Goal: Book appointment/travel/reservation: Book appointment/travel/reservation

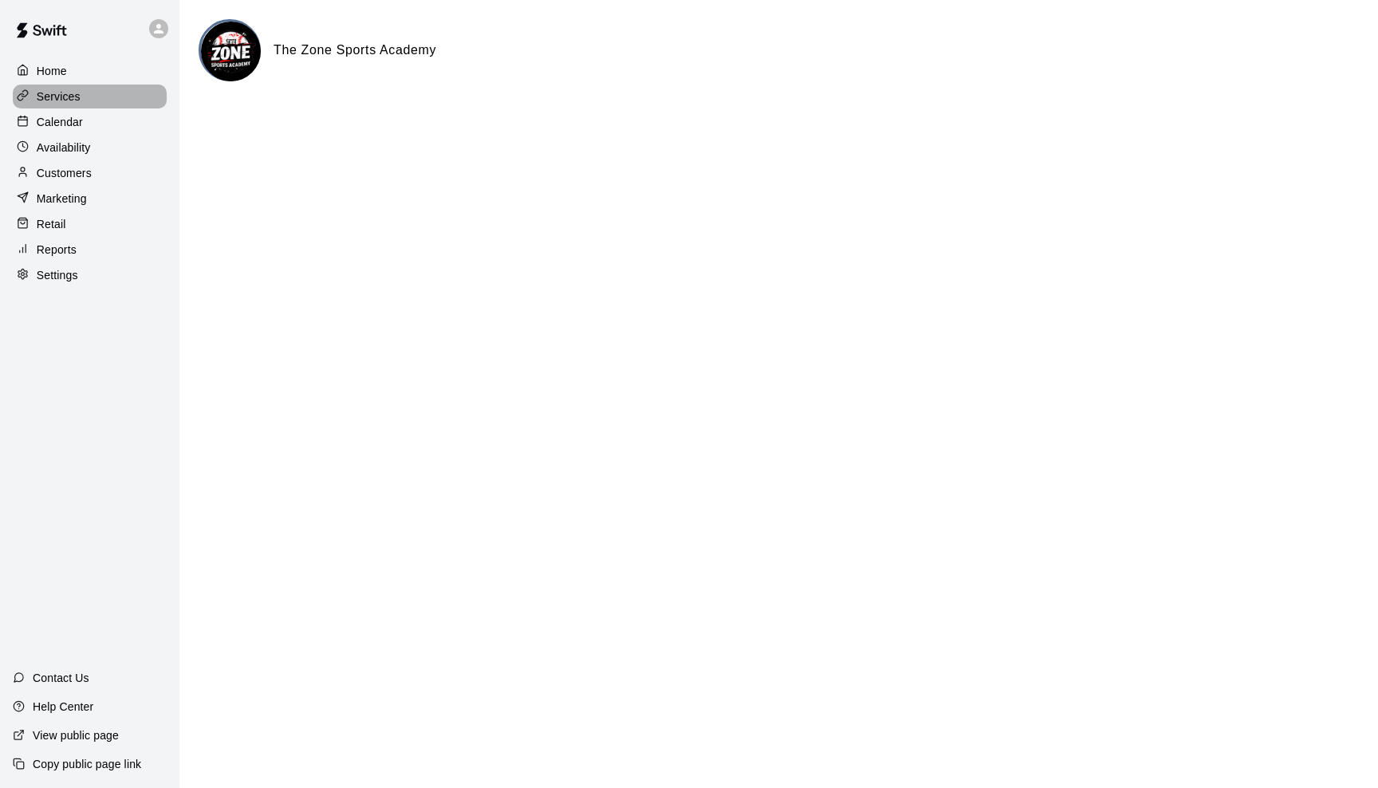
click at [65, 97] on p "Services" at bounding box center [59, 96] width 44 height 16
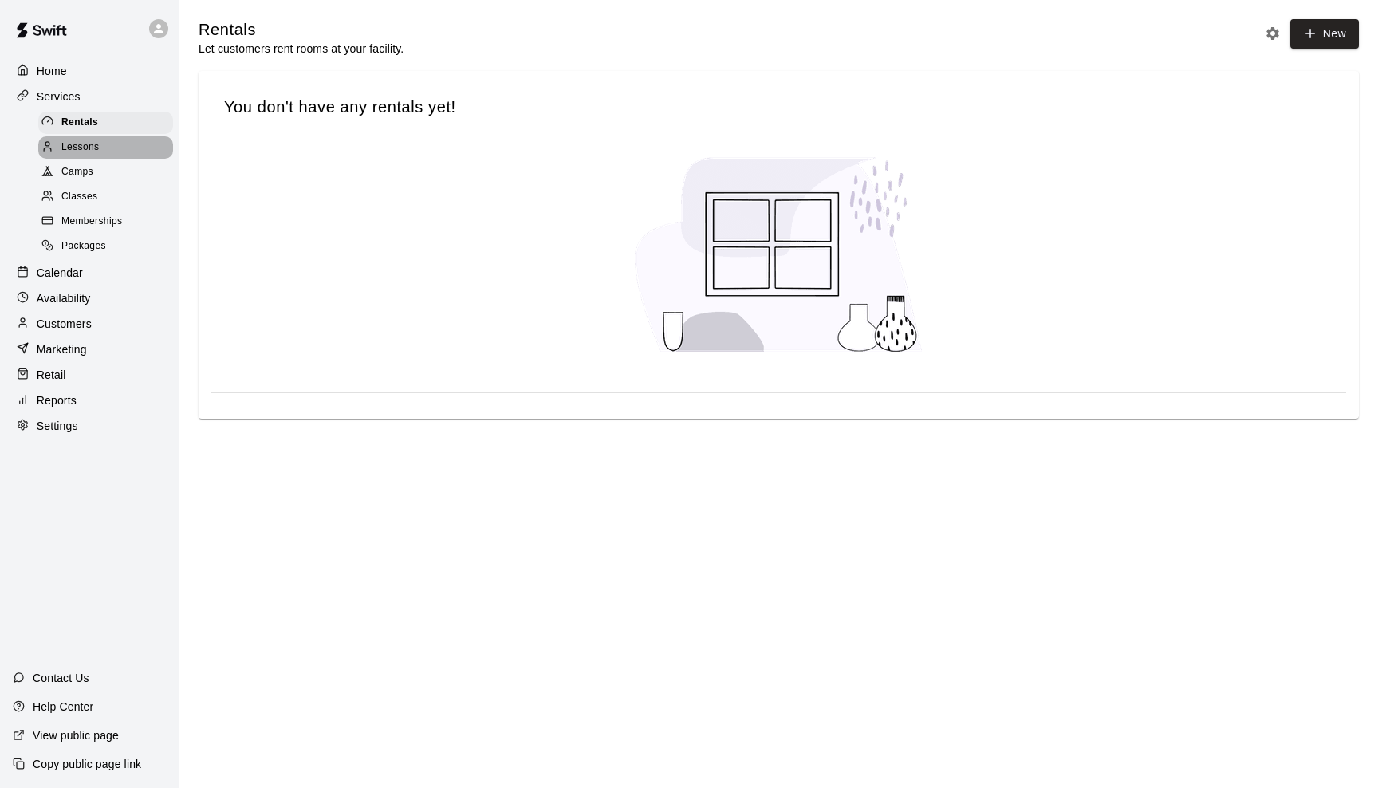
click at [81, 145] on span "Lessons" at bounding box center [80, 148] width 38 height 16
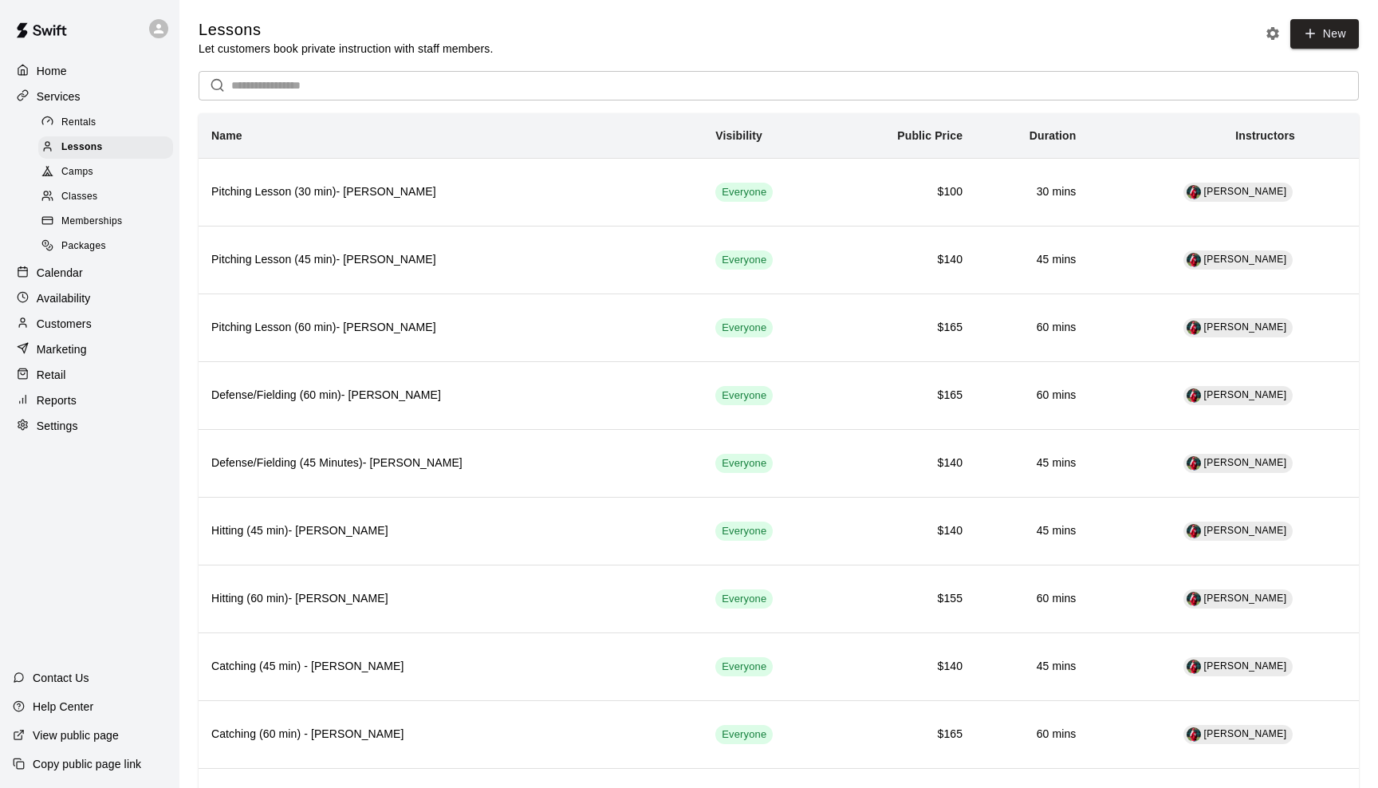
click at [57, 93] on p "Services" at bounding box center [59, 96] width 44 height 16
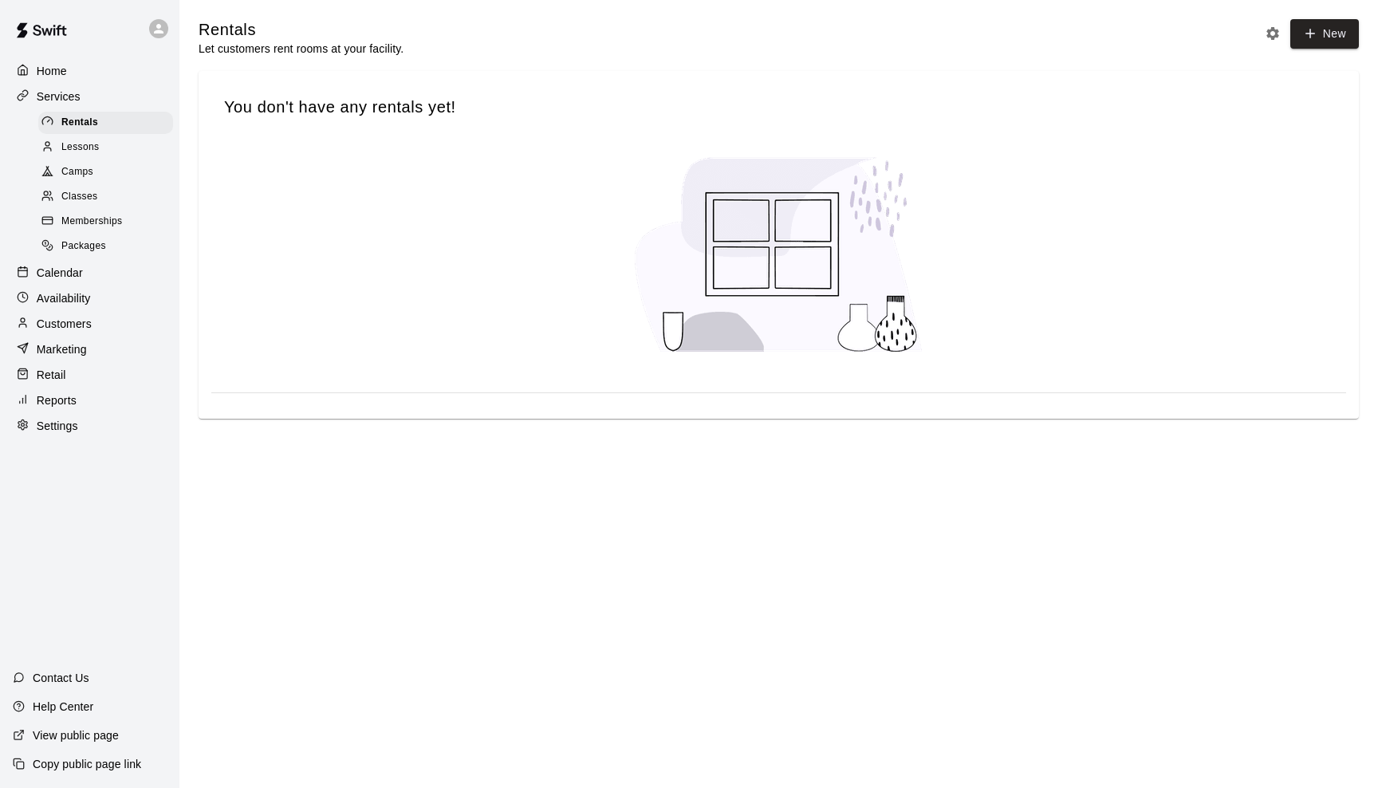
click at [68, 274] on p "Calendar" at bounding box center [60, 273] width 46 height 16
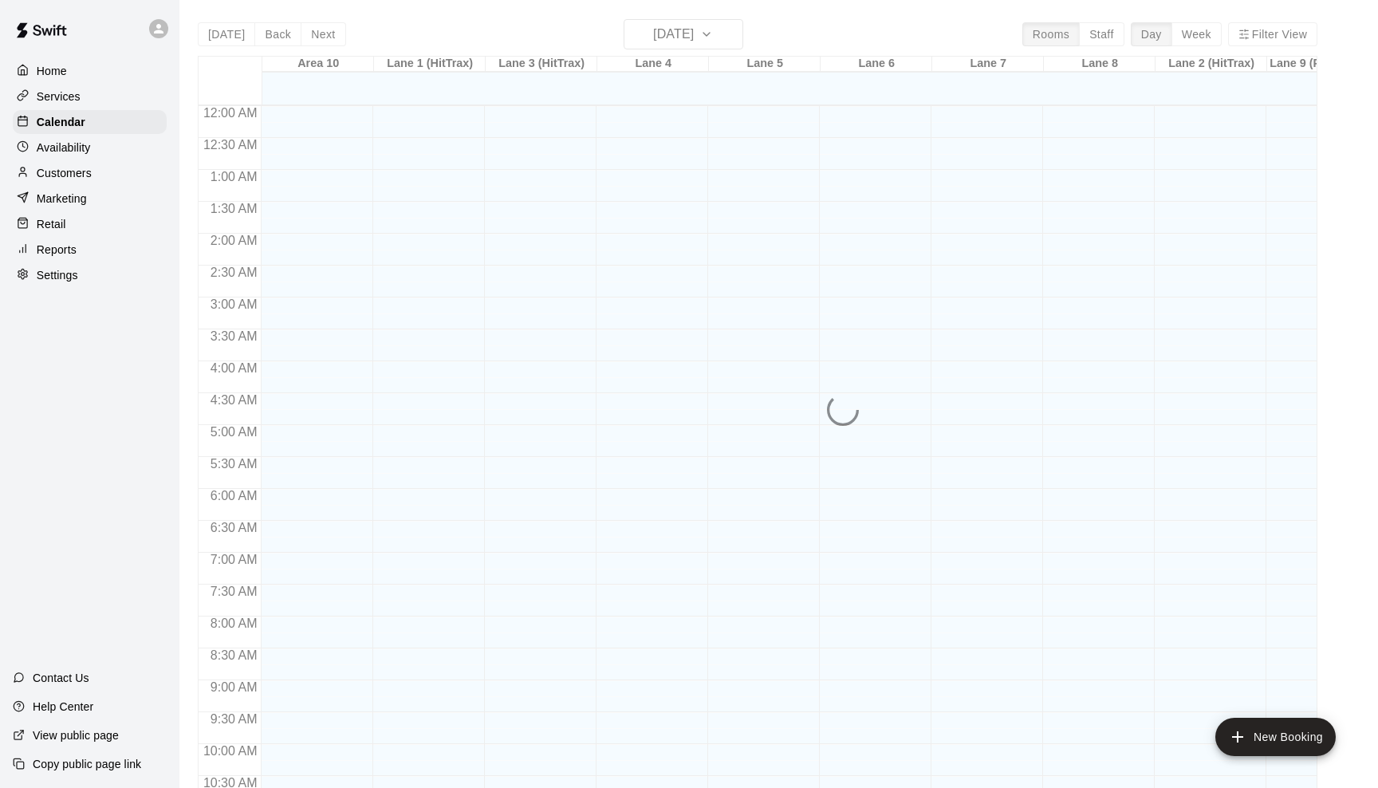
scroll to position [784, 0]
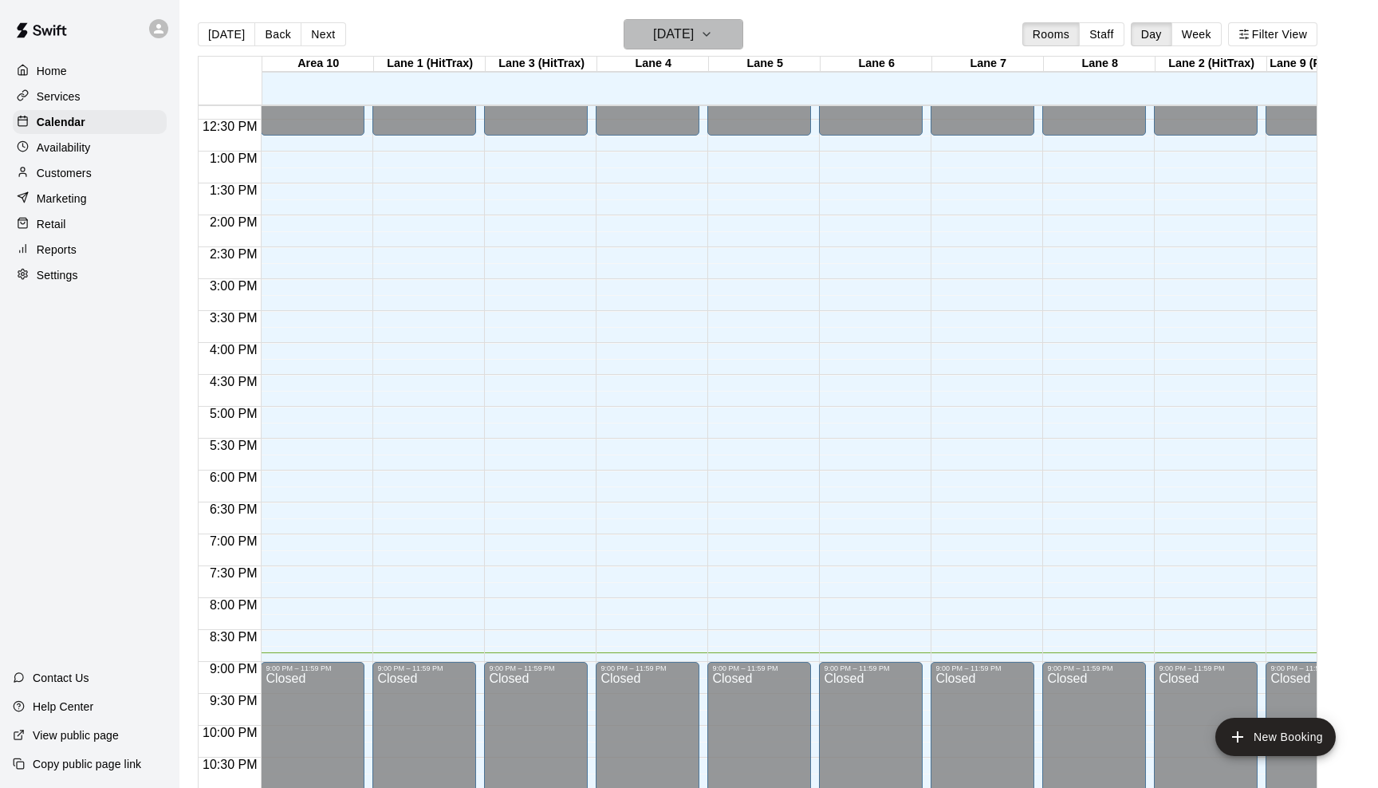
click at [713, 37] on icon "button" at bounding box center [706, 34] width 13 height 19
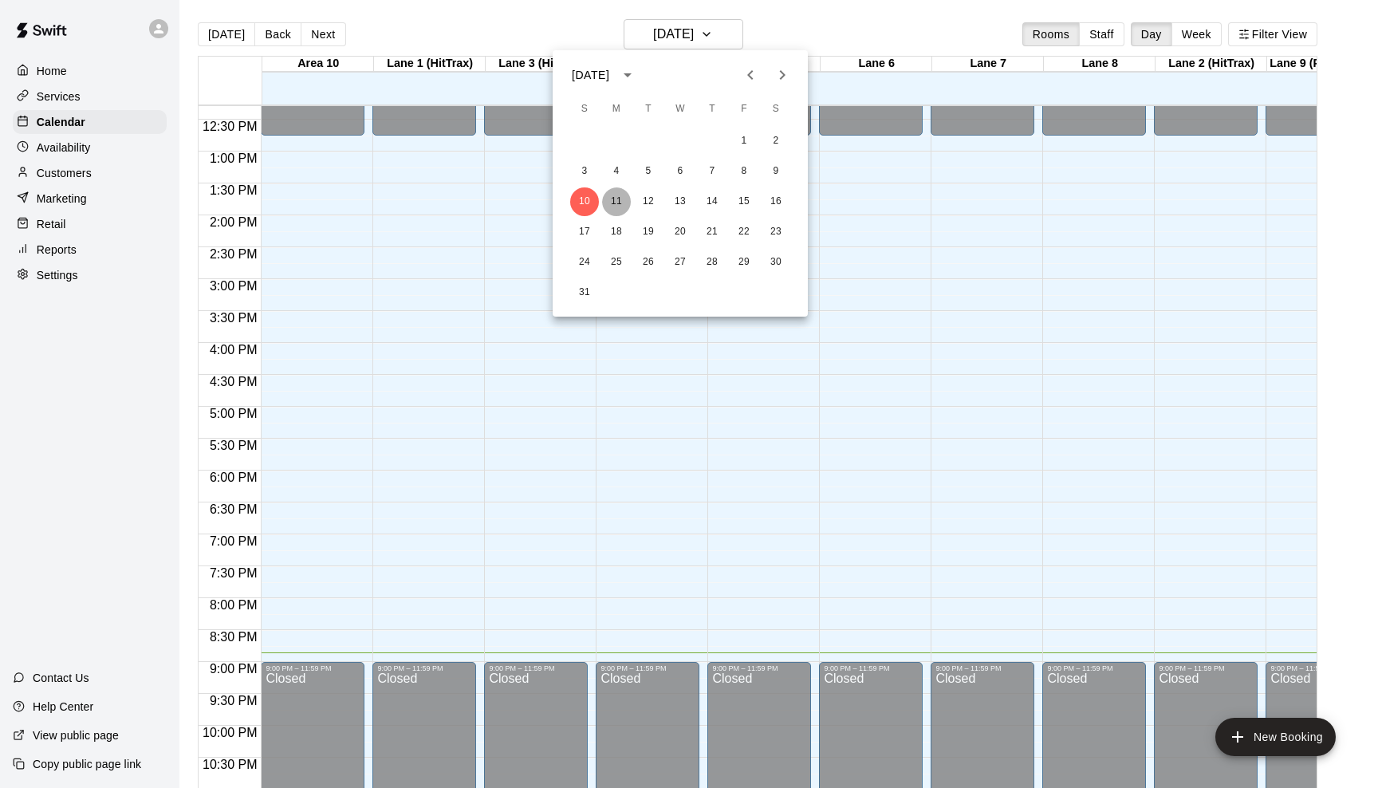
click at [615, 203] on button "11" at bounding box center [616, 201] width 29 height 29
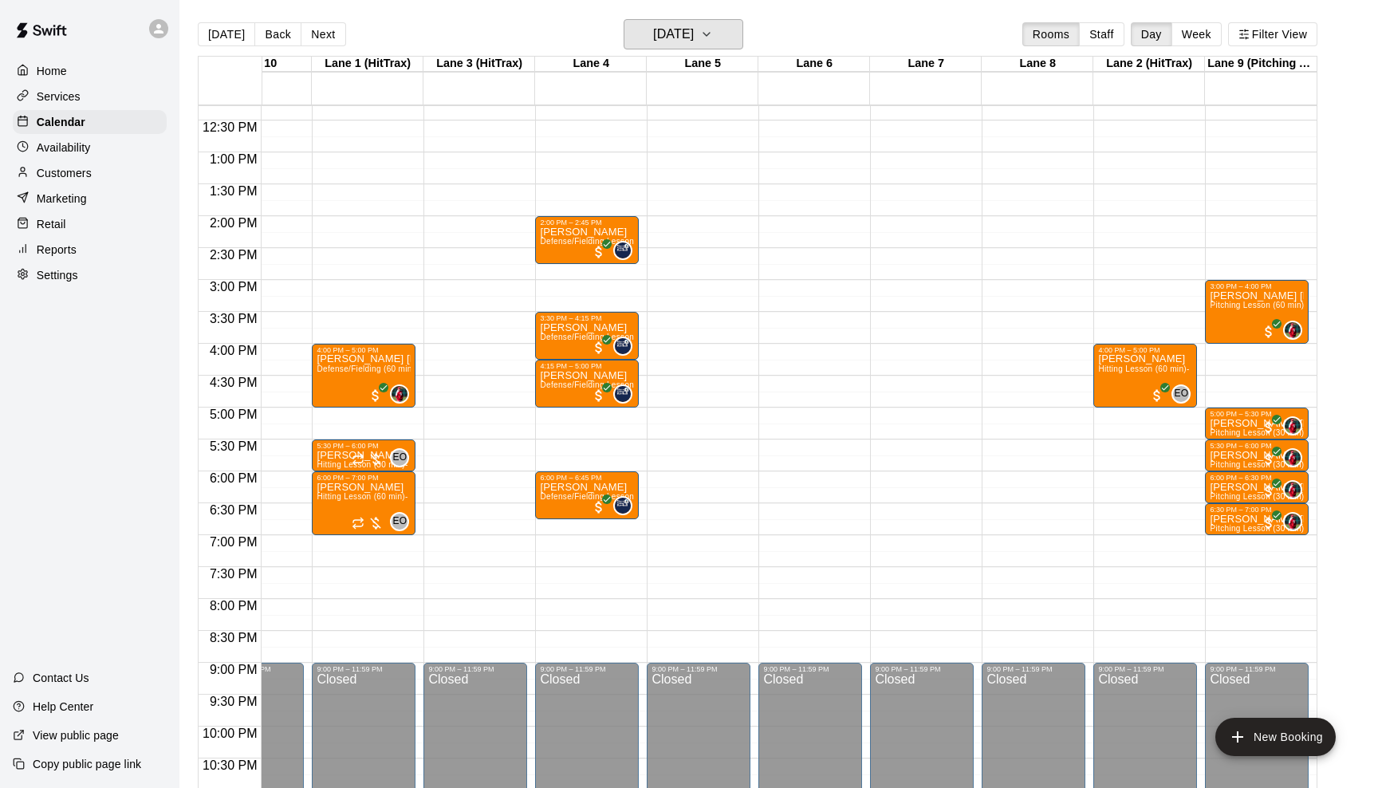
scroll to position [0, 61]
click at [396, 377] on div "[PERSON_NAME] [PERSON_NAME] Defense/Fielding (60 min)- [PERSON_NAME]" at bounding box center [363, 748] width 94 height 788
click at [334, 379] on icon "edit" at bounding box center [332, 371] width 19 height 19
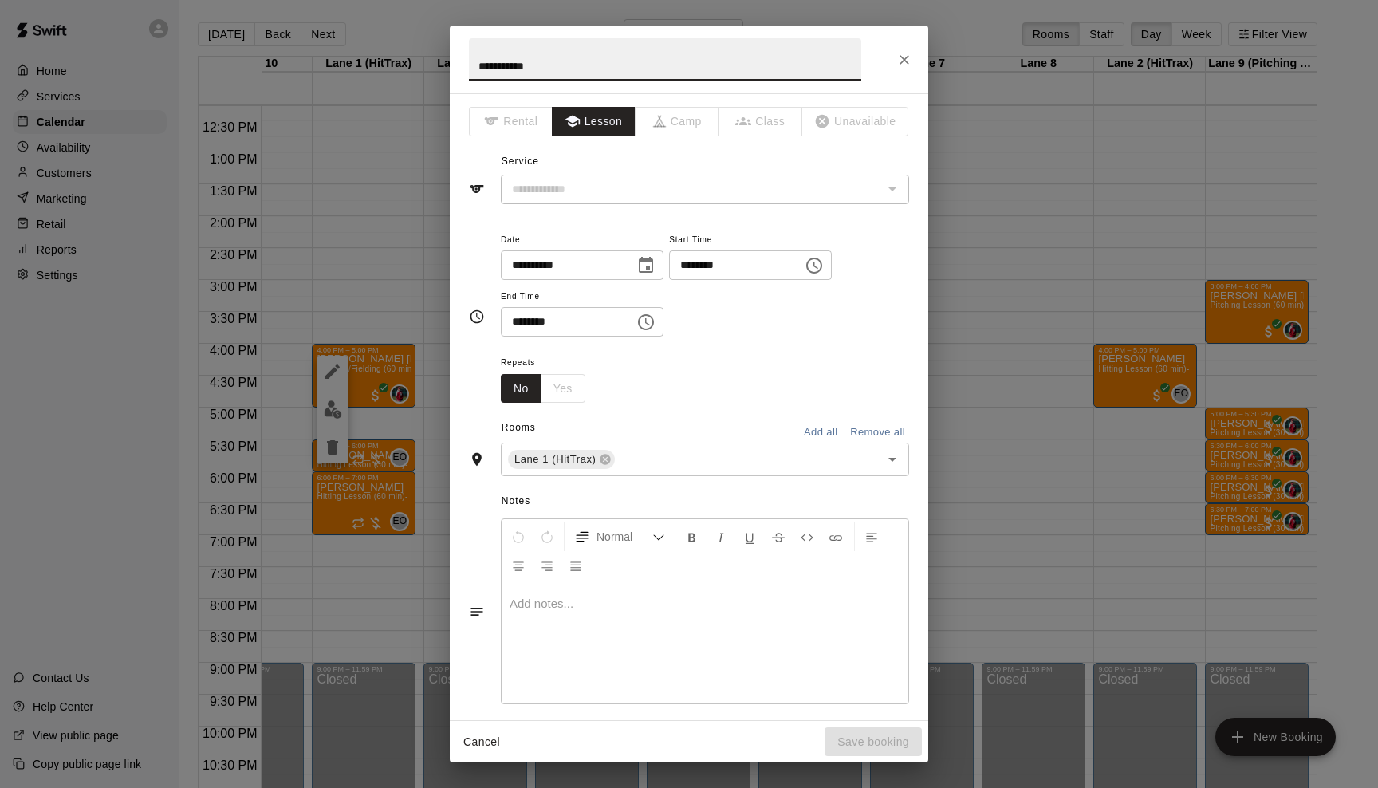
type input "**********"
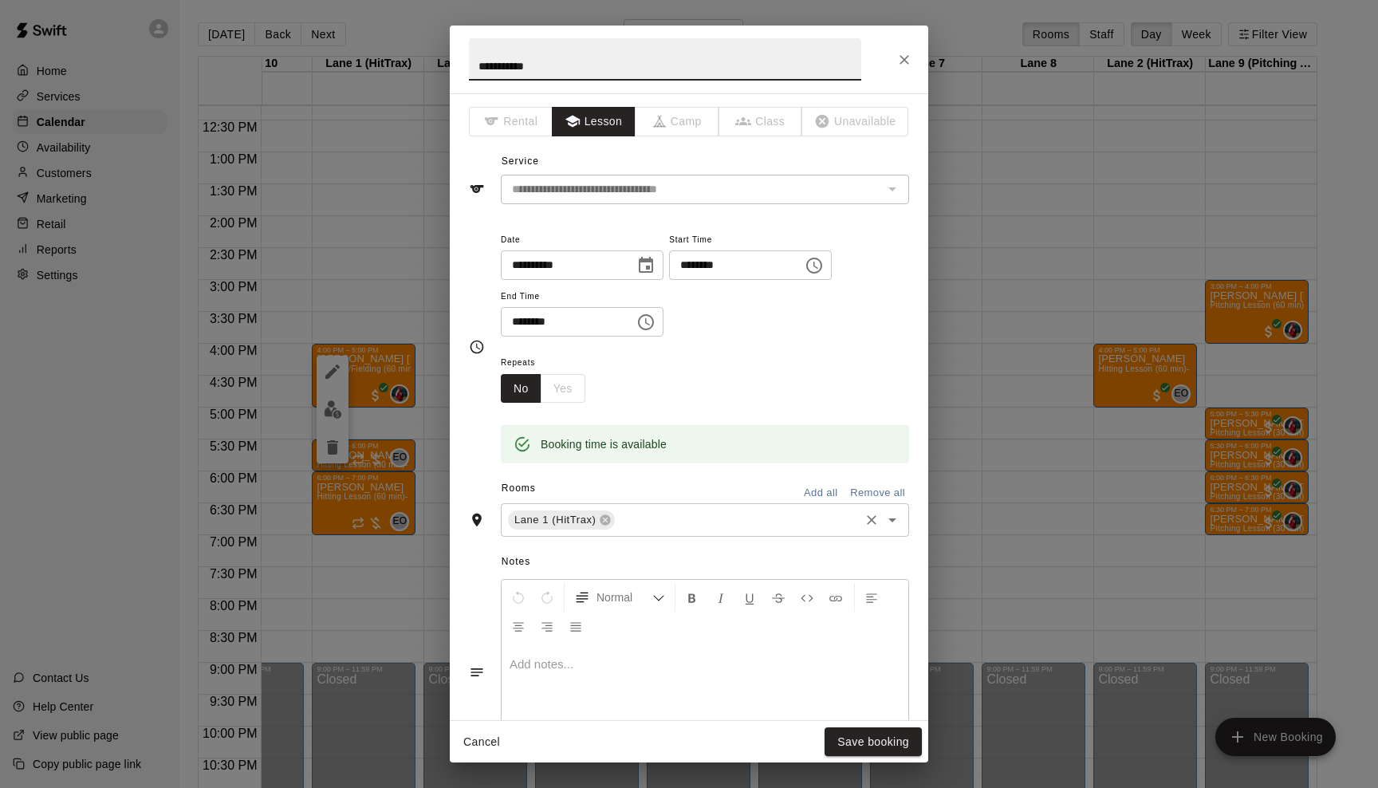
click at [886, 517] on icon "Open" at bounding box center [891, 519] width 19 height 19
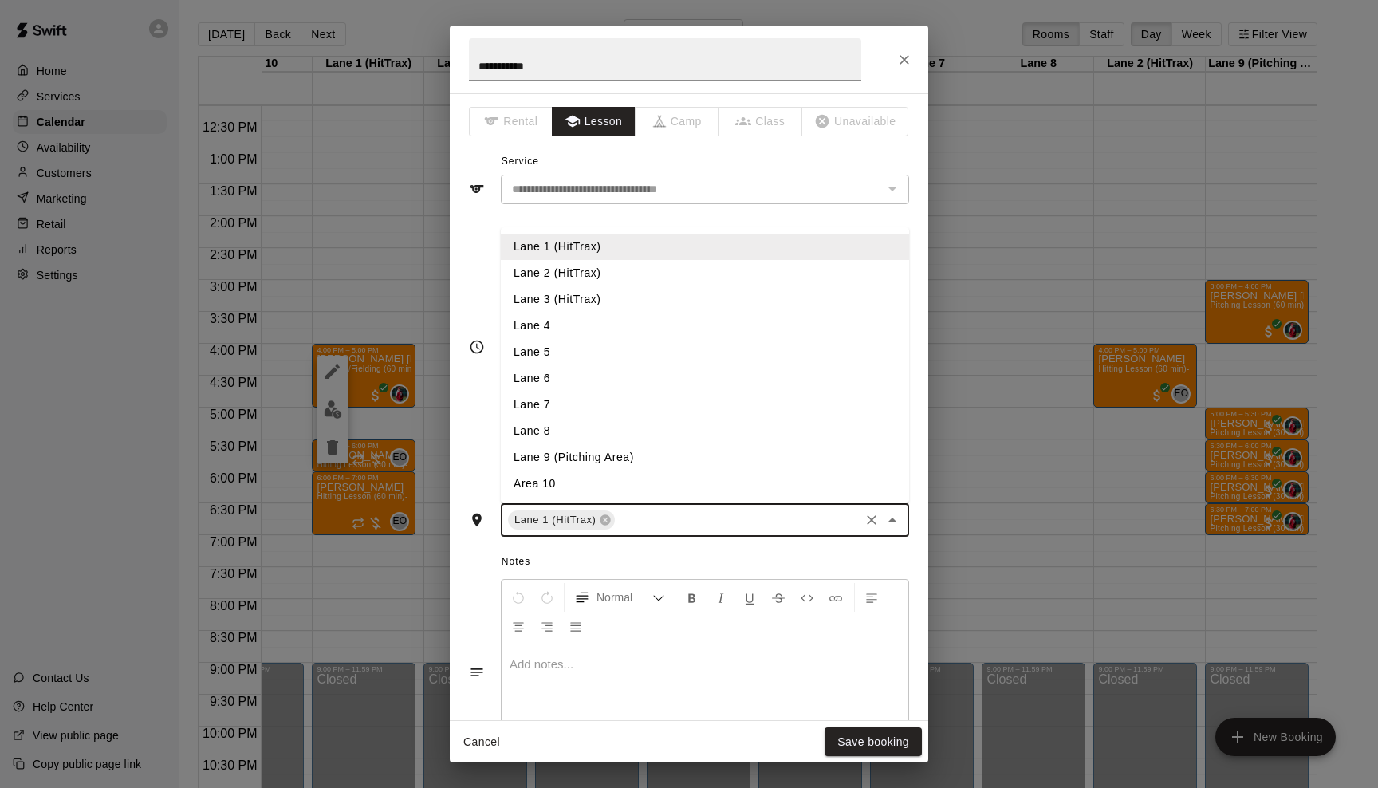
click at [741, 453] on li "Lane 9 (Pitching Area)" at bounding box center [705, 457] width 408 height 26
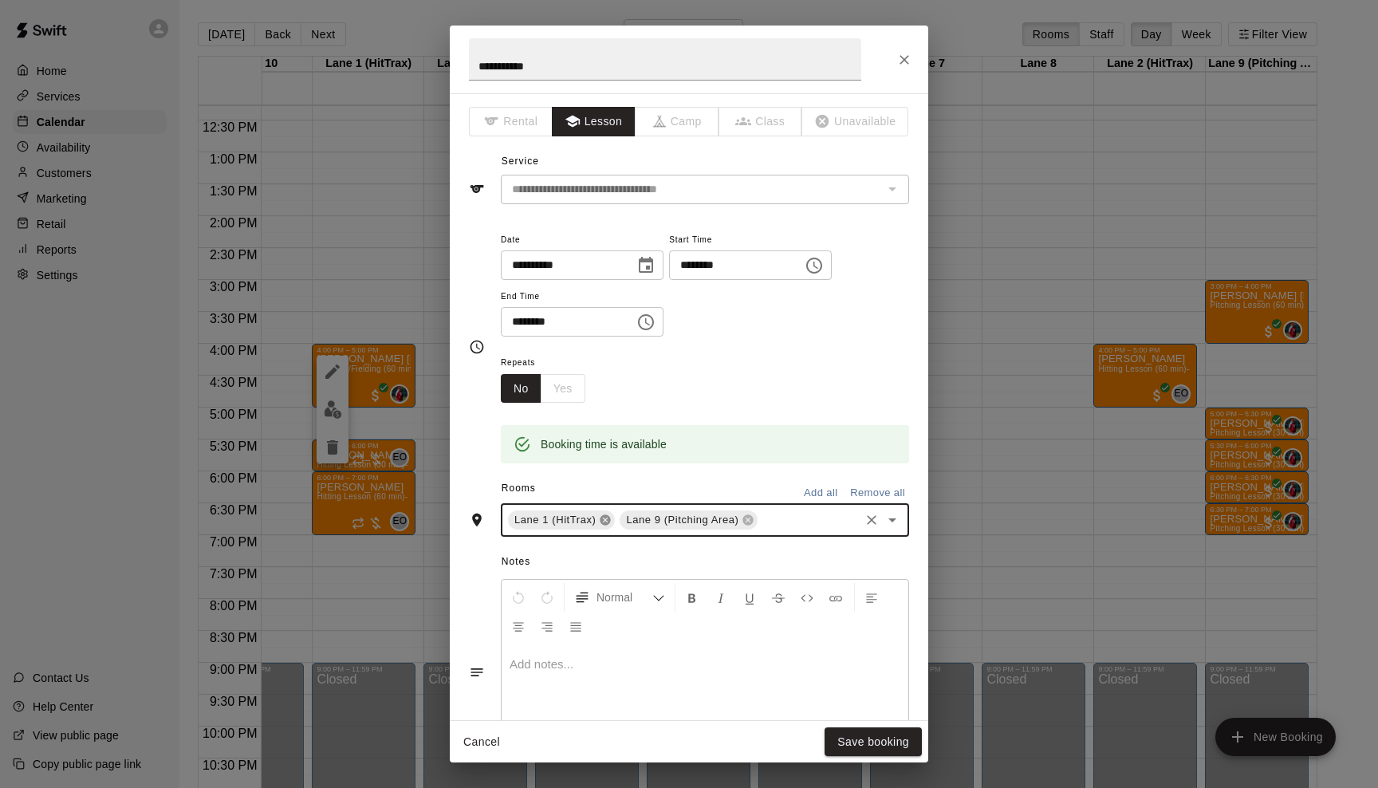
click at [609, 516] on icon at bounding box center [605, 520] width 10 height 10
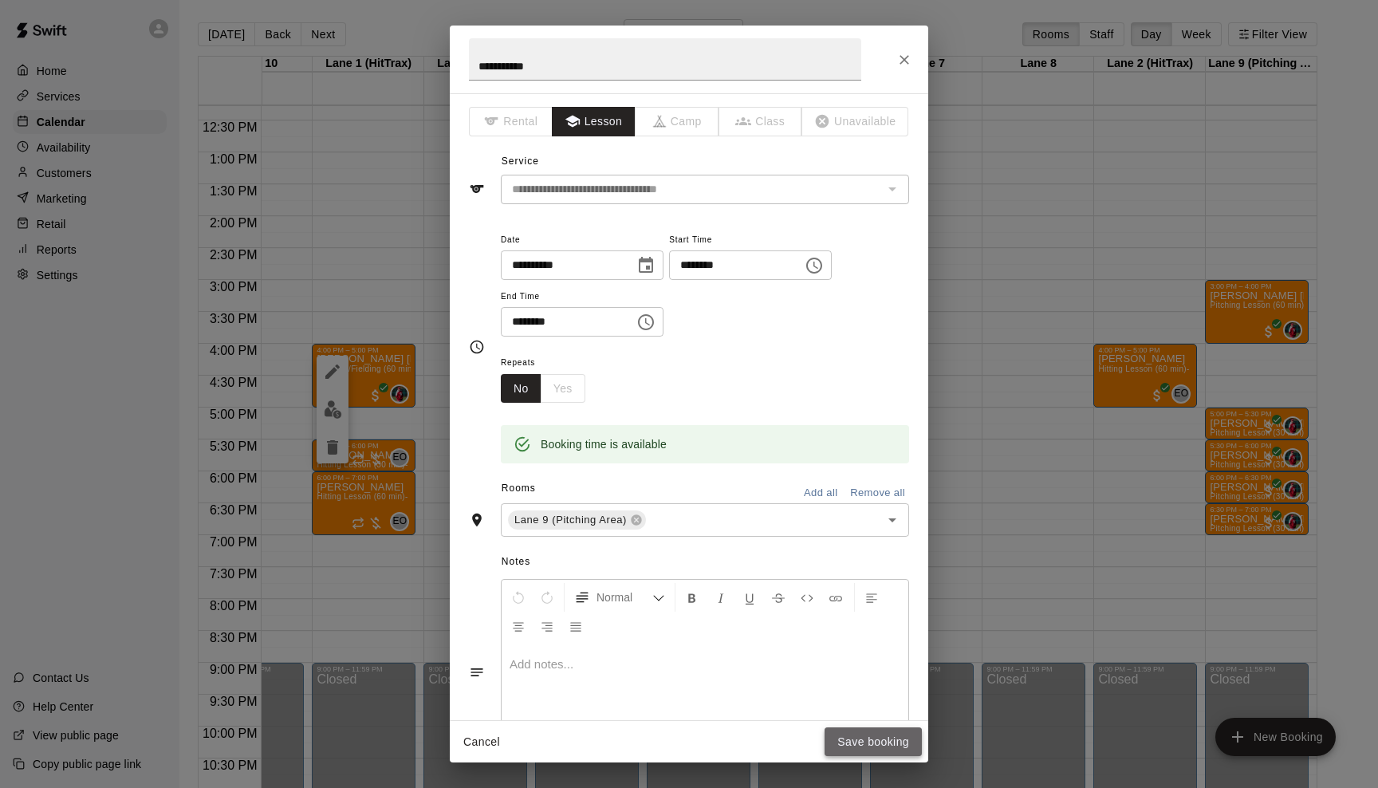
click at [878, 740] on button "Save booking" at bounding box center [872, 741] width 97 height 29
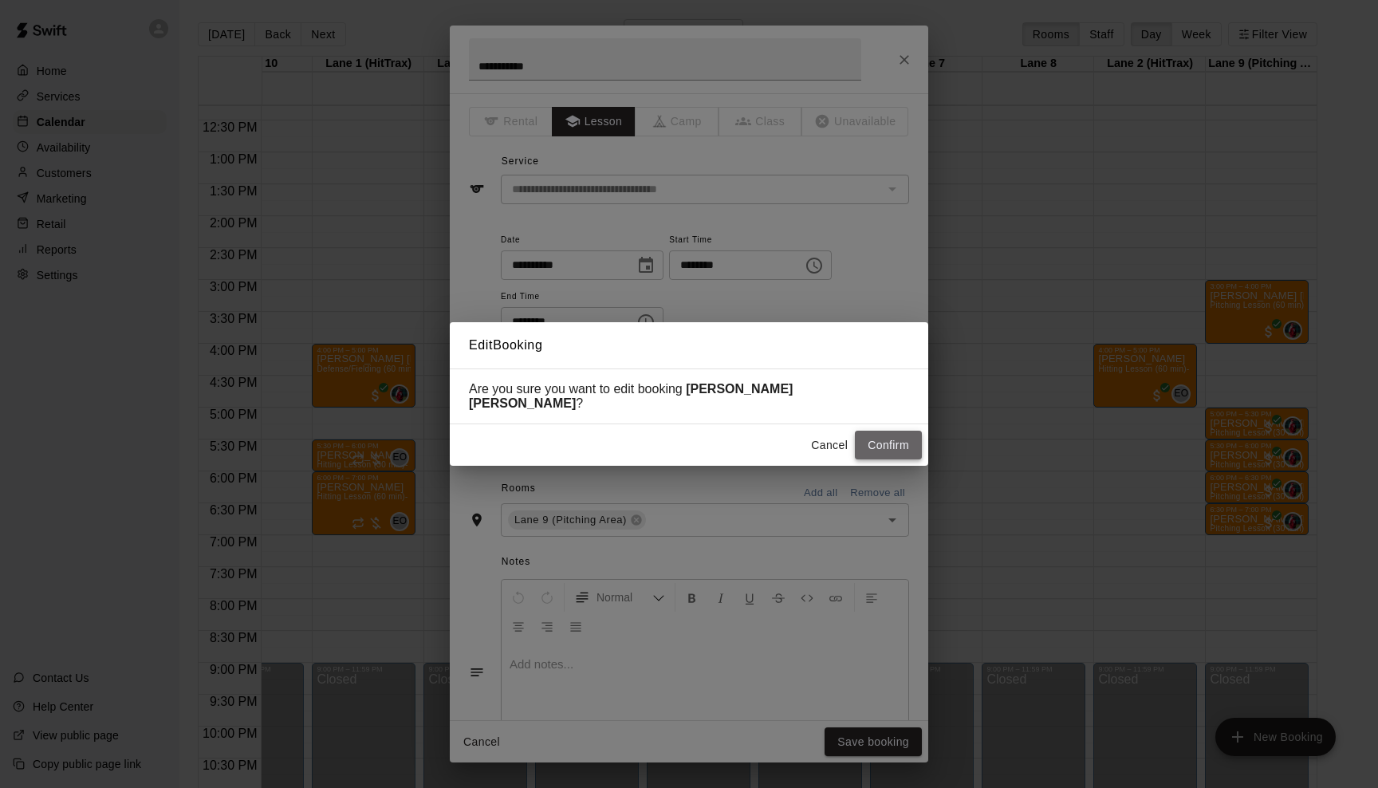
click at [879, 440] on button "Confirm" at bounding box center [888, 444] width 67 height 29
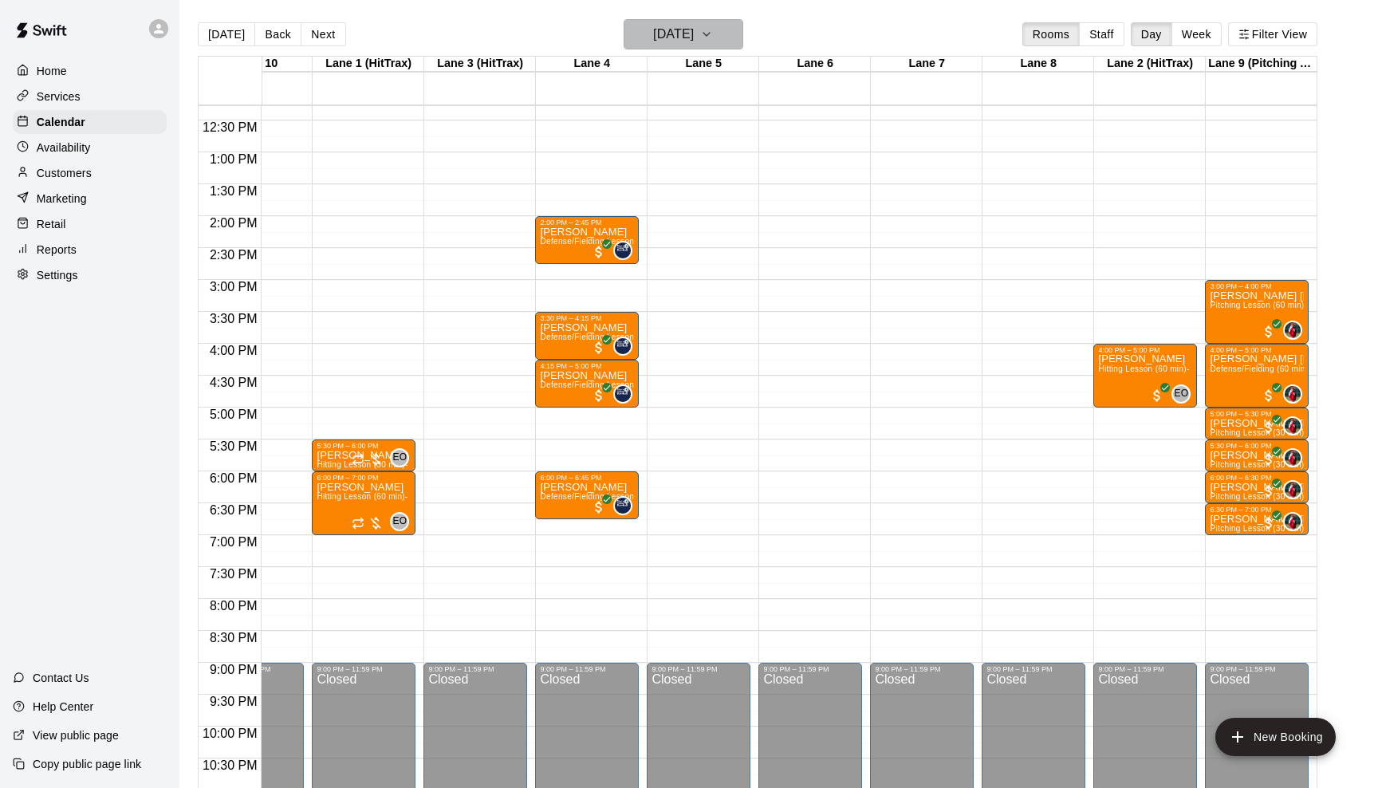
click at [713, 29] on icon "button" at bounding box center [706, 34] width 13 height 19
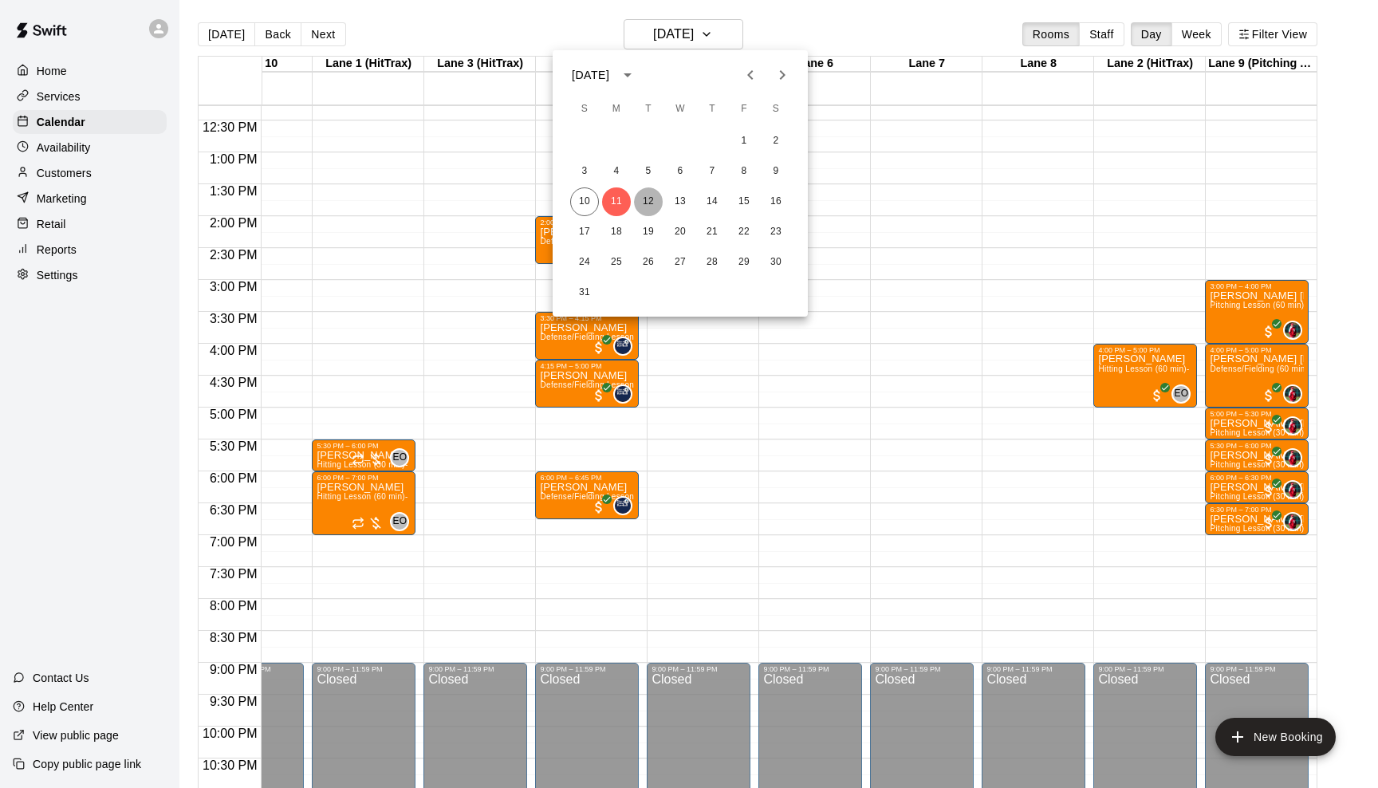
click at [647, 203] on button "12" at bounding box center [648, 201] width 29 height 29
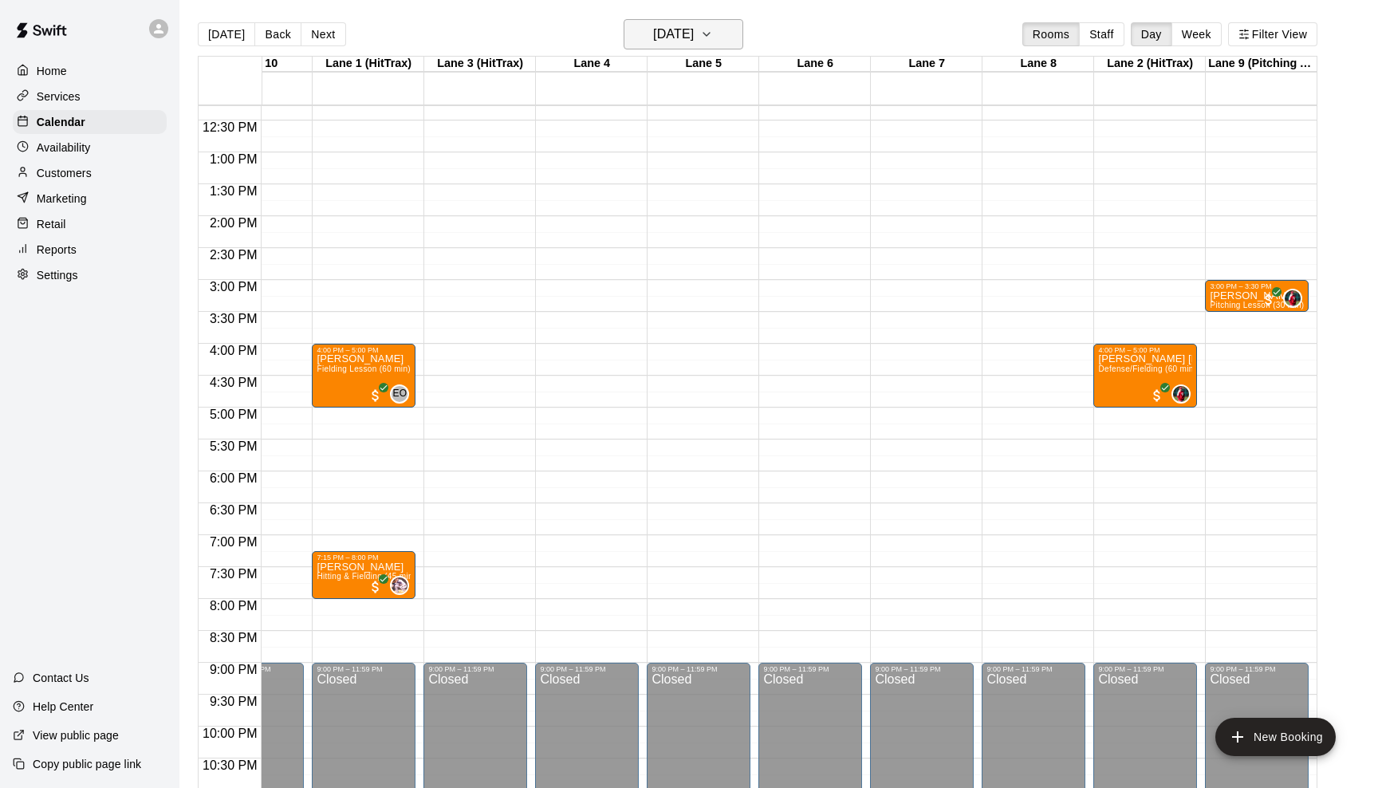
click at [713, 35] on icon "button" at bounding box center [706, 34] width 13 height 19
click at [725, 35] on div at bounding box center [689, 394] width 1378 height 788
click at [1111, 384] on div "[PERSON_NAME] [PERSON_NAME] Defense/Fielding (60 min)- [PERSON_NAME]" at bounding box center [1145, 748] width 94 height 788
click at [1112, 381] on button "edit" at bounding box center [1114, 372] width 32 height 32
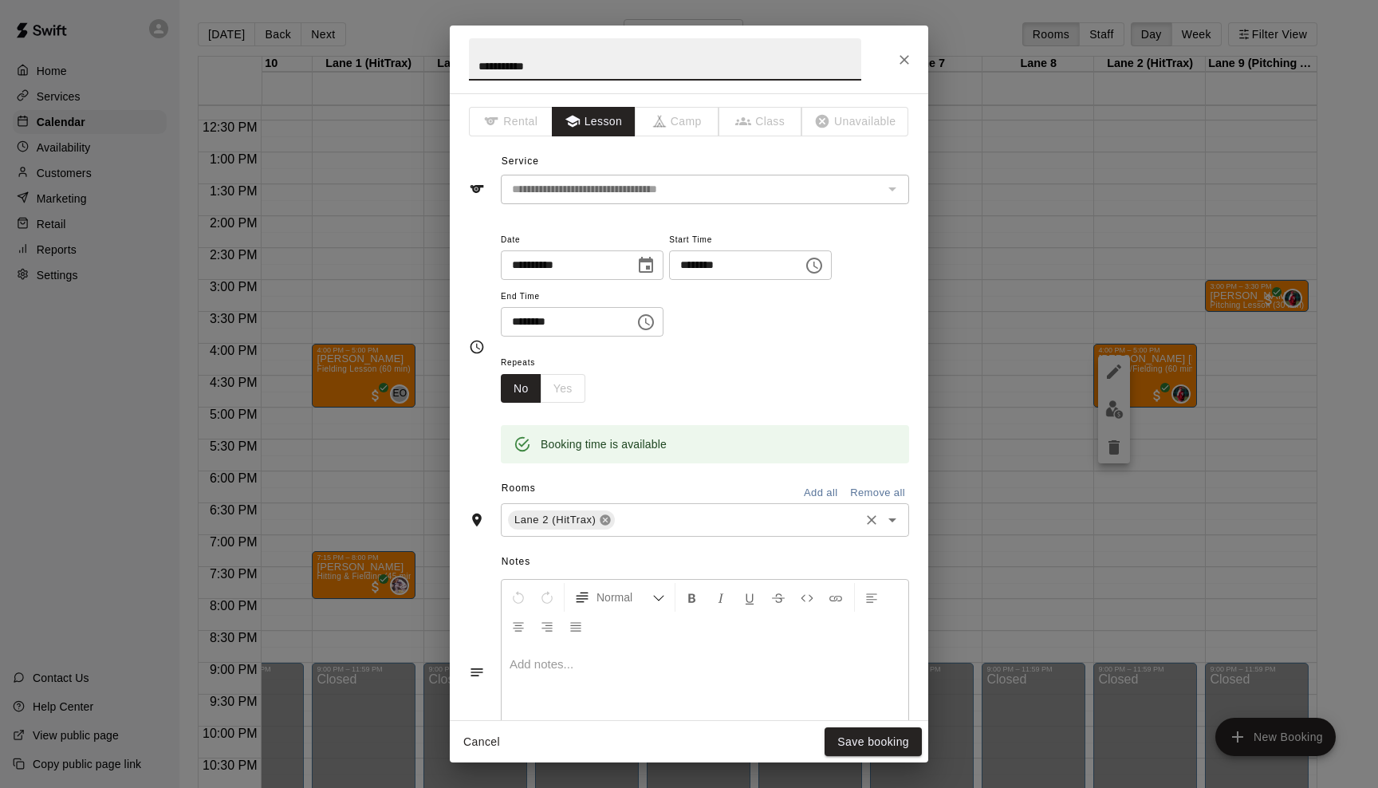
click at [604, 515] on icon at bounding box center [605, 520] width 10 height 10
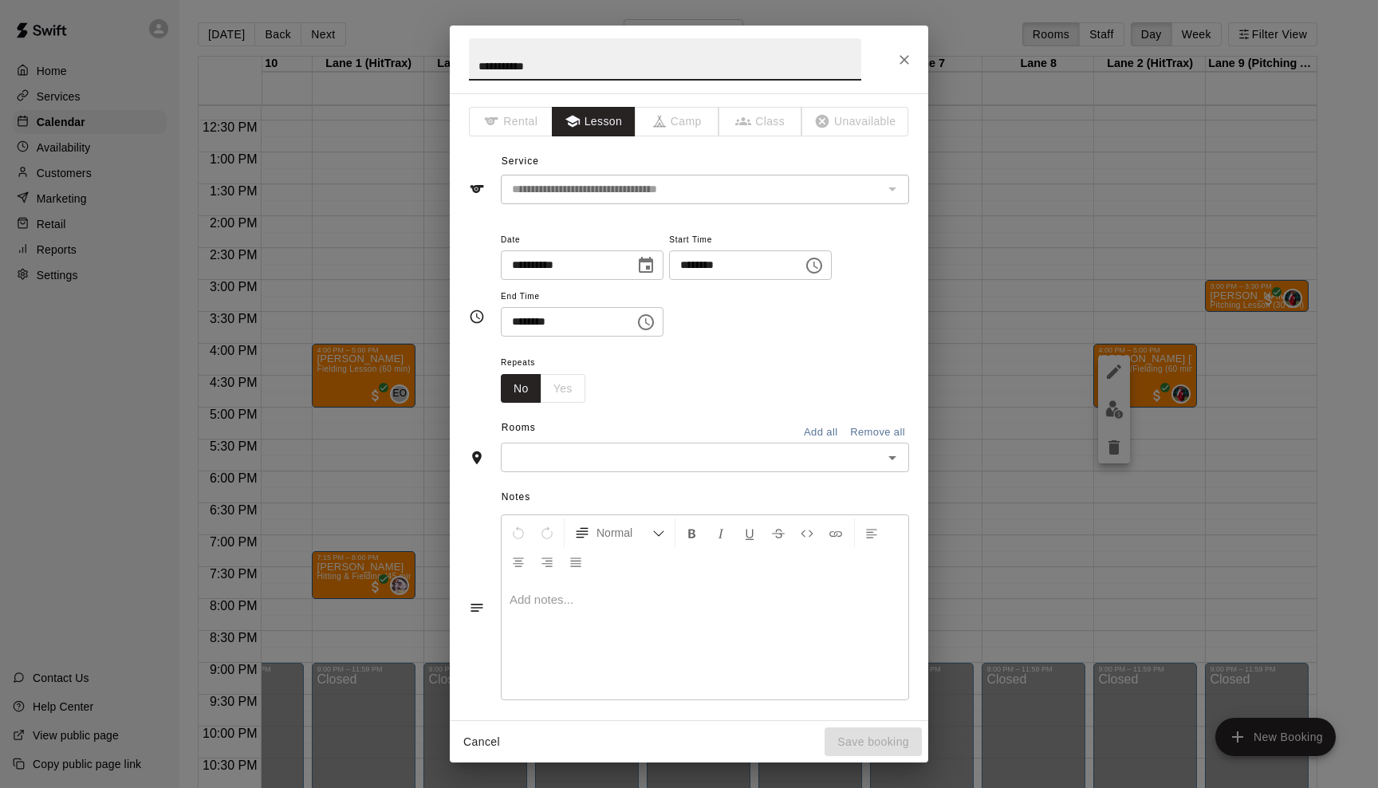
click at [894, 450] on icon "Open" at bounding box center [891, 457] width 19 height 19
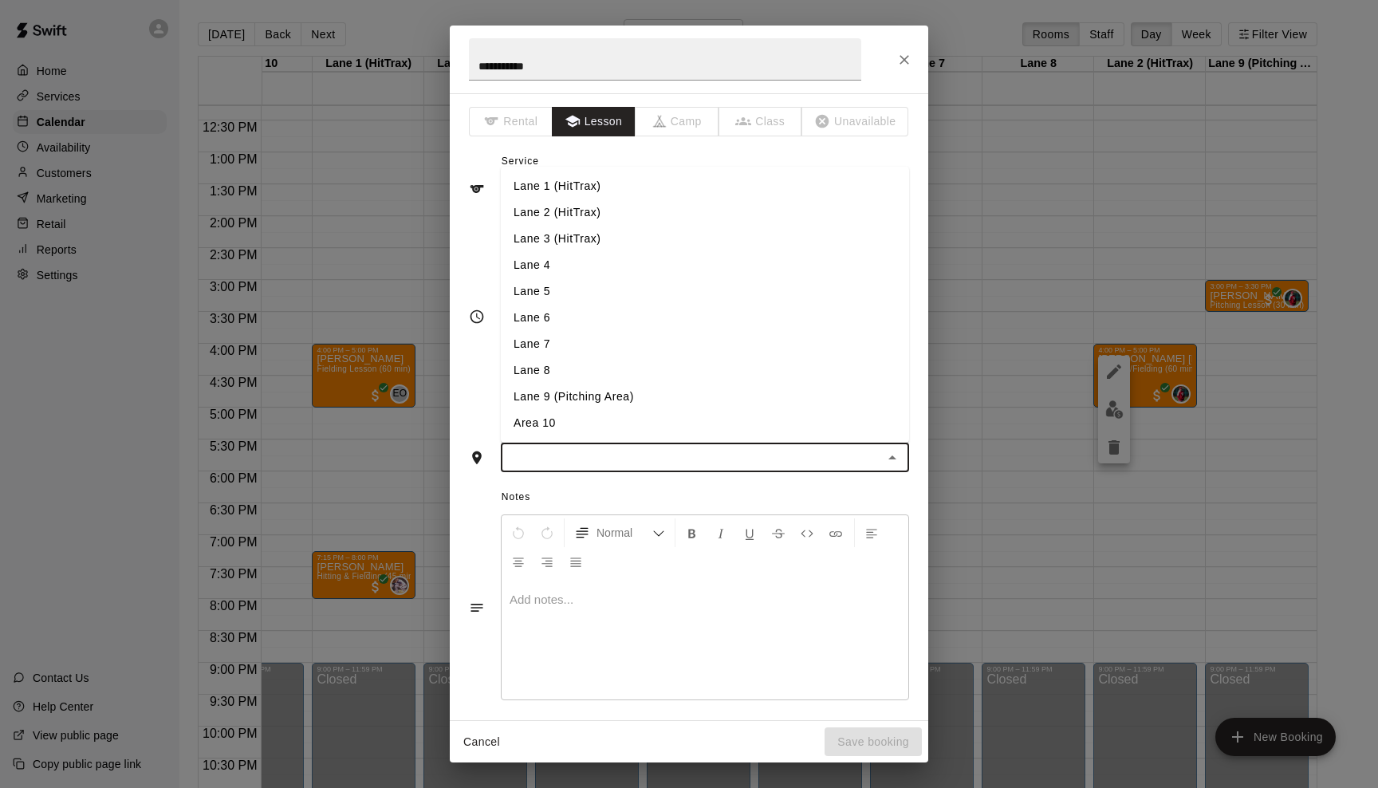
click at [839, 383] on li "Lane 9 (Pitching Area)" at bounding box center [705, 396] width 408 height 26
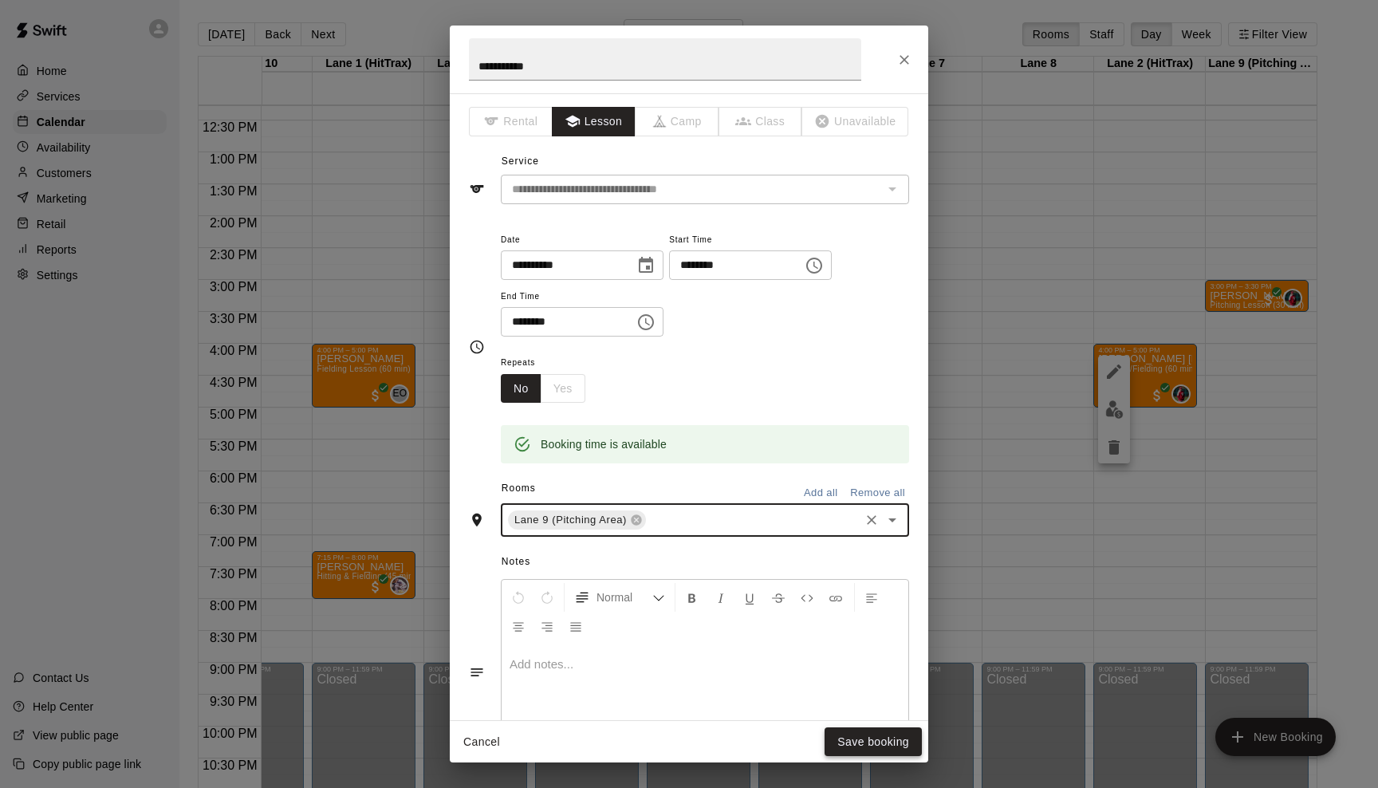
click at [855, 745] on button "Save booking" at bounding box center [872, 741] width 97 height 29
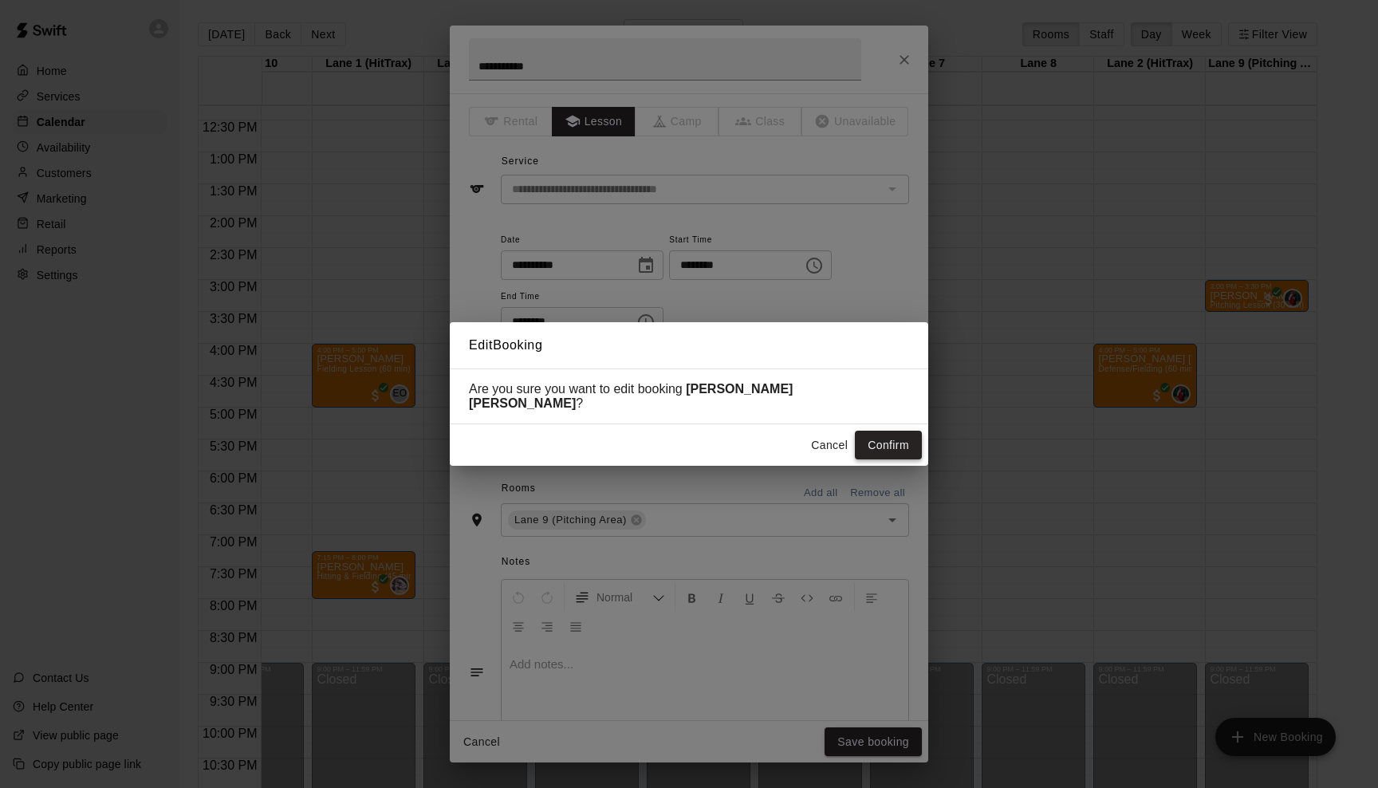
click at [890, 449] on button "Confirm" at bounding box center [888, 444] width 67 height 29
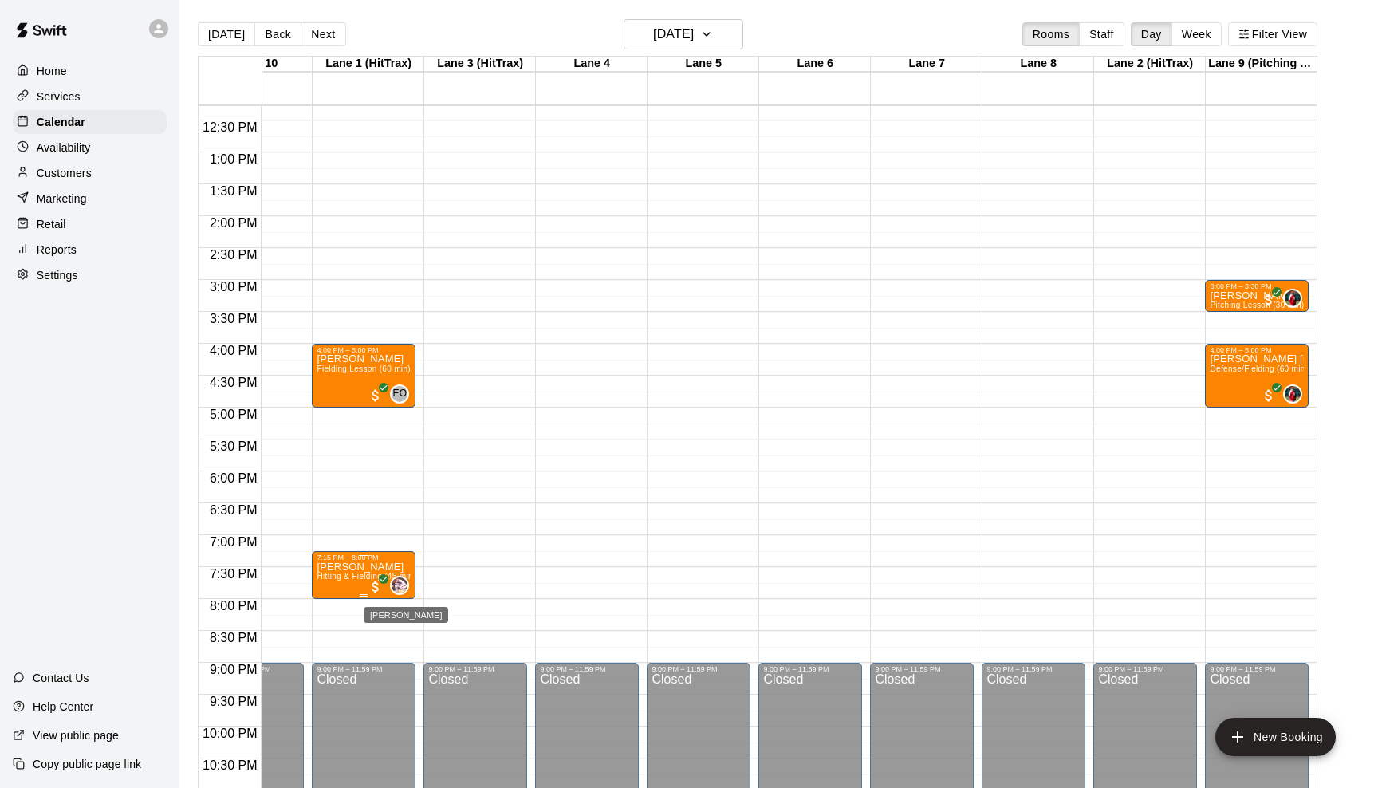
click at [405, 584] on img "Michael Johnson" at bounding box center [399, 585] width 16 height 16
click at [405, 599] on icon "edit" at bounding box center [407, 593] width 19 height 19
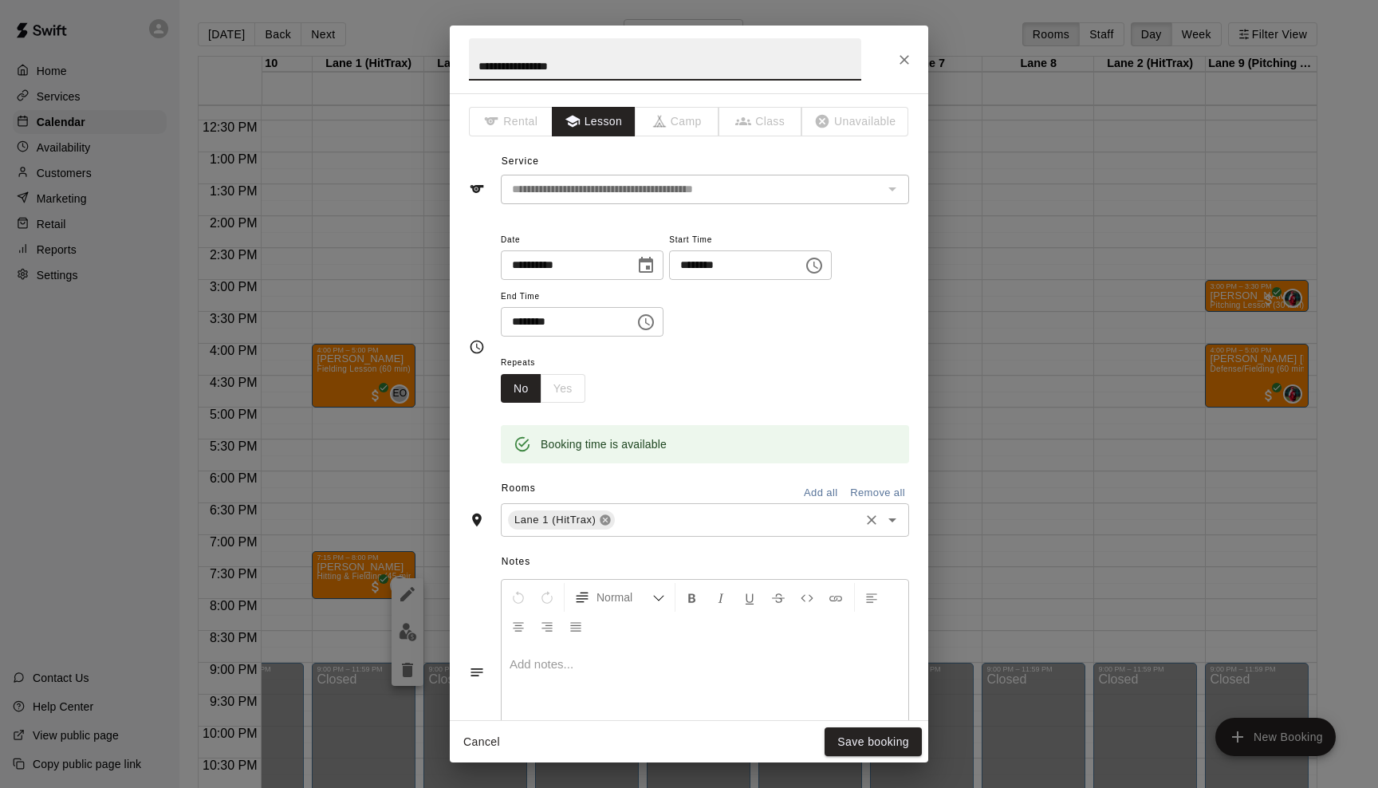
click at [604, 517] on icon at bounding box center [605, 519] width 13 height 13
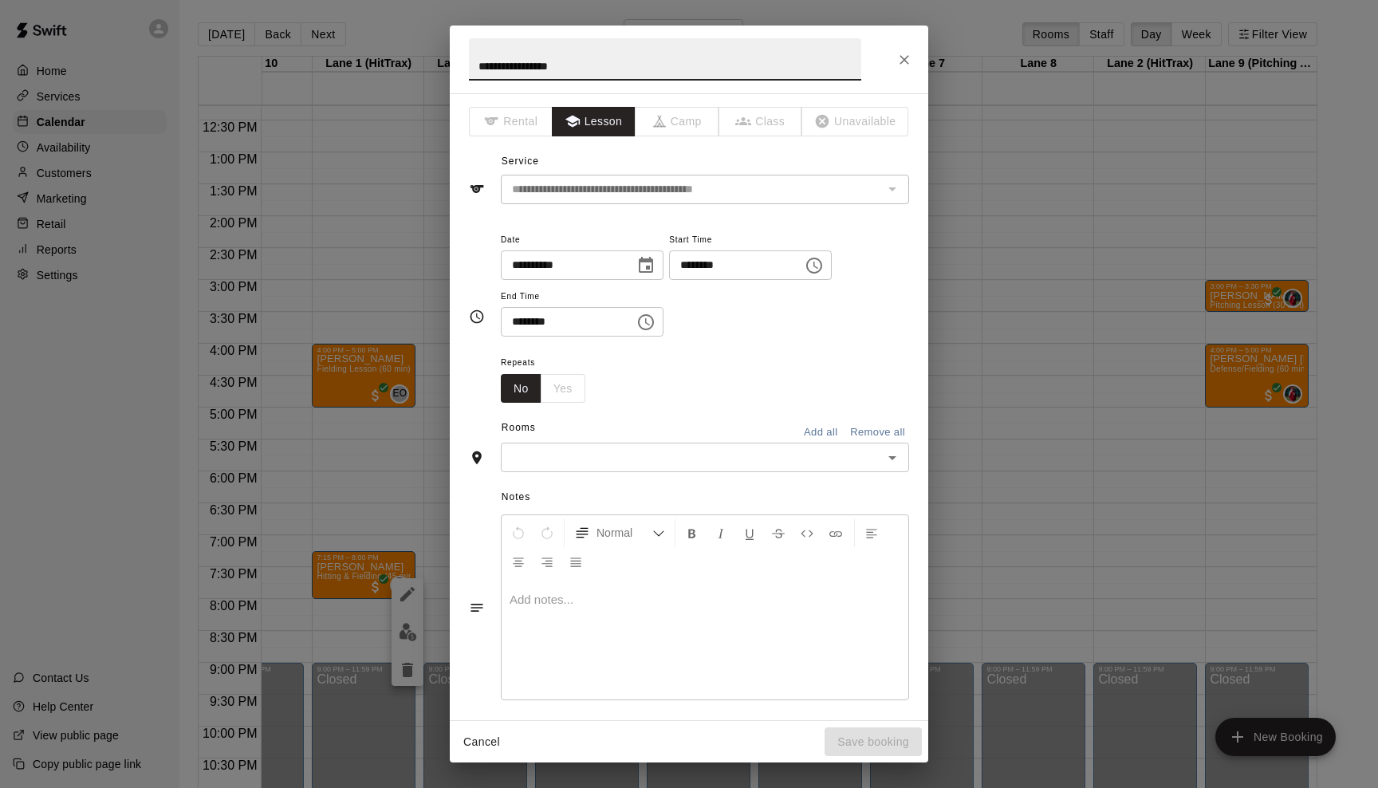
click at [890, 452] on icon "Open" at bounding box center [891, 457] width 19 height 19
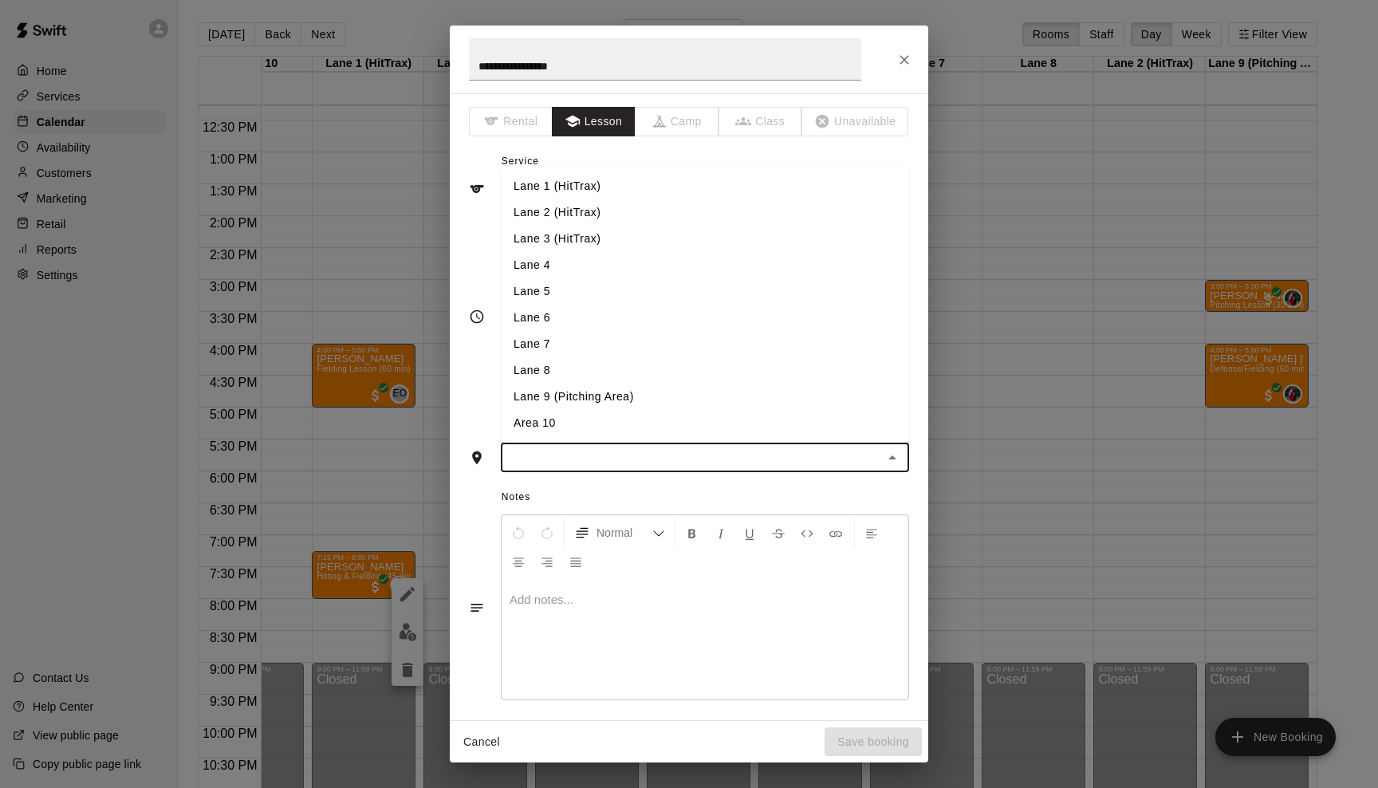
click at [653, 210] on li "Lane 2 (HitTrax)" at bounding box center [705, 212] width 408 height 26
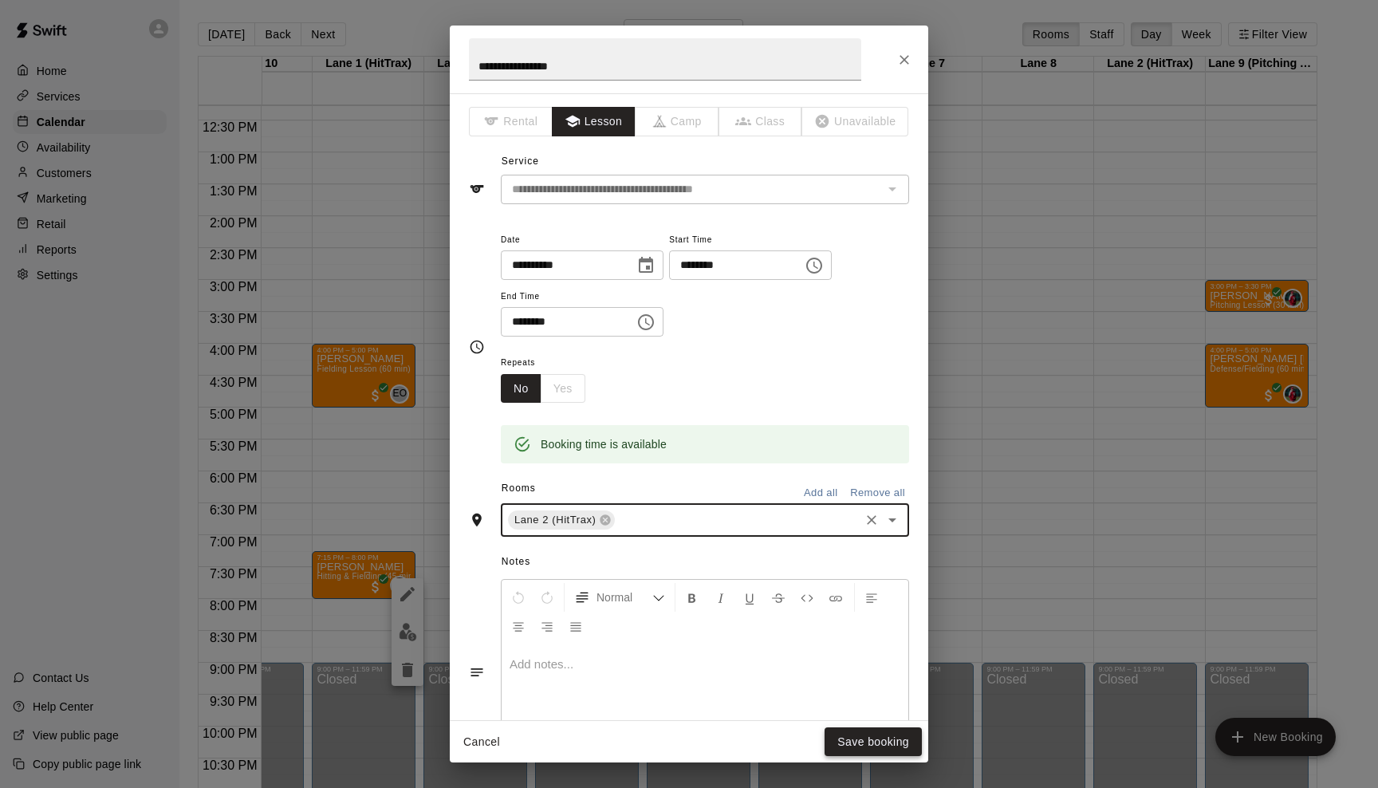
click at [868, 740] on button "Save booking" at bounding box center [872, 741] width 97 height 29
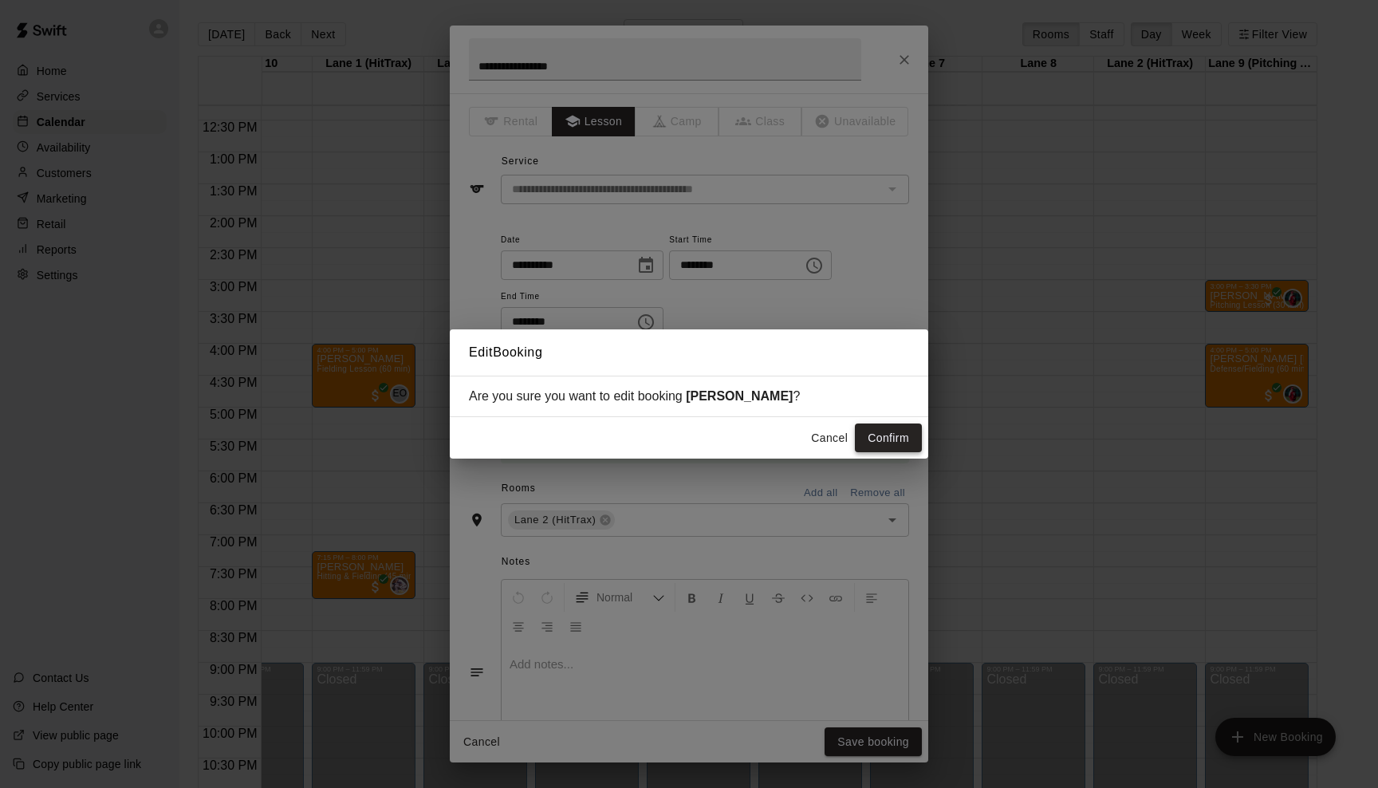
click at [893, 430] on button "Confirm" at bounding box center [888, 437] width 67 height 29
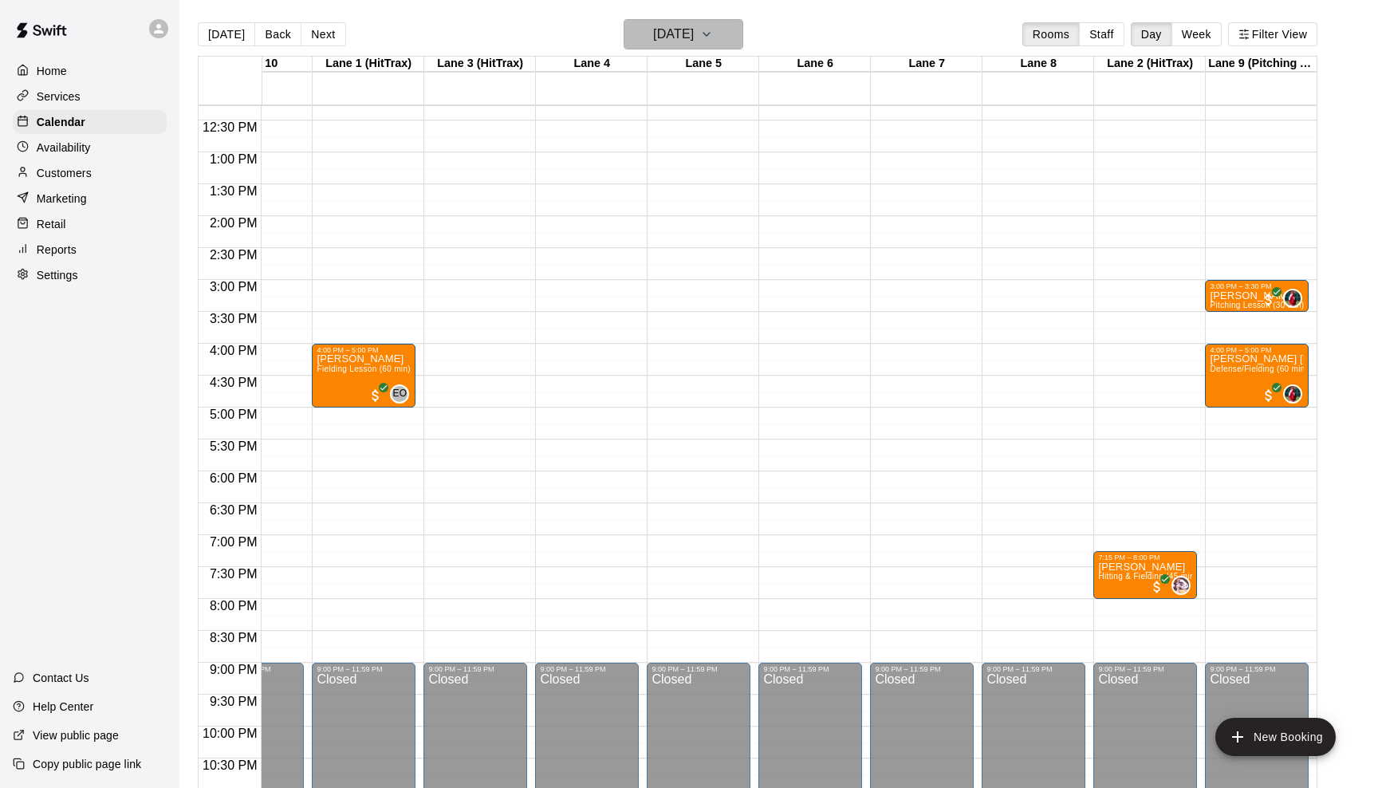
click at [713, 37] on icon "button" at bounding box center [706, 34] width 13 height 19
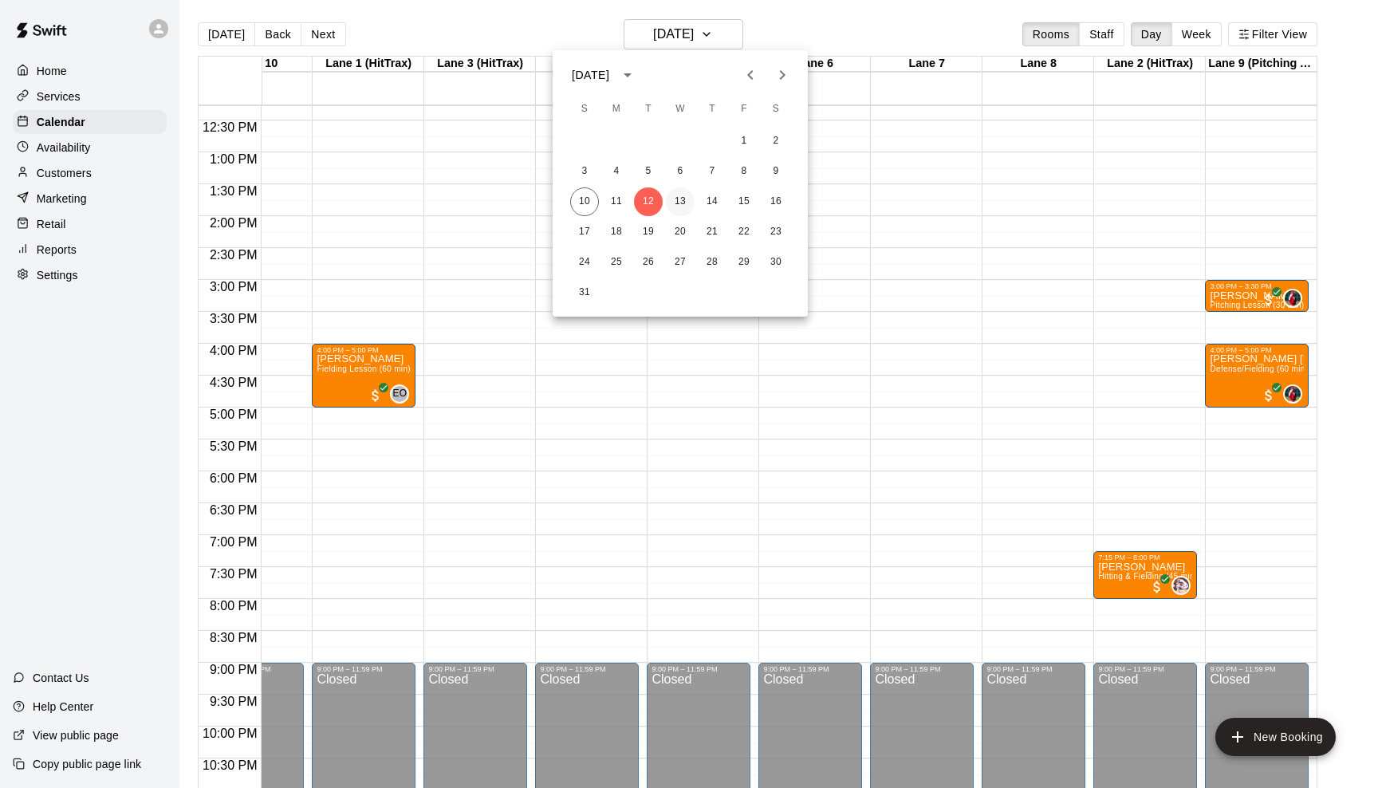
click at [677, 192] on button "13" at bounding box center [680, 201] width 29 height 29
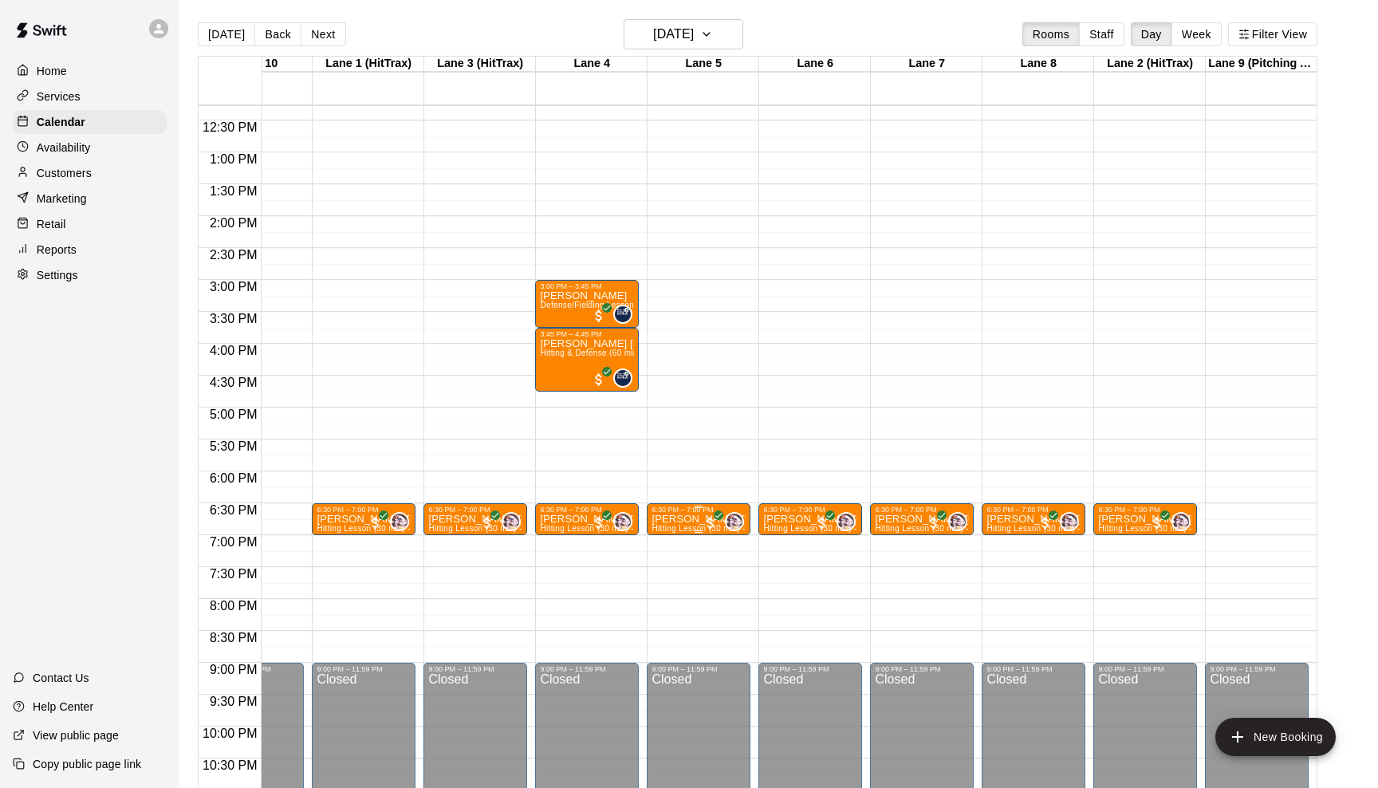
click at [690, 529] on span "Hitting Lesson (30 min) - [PERSON_NAME]" at bounding box center [733, 528] width 165 height 9
click at [676, 542] on icon "edit" at bounding box center [667, 541] width 19 height 19
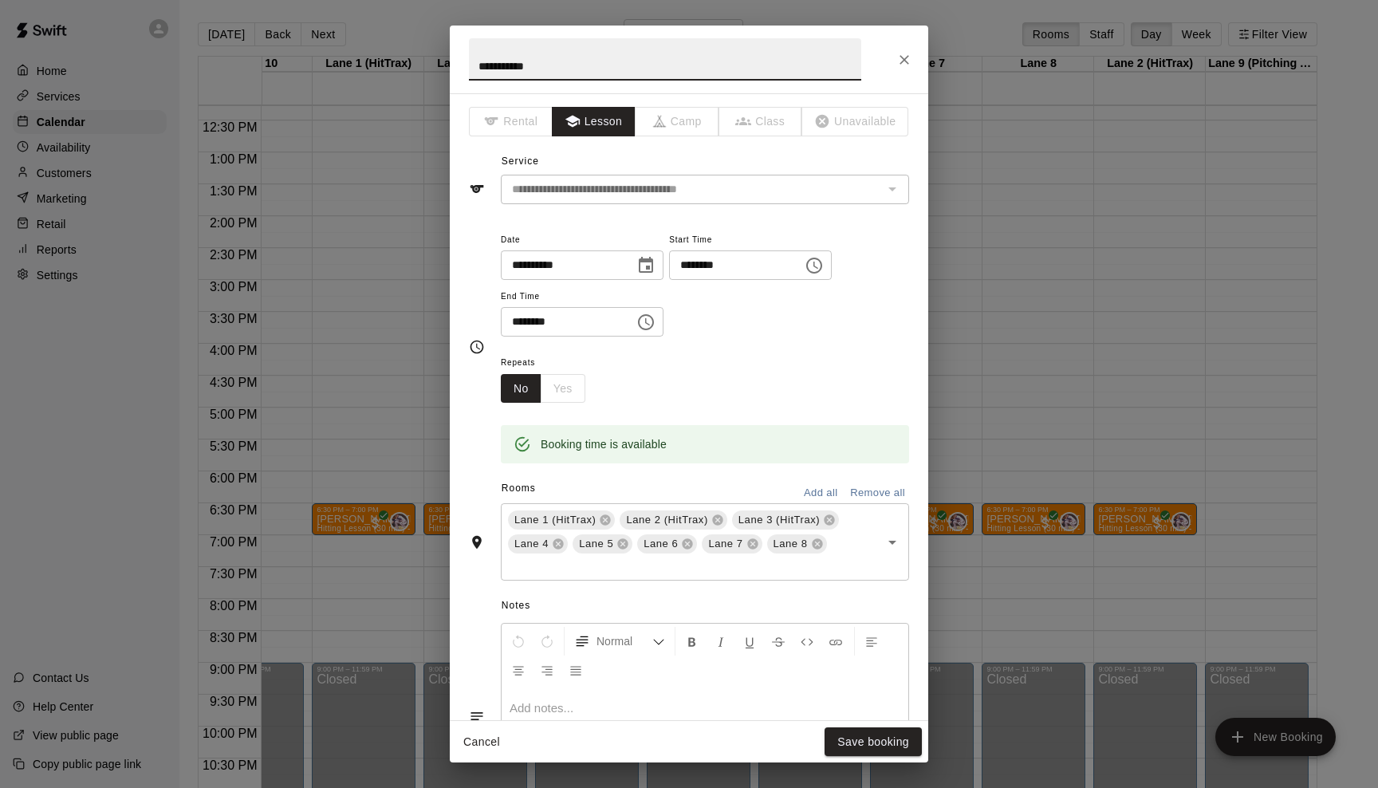
click at [860, 490] on button "Remove all" at bounding box center [877, 493] width 63 height 25
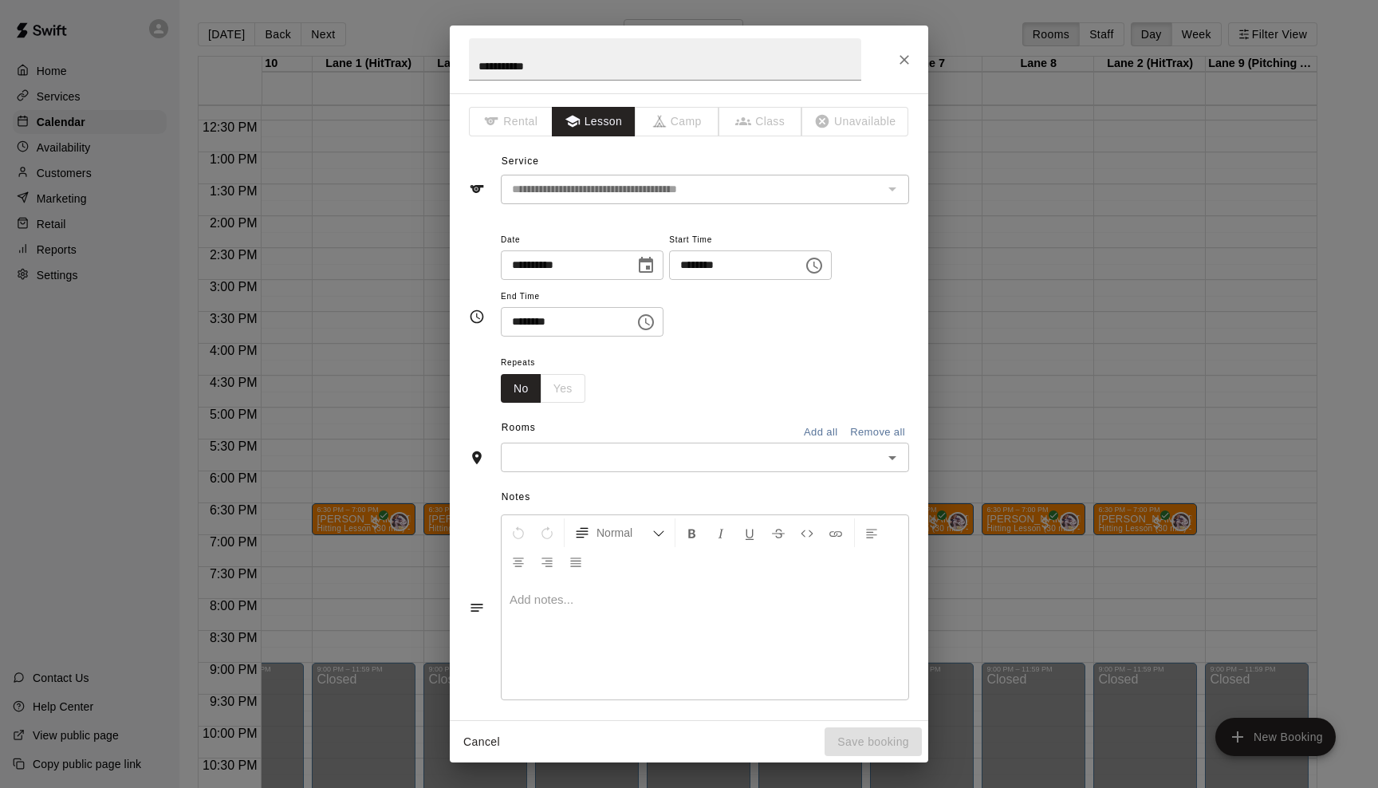
click at [888, 451] on icon "Open" at bounding box center [891, 457] width 19 height 19
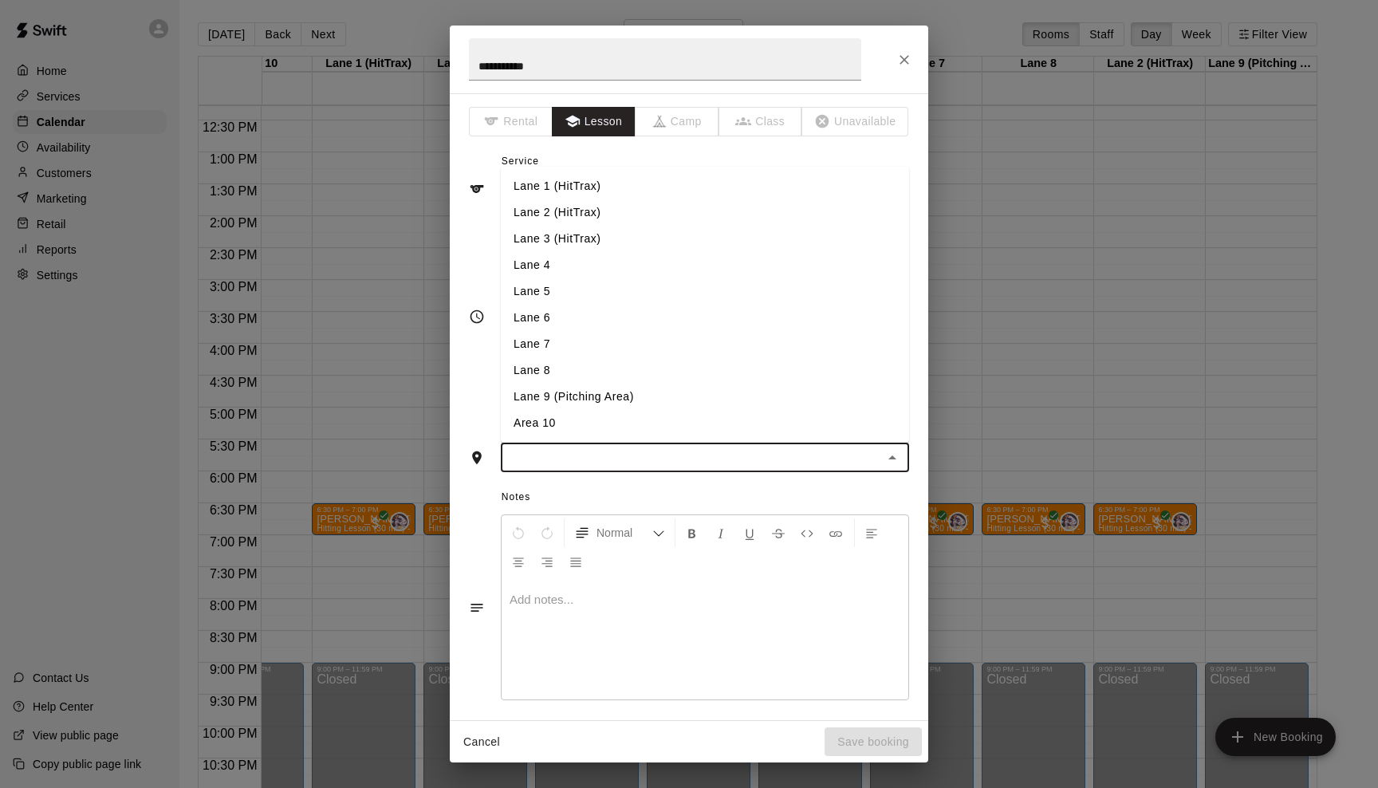
click at [718, 234] on li "Lane 3 (HitTrax)" at bounding box center [705, 239] width 408 height 26
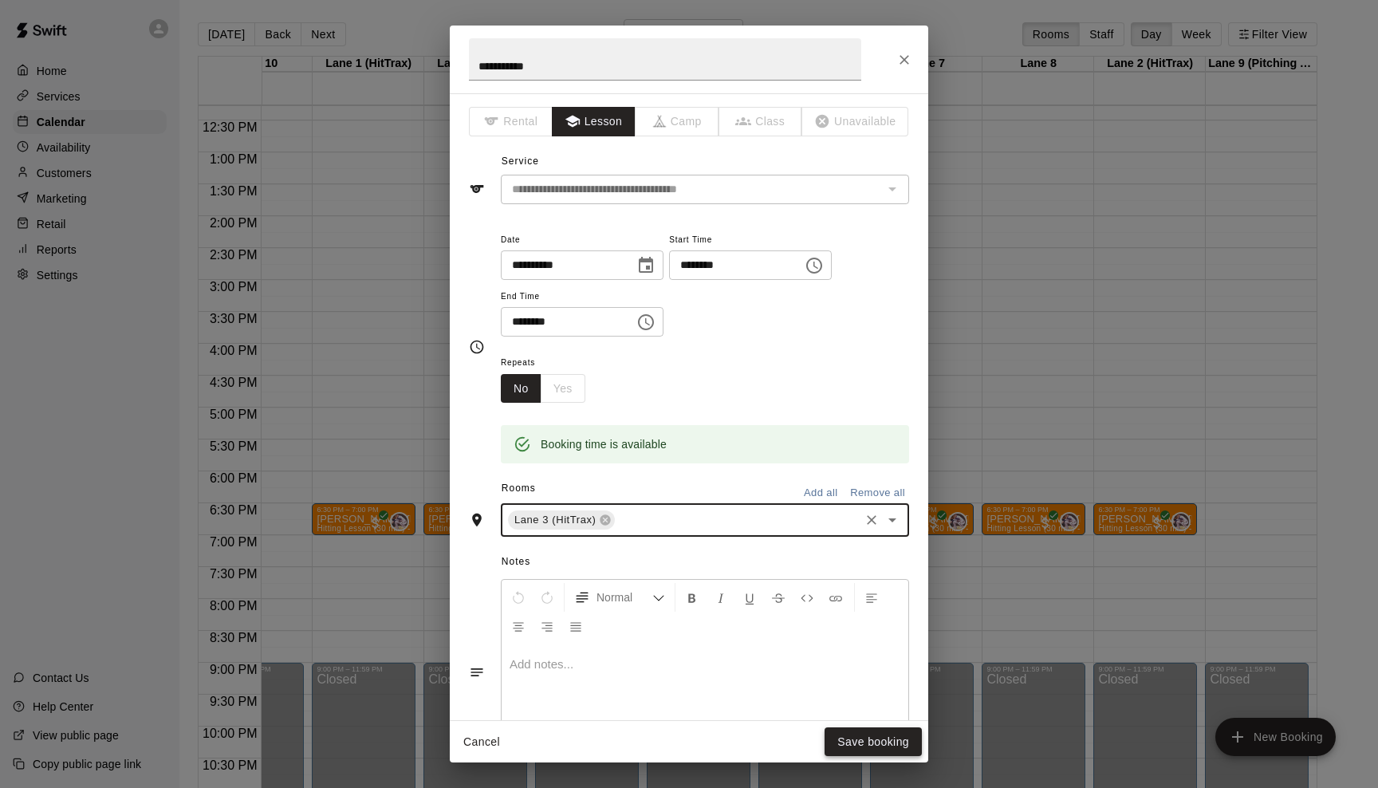
click at [853, 745] on button "Save booking" at bounding box center [872, 741] width 97 height 29
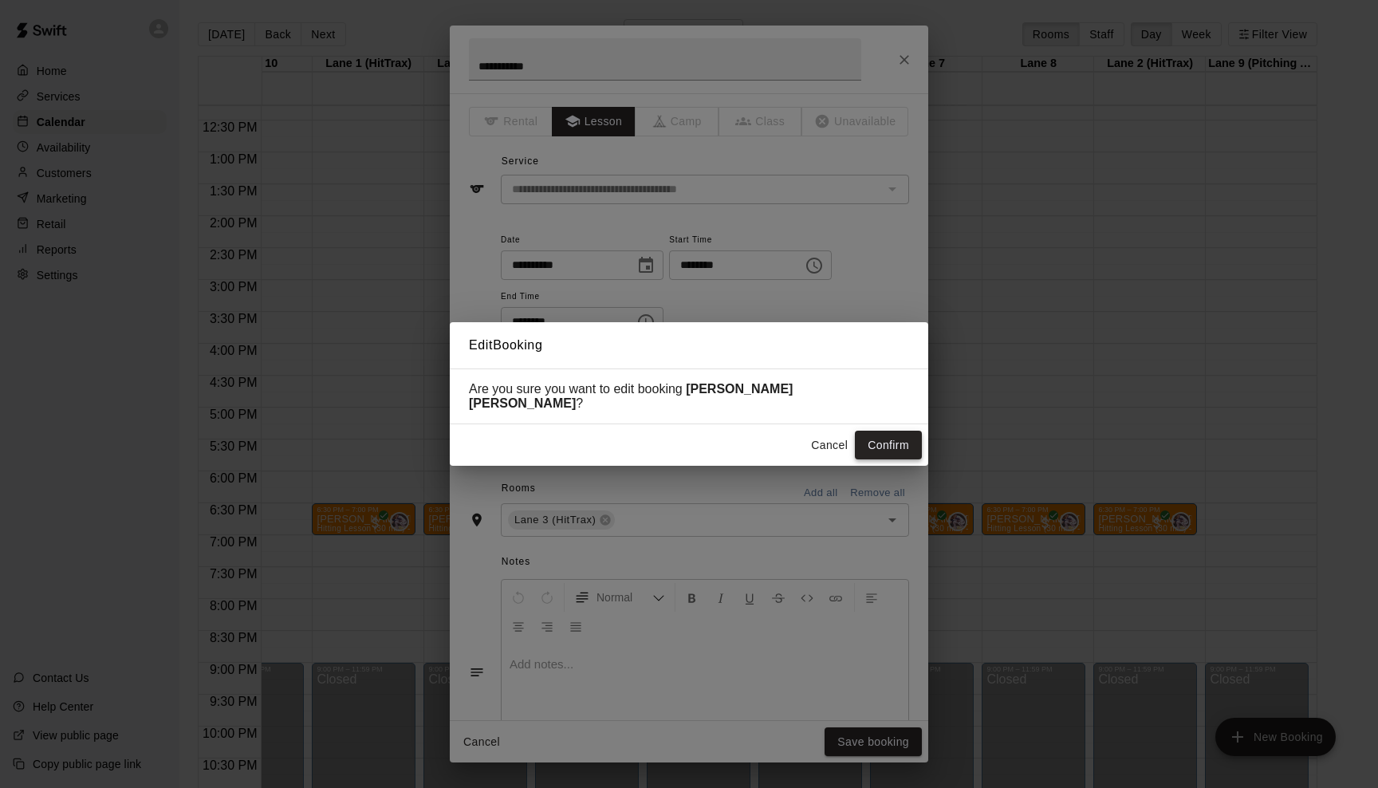
click at [895, 445] on button "Confirm" at bounding box center [888, 444] width 67 height 29
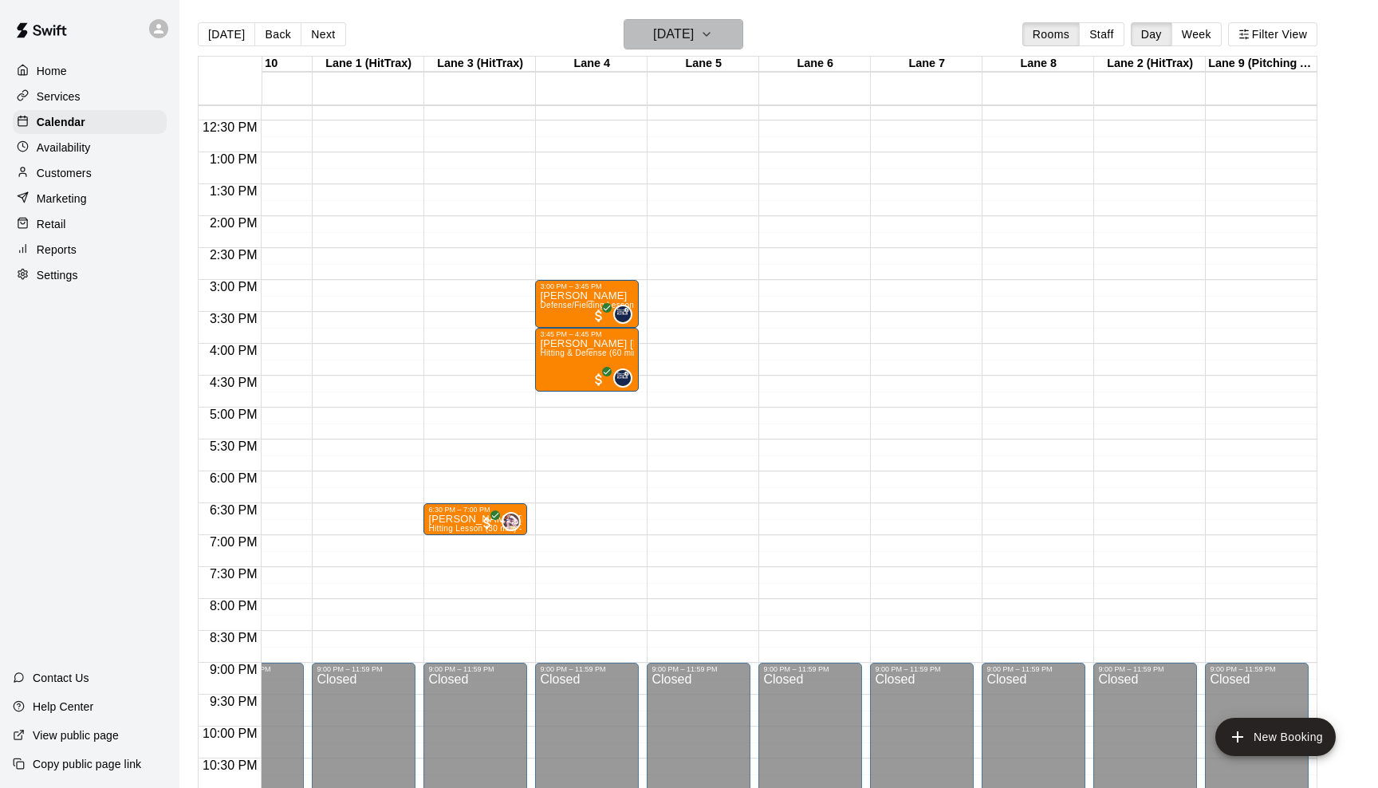
click at [713, 38] on icon "button" at bounding box center [706, 34] width 13 height 19
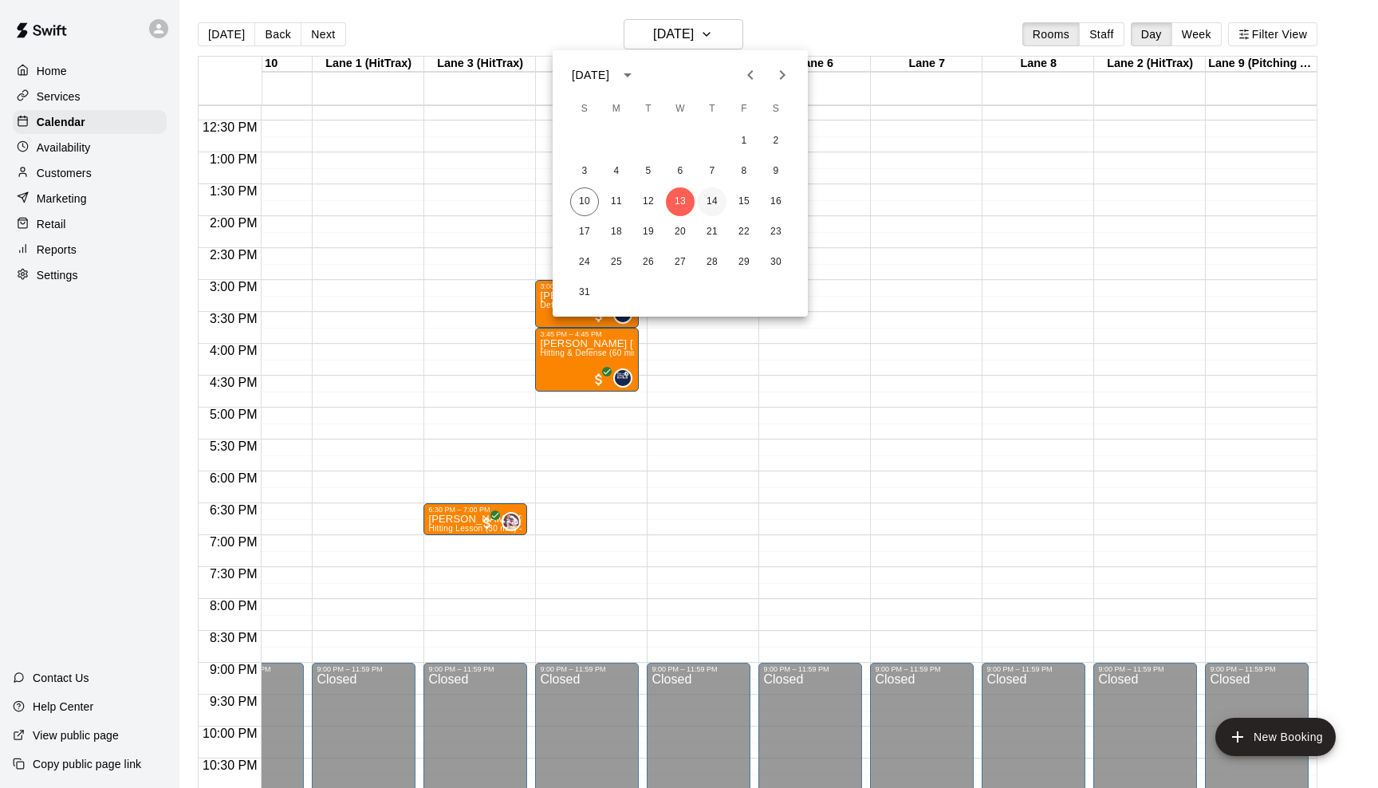
click at [709, 203] on button "14" at bounding box center [712, 201] width 29 height 29
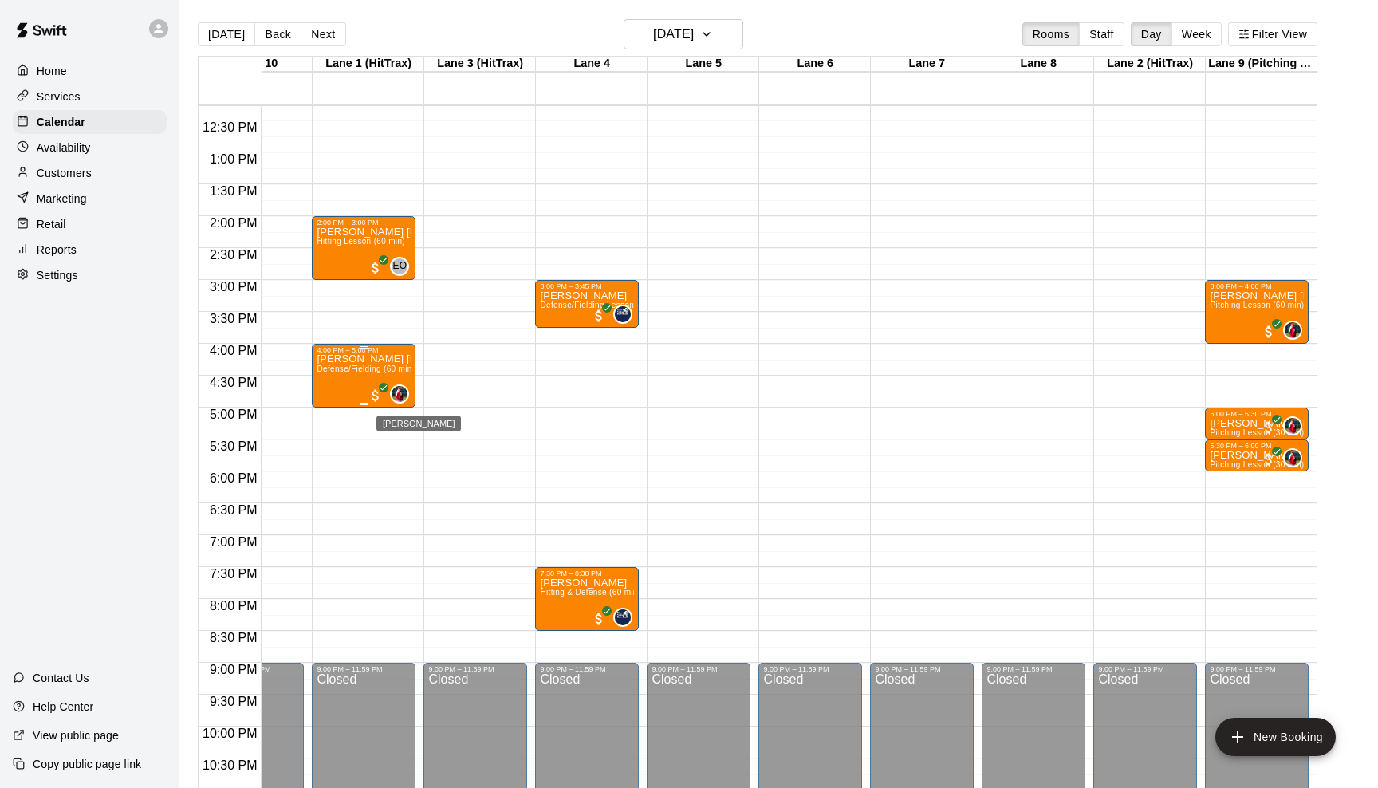
click at [391, 396] on img "Kyle Bunn" at bounding box center [399, 394] width 16 height 16
click at [401, 405] on icon "edit" at bounding box center [407, 402] width 19 height 19
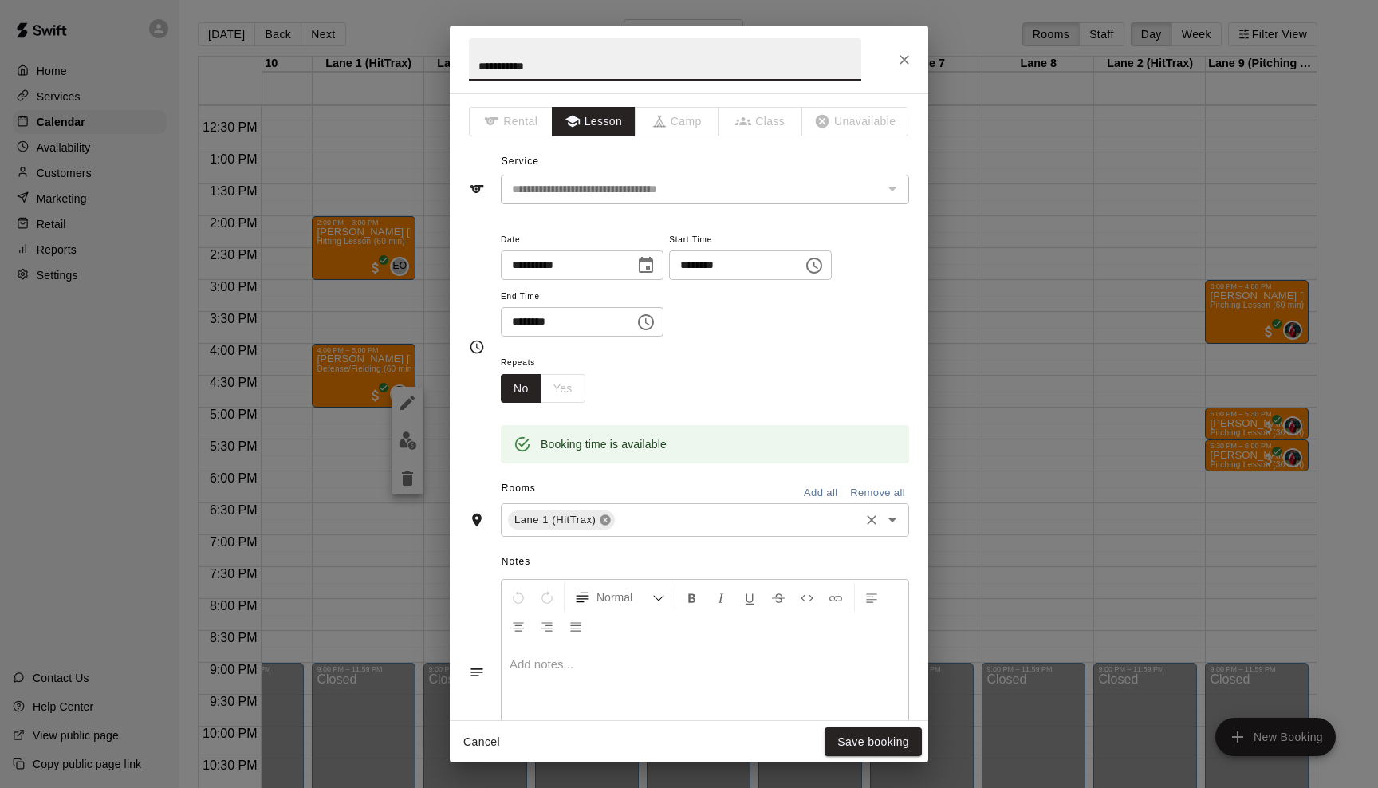
click at [602, 515] on icon at bounding box center [605, 520] width 10 height 10
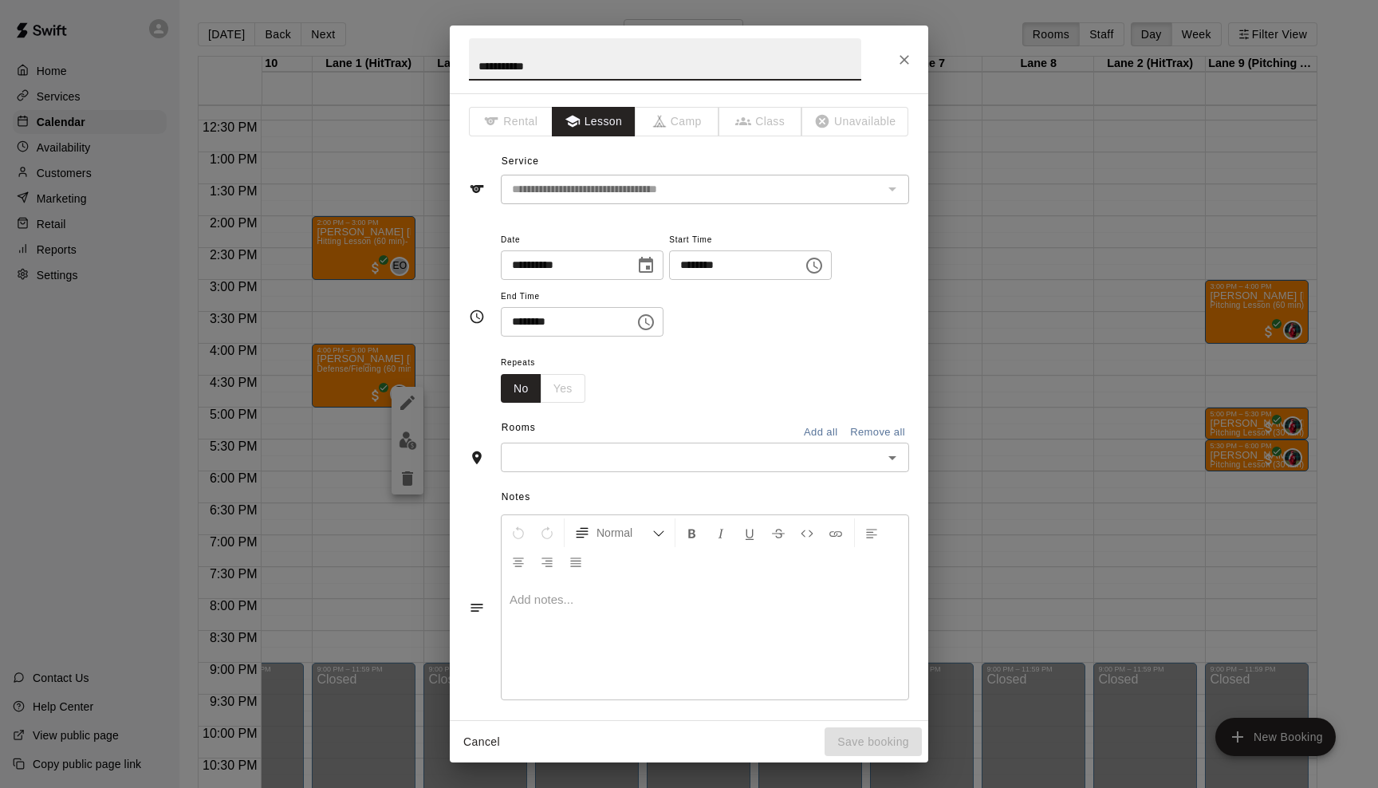
click at [887, 448] on icon "Open" at bounding box center [891, 457] width 19 height 19
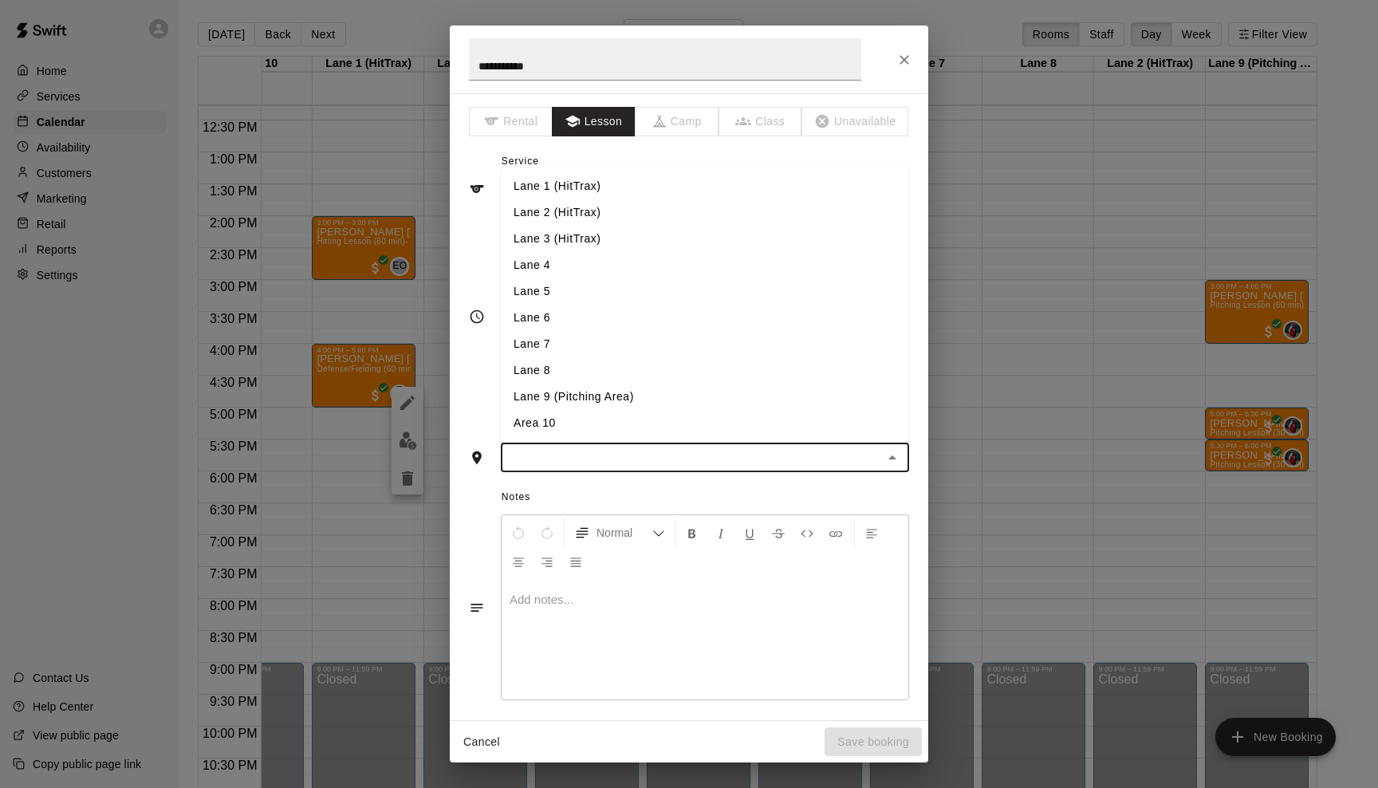
click at [852, 402] on li "Lane 9 (Pitching Area)" at bounding box center [705, 396] width 408 height 26
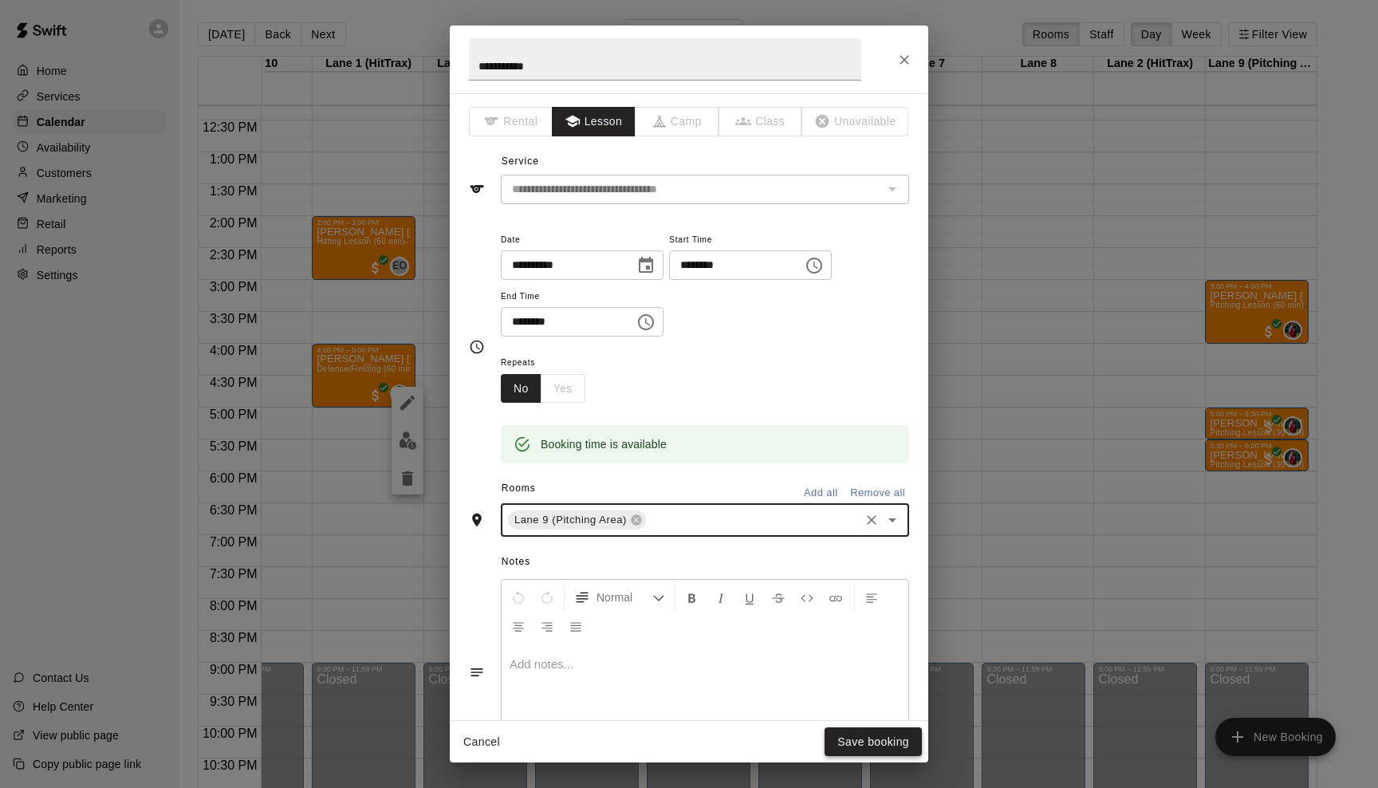
click at [864, 740] on button "Save booking" at bounding box center [872, 741] width 97 height 29
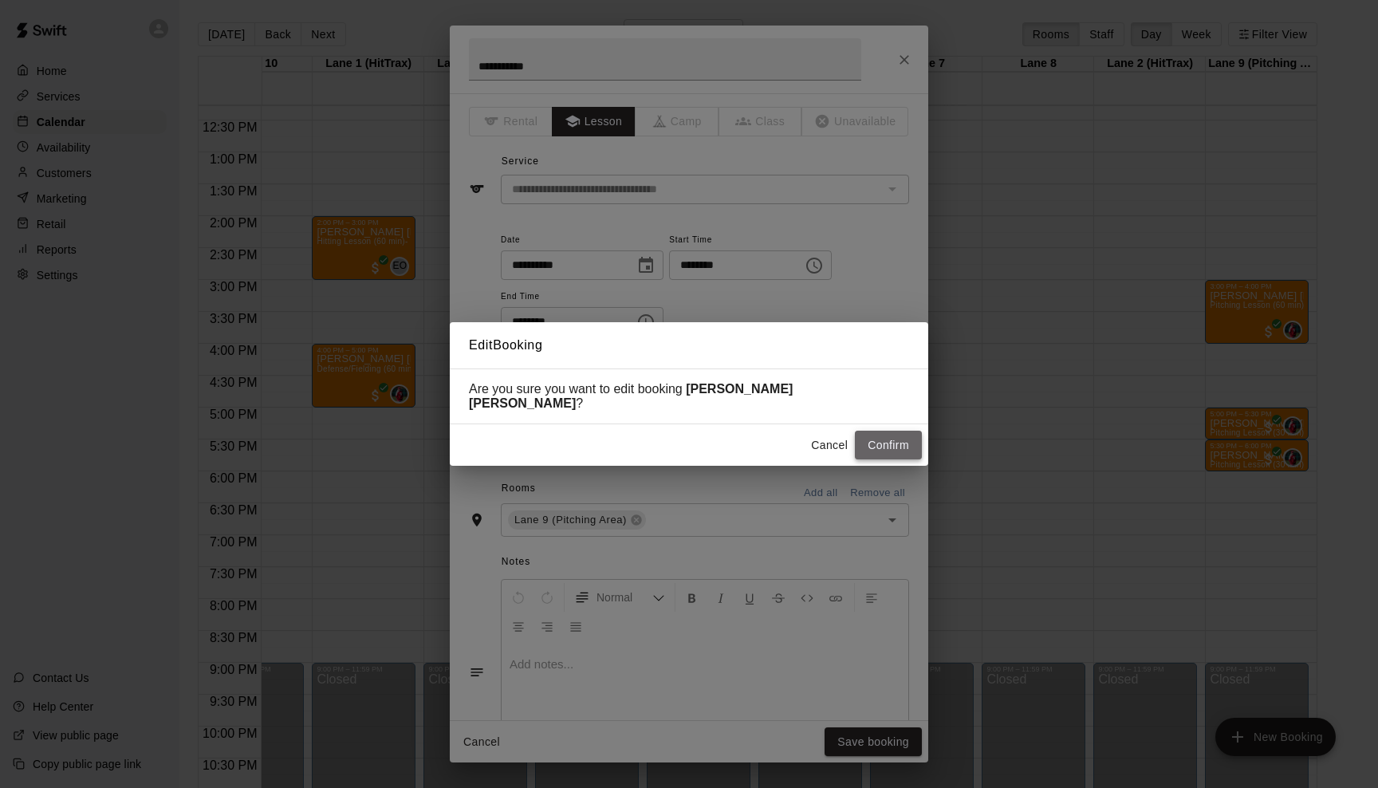
click at [881, 444] on button "Confirm" at bounding box center [888, 444] width 67 height 29
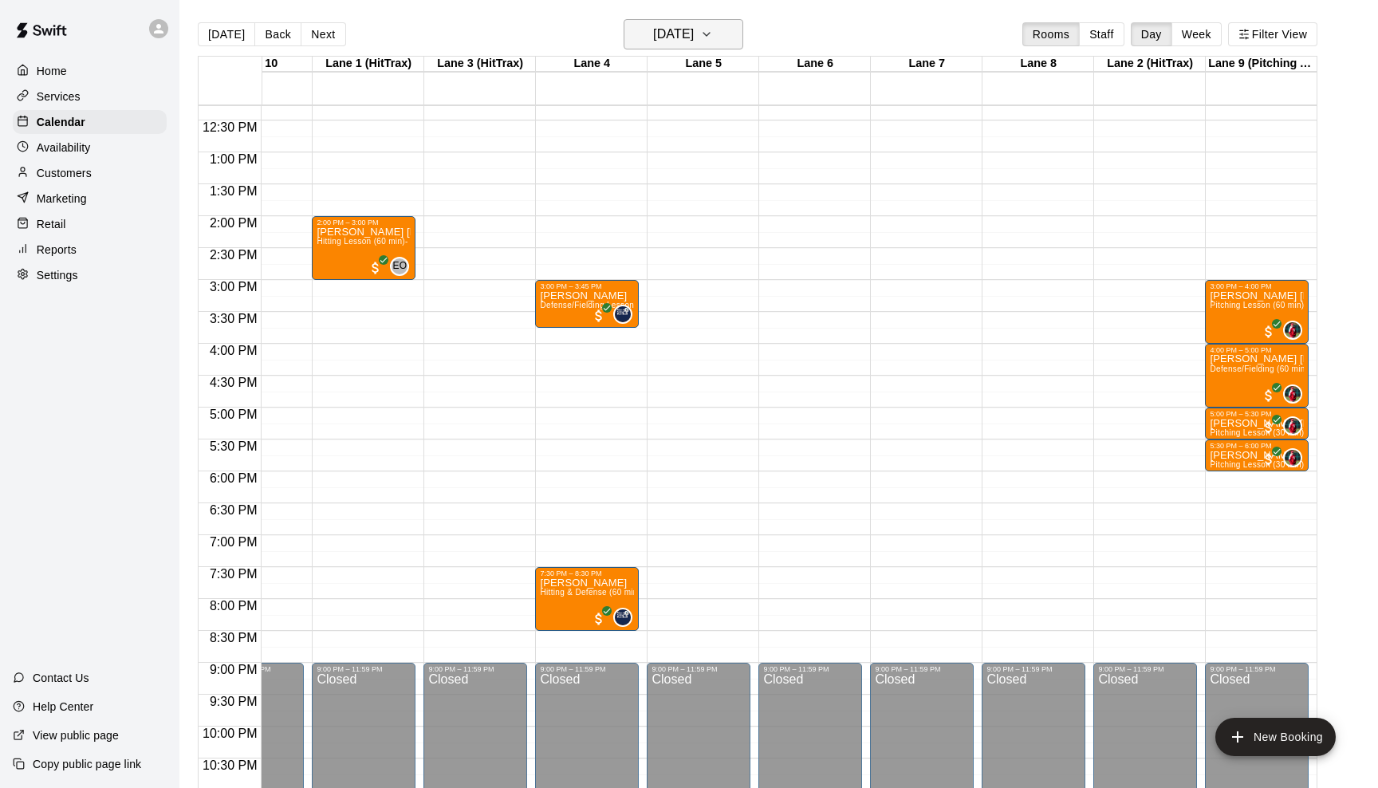
click at [713, 33] on icon "button" at bounding box center [706, 34] width 13 height 19
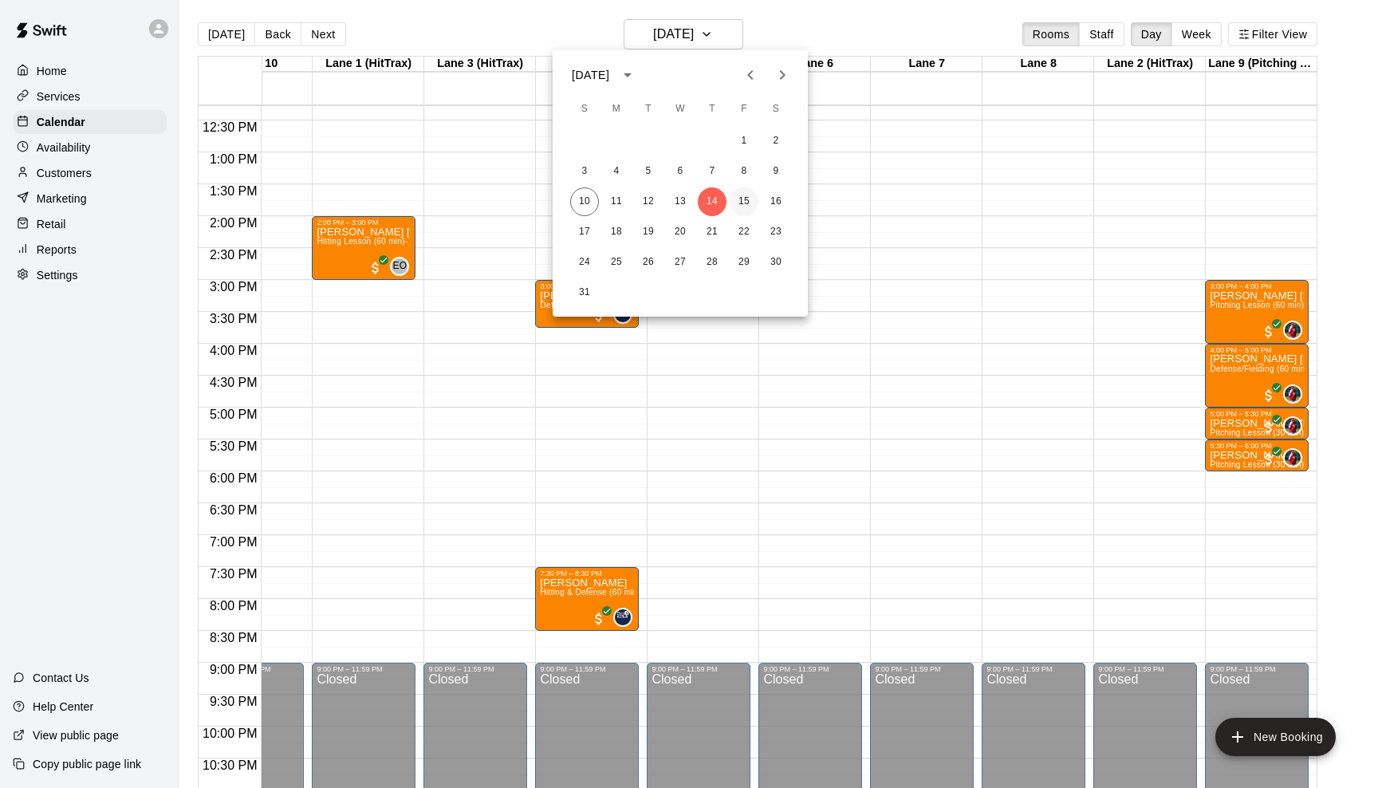
click at [733, 199] on button "15" at bounding box center [743, 201] width 29 height 29
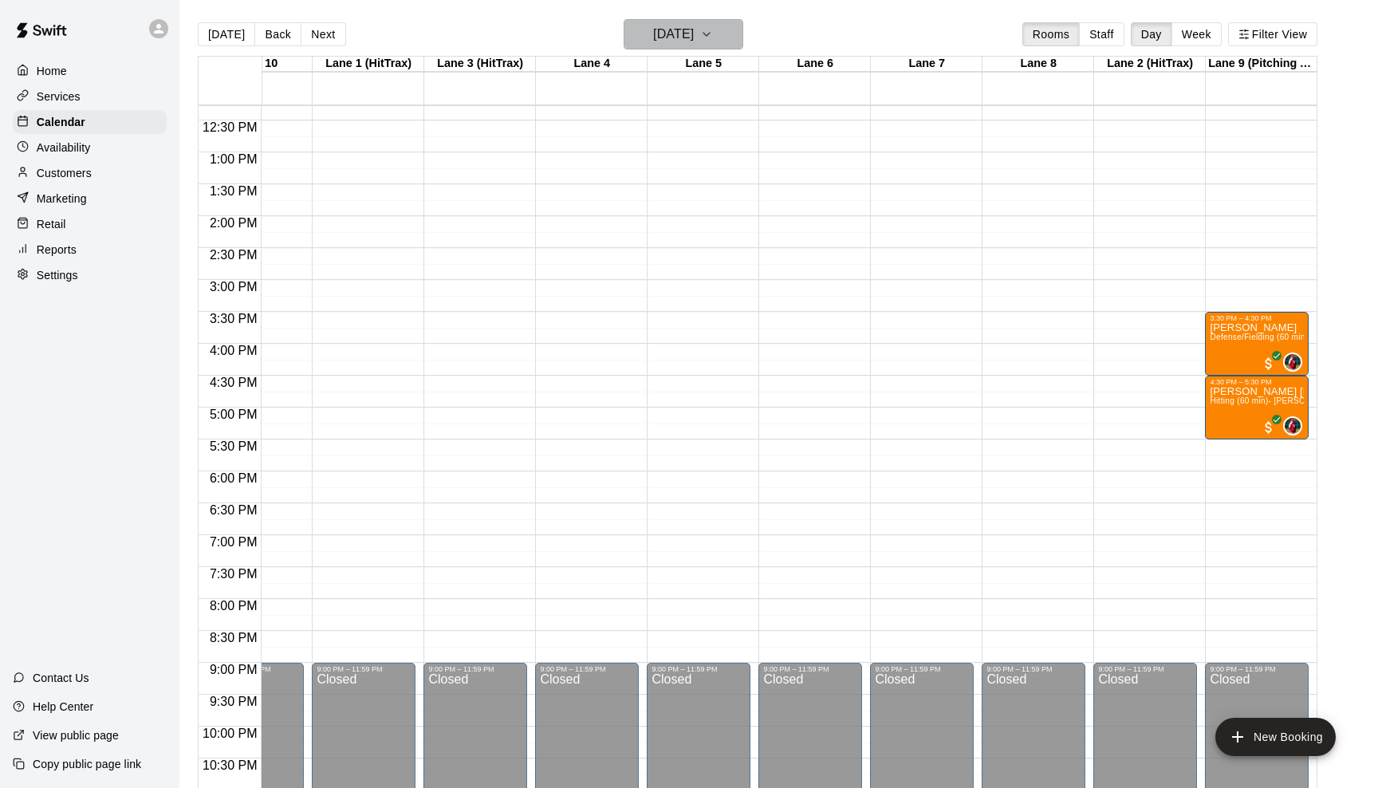
click at [713, 29] on icon "button" at bounding box center [706, 34] width 13 height 19
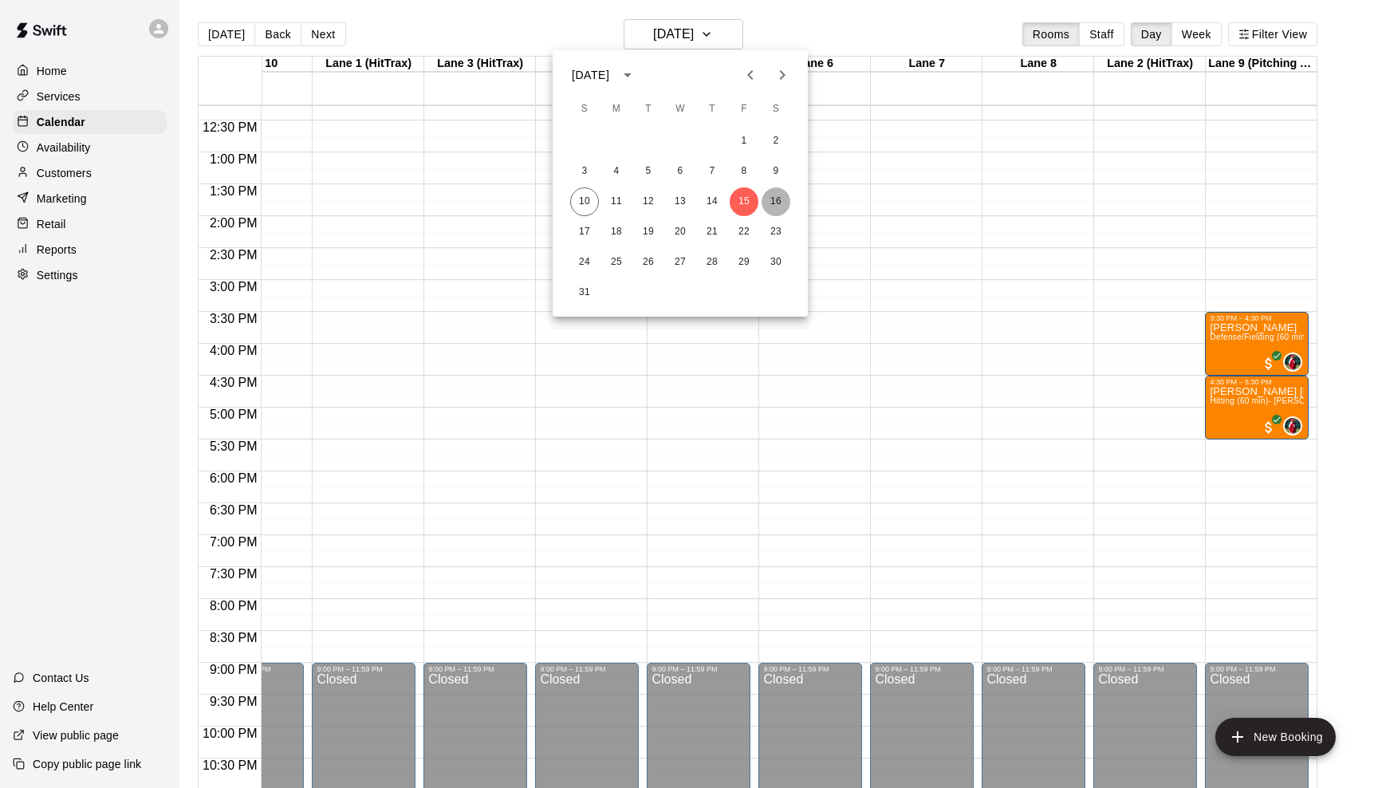
click at [776, 204] on button "16" at bounding box center [775, 201] width 29 height 29
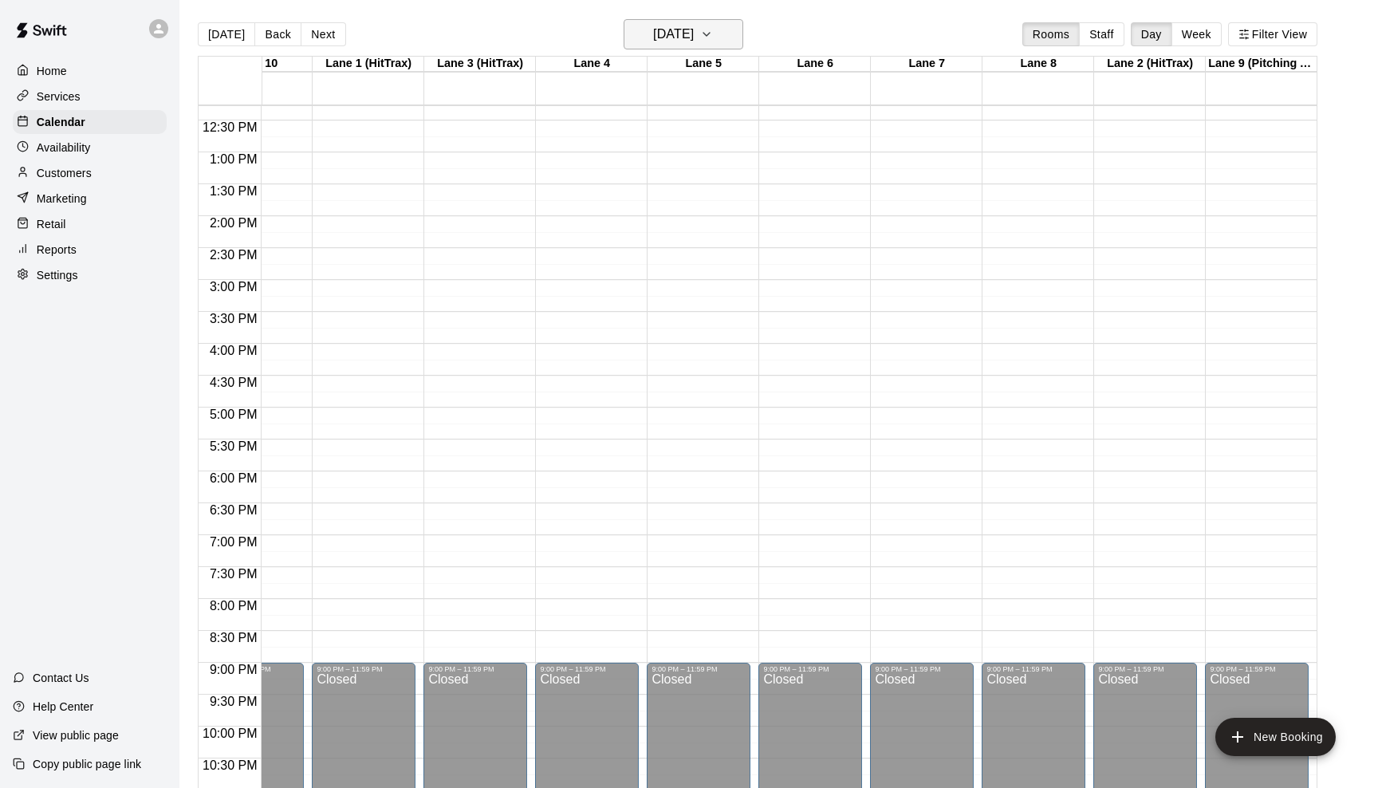
click at [733, 45] on button "[DATE]" at bounding box center [683, 34] width 120 height 30
click at [737, 198] on button "15" at bounding box center [743, 201] width 29 height 29
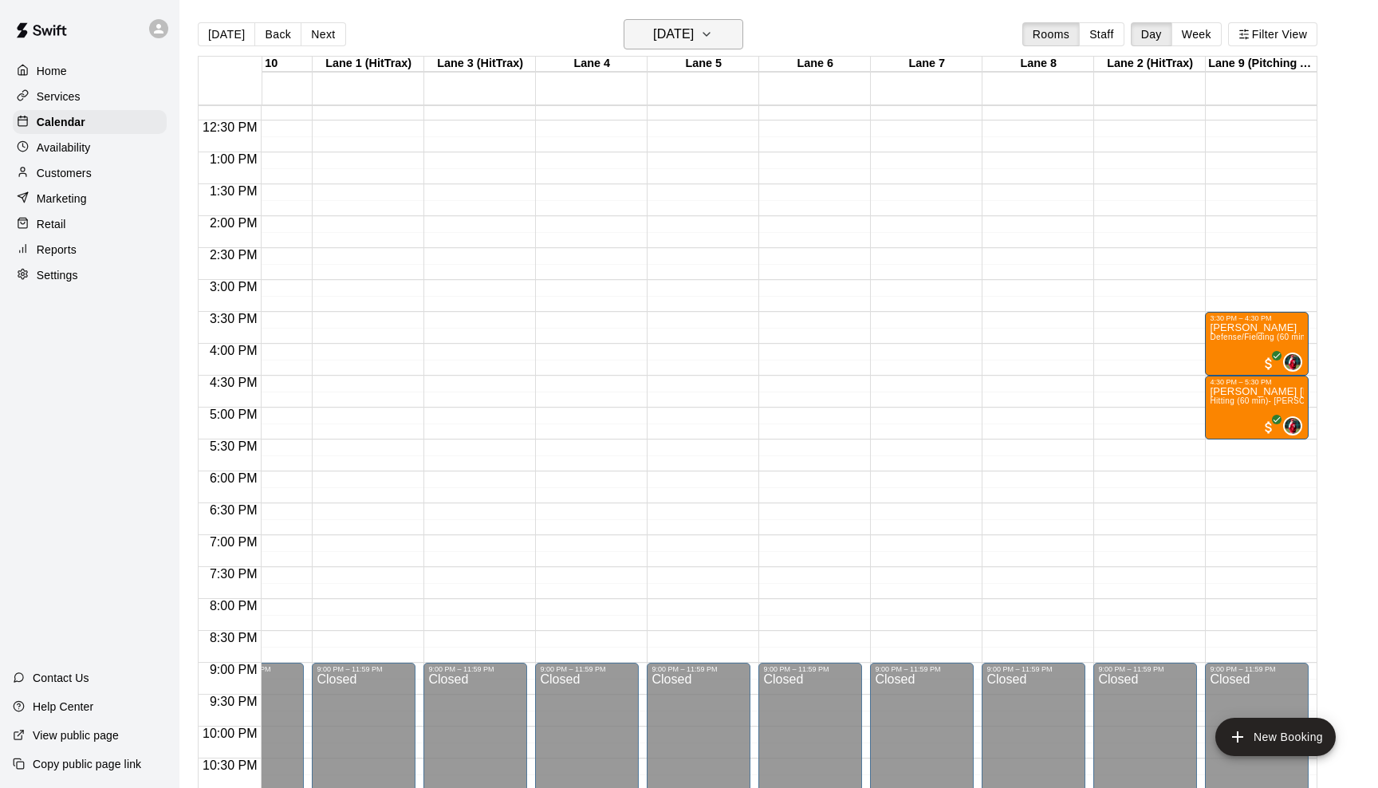
click at [713, 38] on icon "button" at bounding box center [706, 34] width 13 height 19
click at [713, 210] on button "14" at bounding box center [712, 201] width 29 height 29
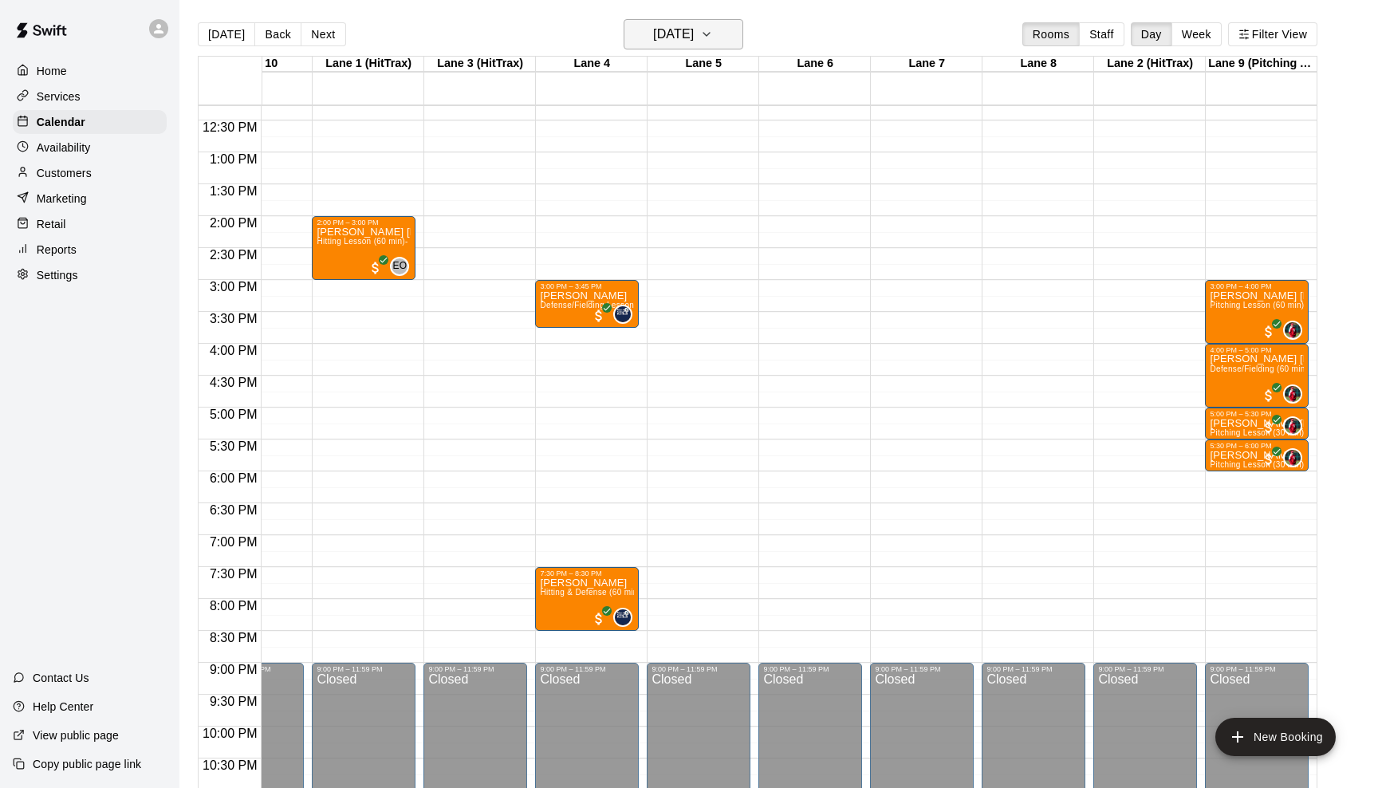
click at [725, 36] on button "[DATE]" at bounding box center [683, 34] width 120 height 30
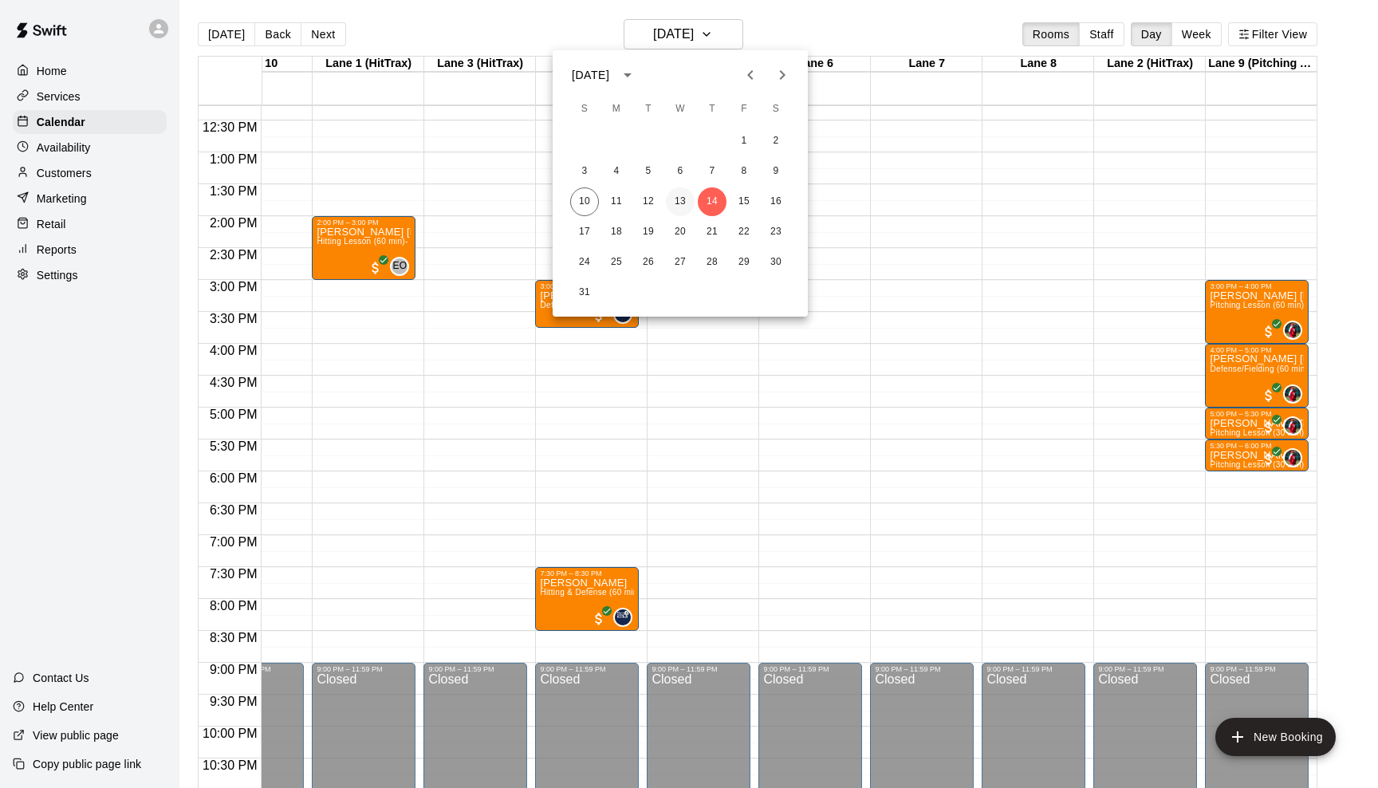
click at [673, 206] on button "13" at bounding box center [680, 201] width 29 height 29
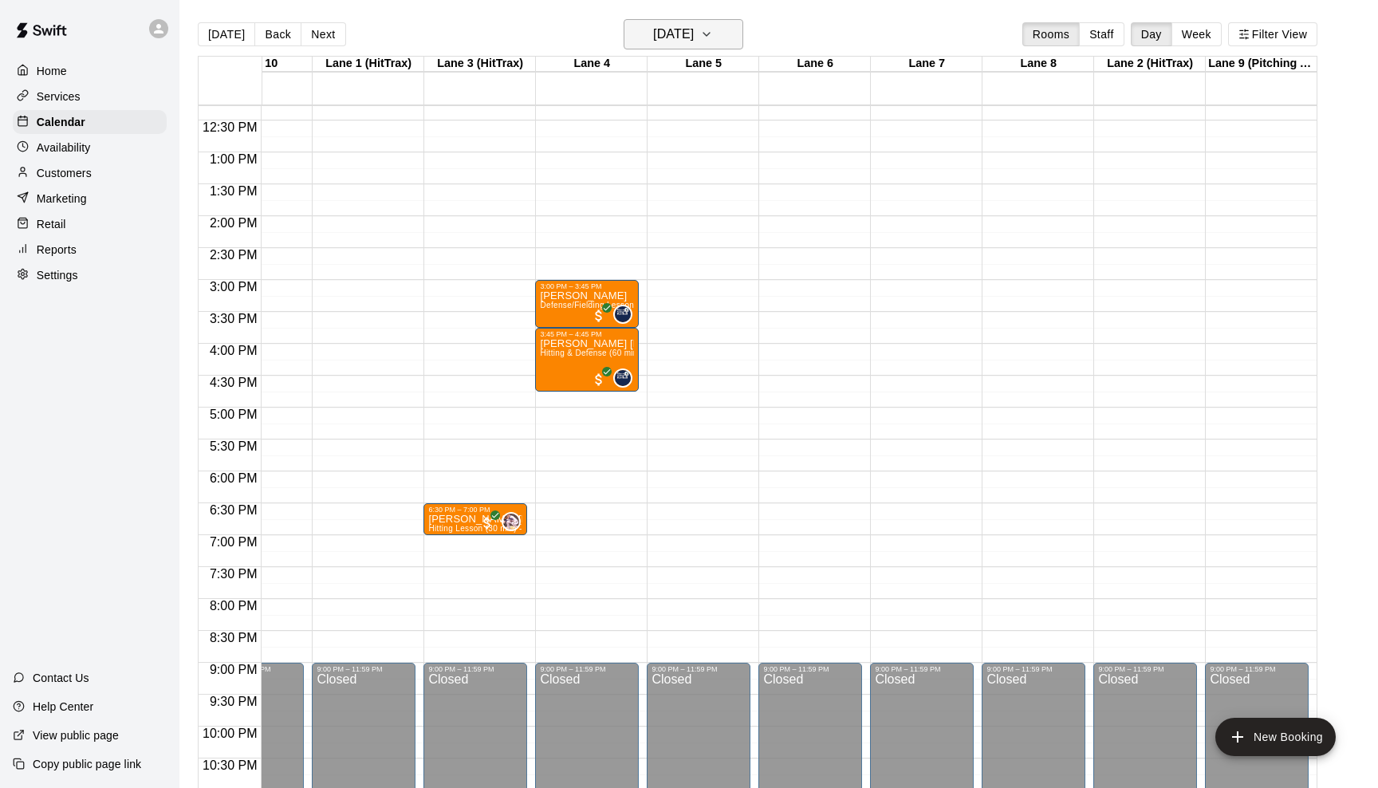
click at [713, 32] on icon "button" at bounding box center [706, 34] width 13 height 19
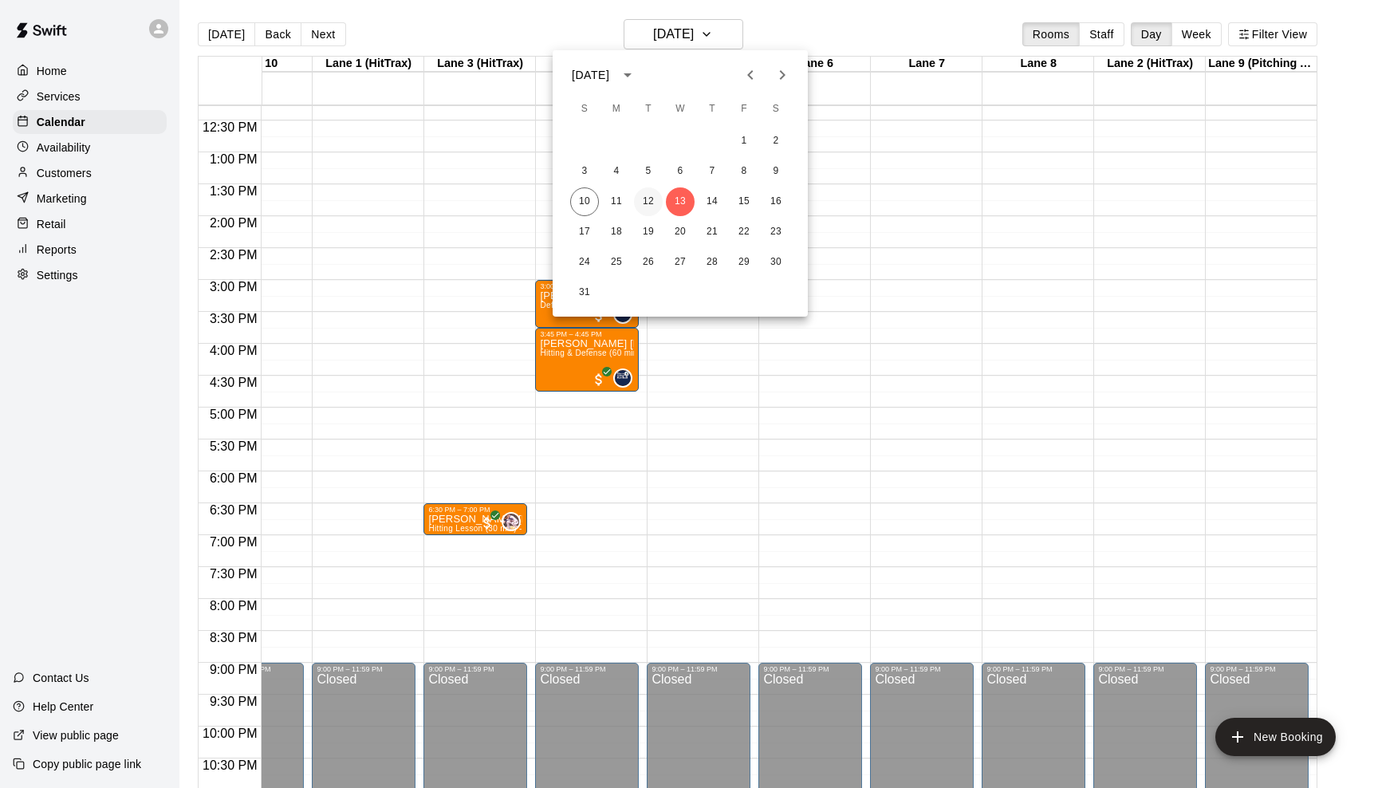
click at [644, 206] on button "12" at bounding box center [648, 201] width 29 height 29
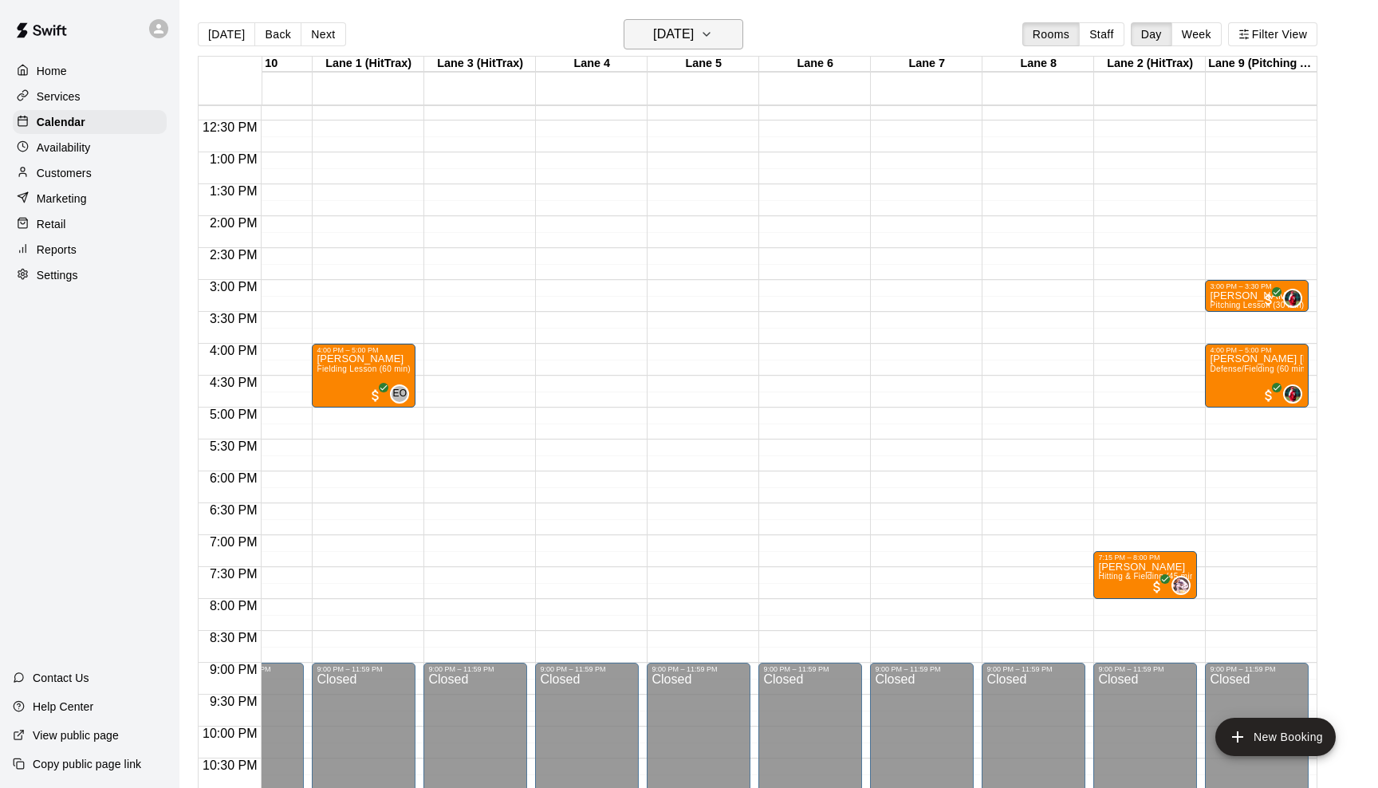
click at [729, 20] on button "[DATE]" at bounding box center [683, 34] width 120 height 30
click at [617, 202] on button "11" at bounding box center [616, 201] width 29 height 29
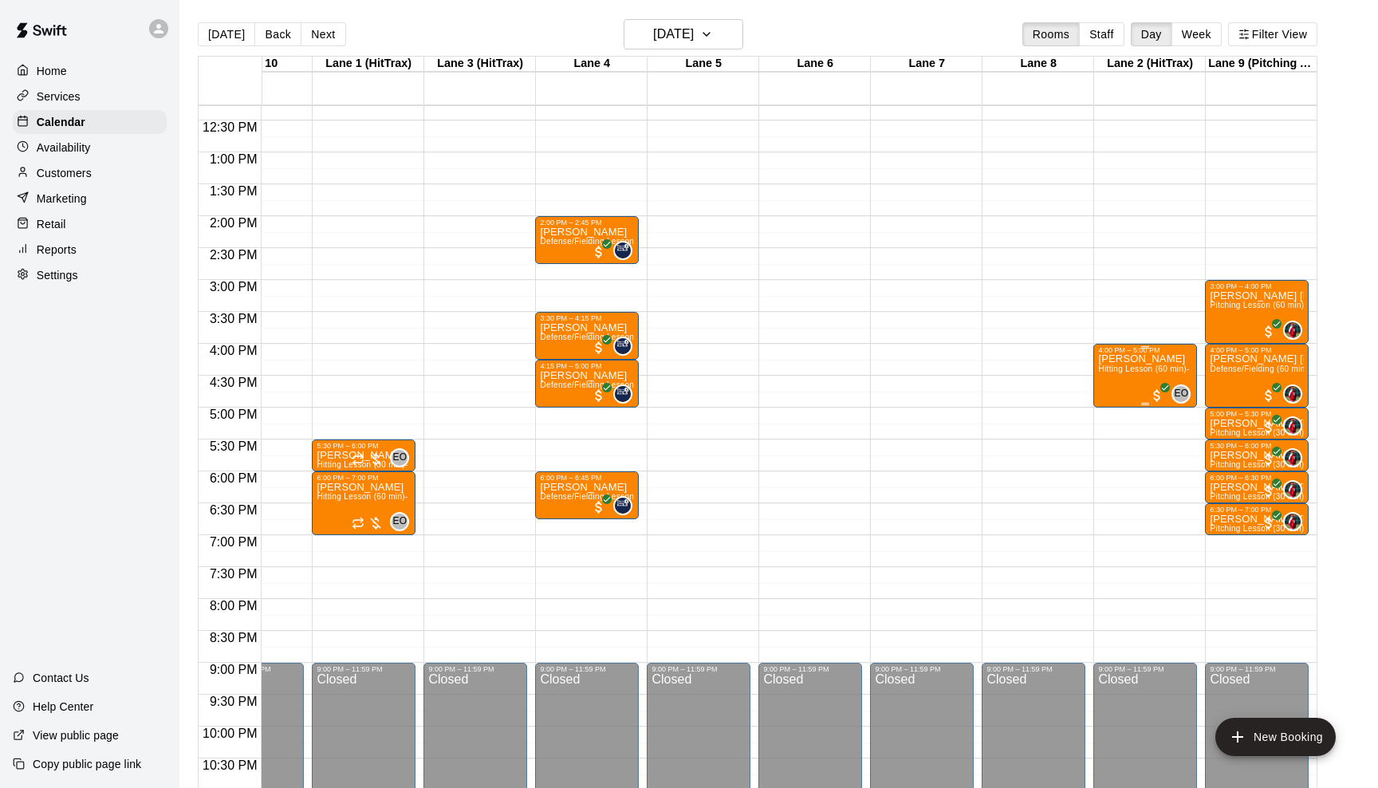
click at [1121, 391] on div "[PERSON_NAME] Hitting Lesson (60 min)- [PERSON_NAME]" at bounding box center [1145, 748] width 94 height 788
click at [1119, 381] on button "edit" at bounding box center [1114, 372] width 32 height 32
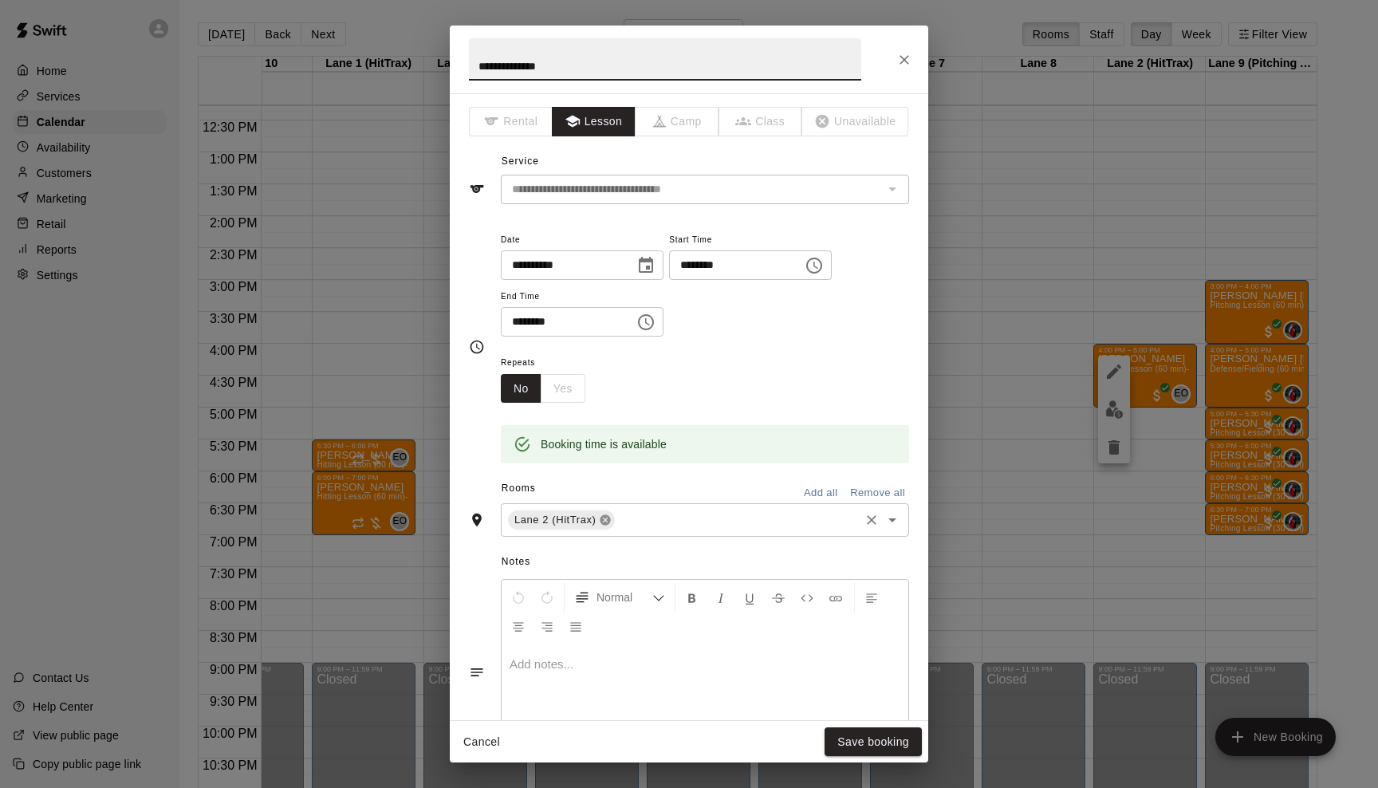
click at [607, 515] on icon at bounding box center [605, 519] width 13 height 13
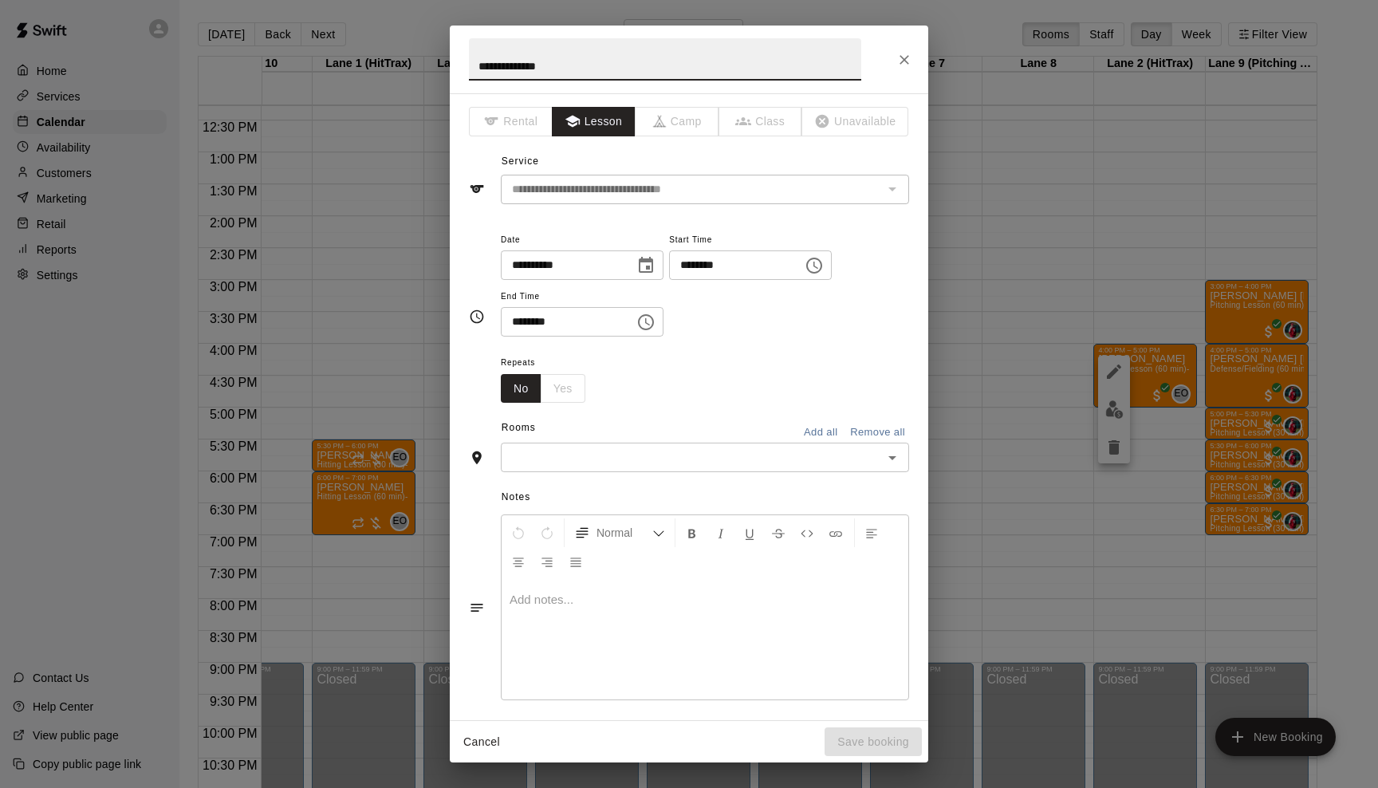
click at [886, 453] on icon "Open" at bounding box center [891, 457] width 19 height 19
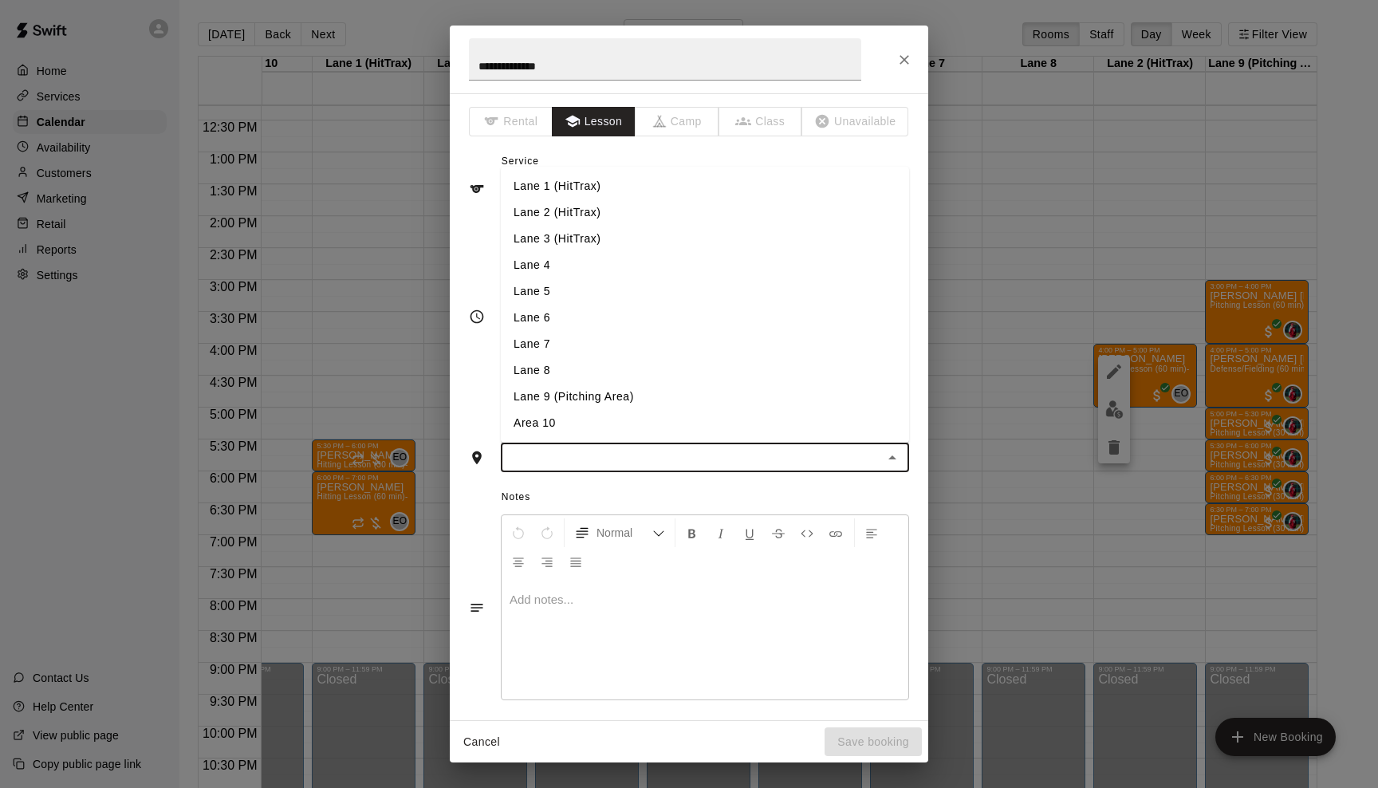
click at [825, 190] on li "Lane 1 (HitTrax)" at bounding box center [705, 186] width 408 height 26
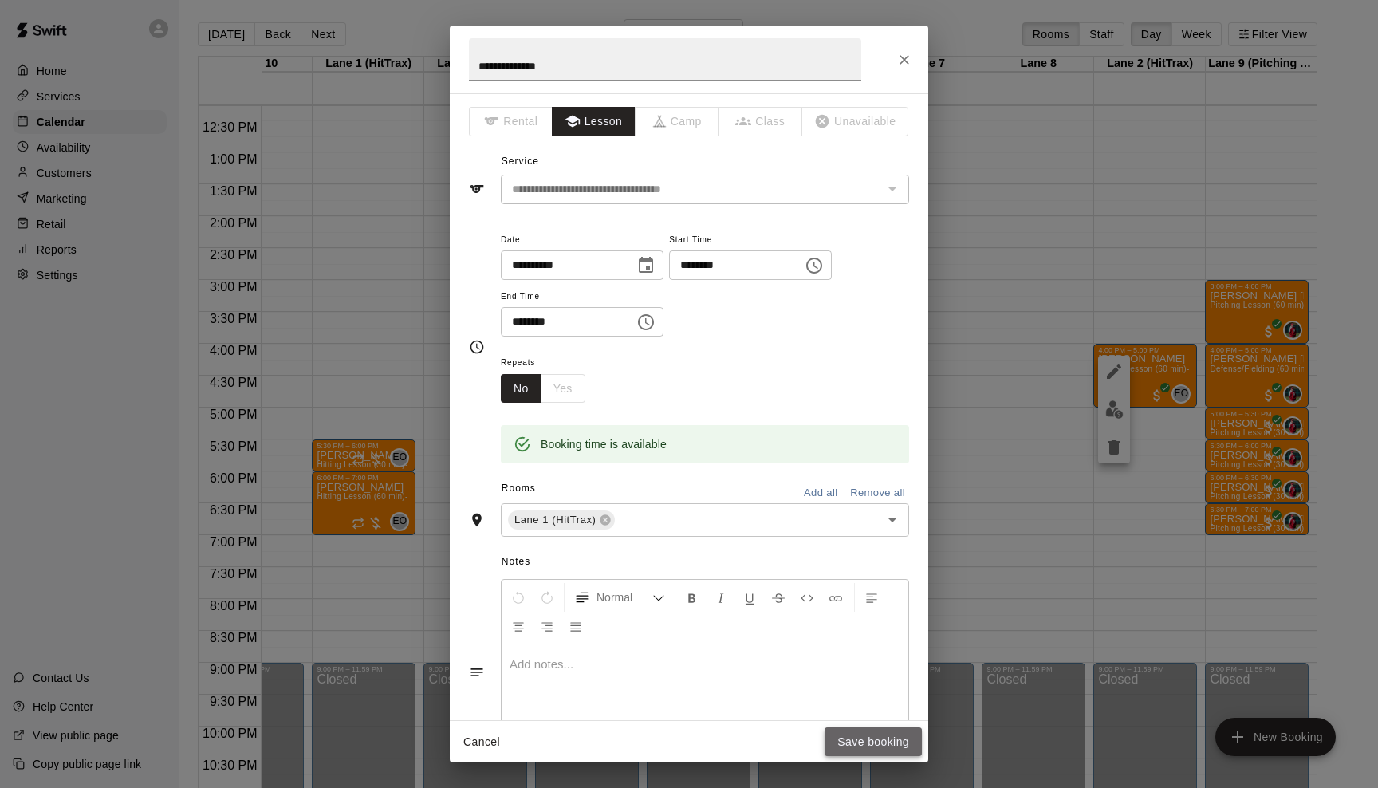
click at [846, 728] on button "Save booking" at bounding box center [872, 741] width 97 height 29
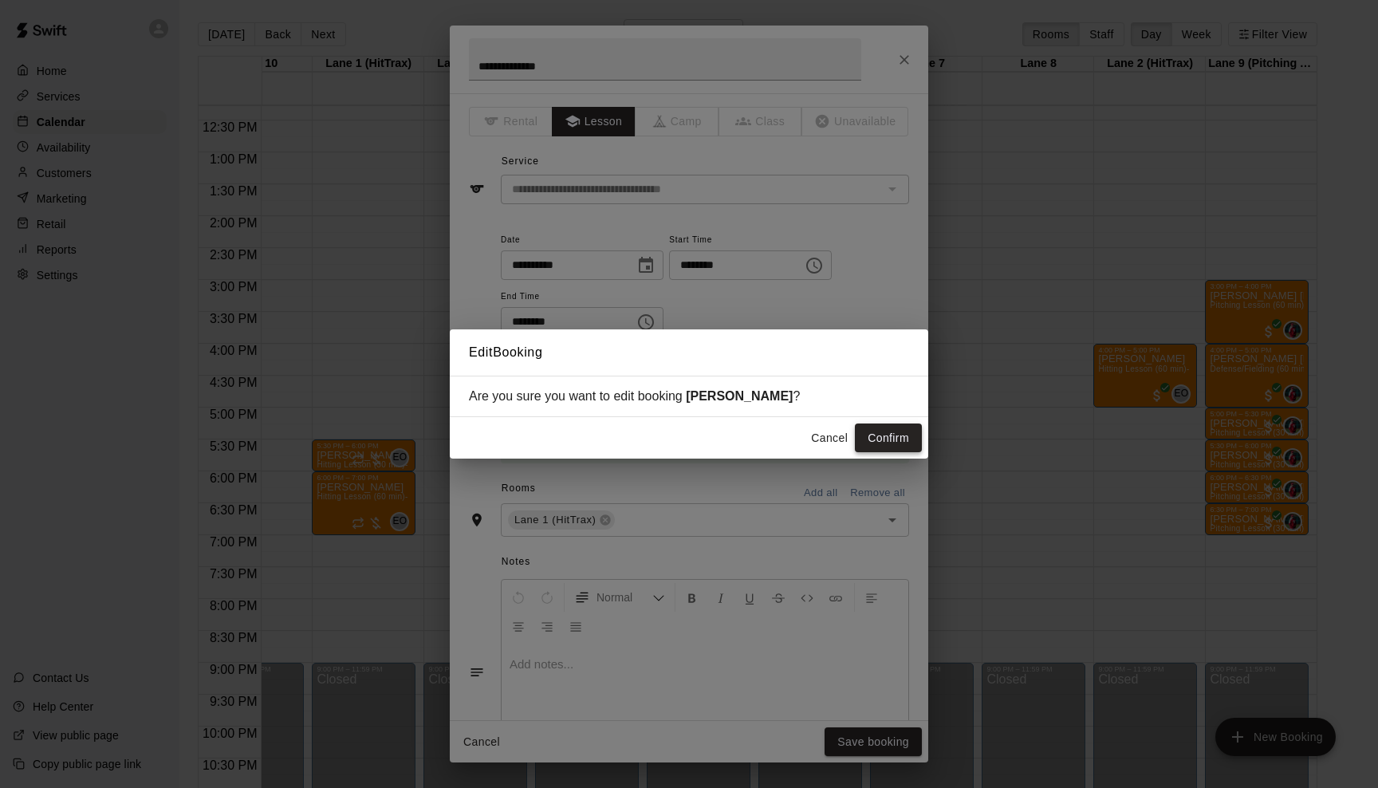
click at [893, 435] on button "Confirm" at bounding box center [888, 437] width 67 height 29
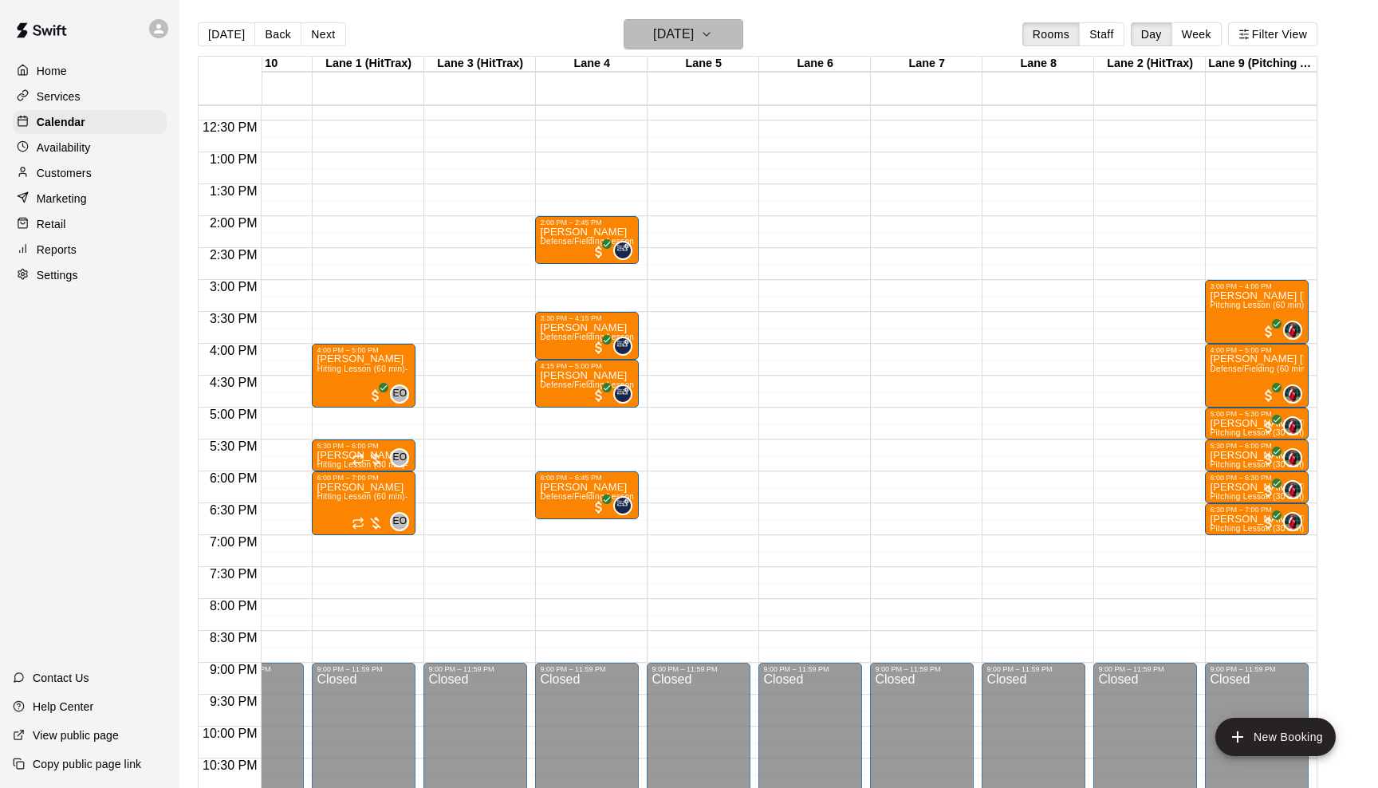
click at [713, 35] on icon "button" at bounding box center [706, 34] width 13 height 19
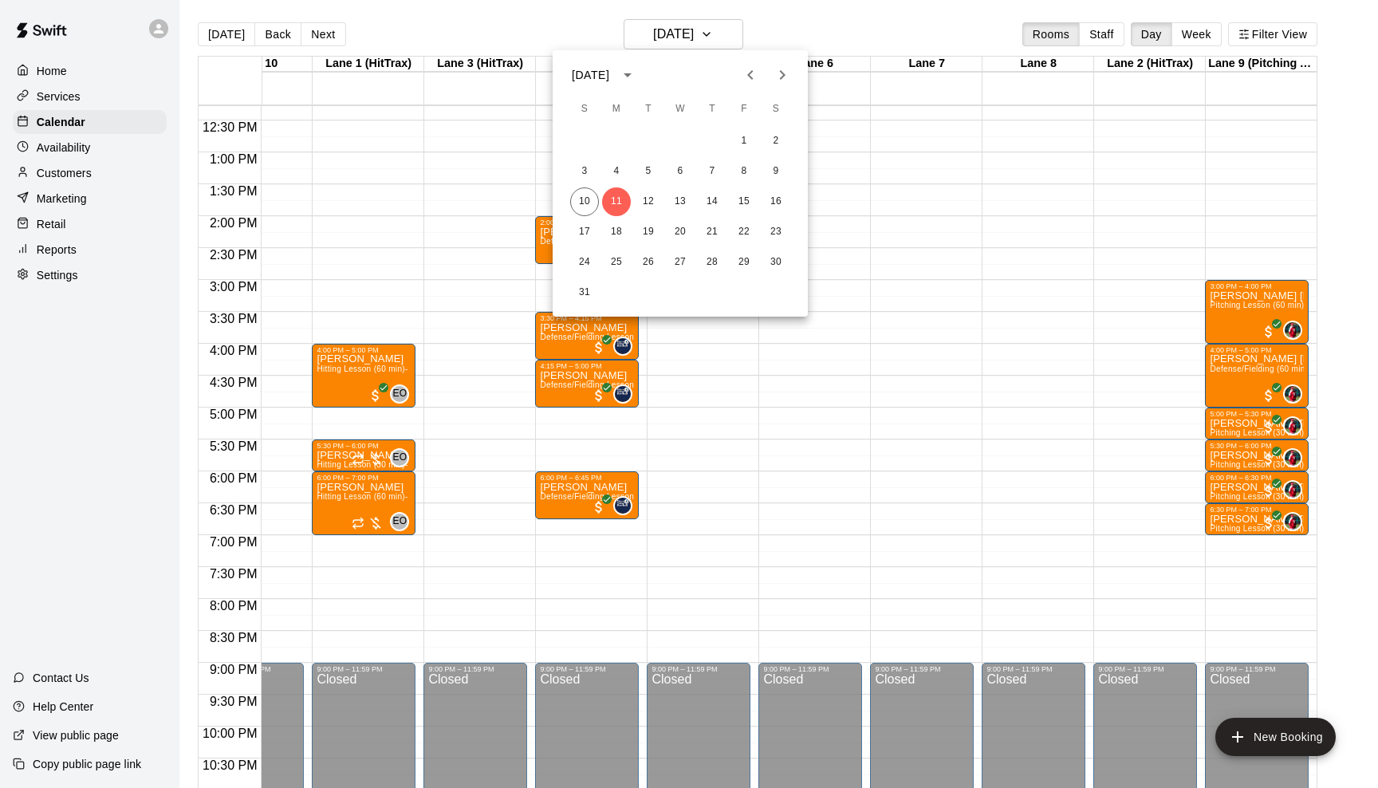
click at [812, 33] on div at bounding box center [689, 394] width 1378 height 788
